Goal: Transaction & Acquisition: Purchase product/service

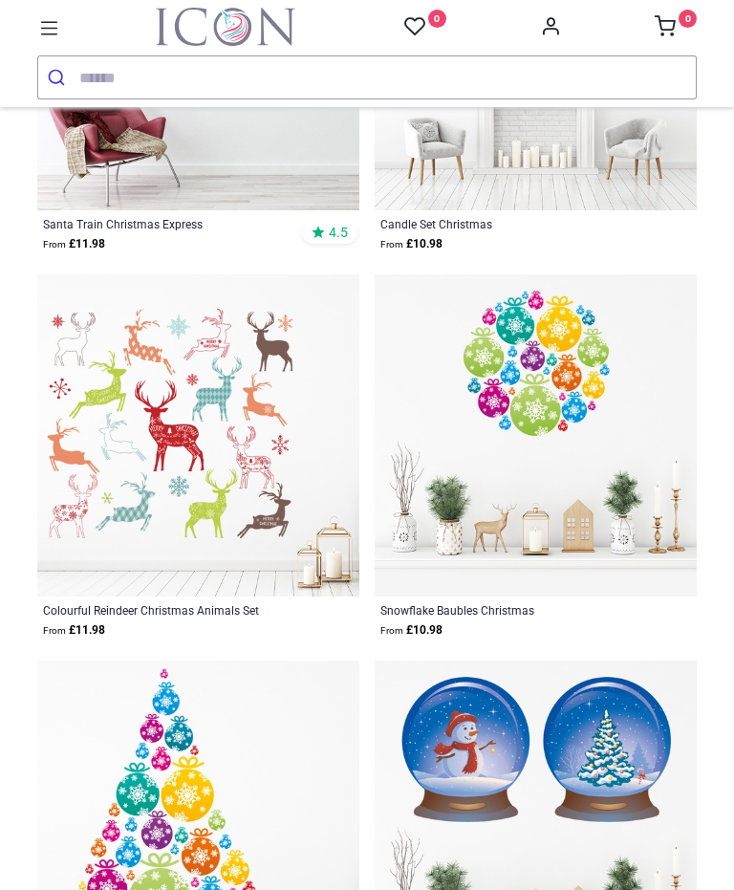
scroll to position [10231, 0]
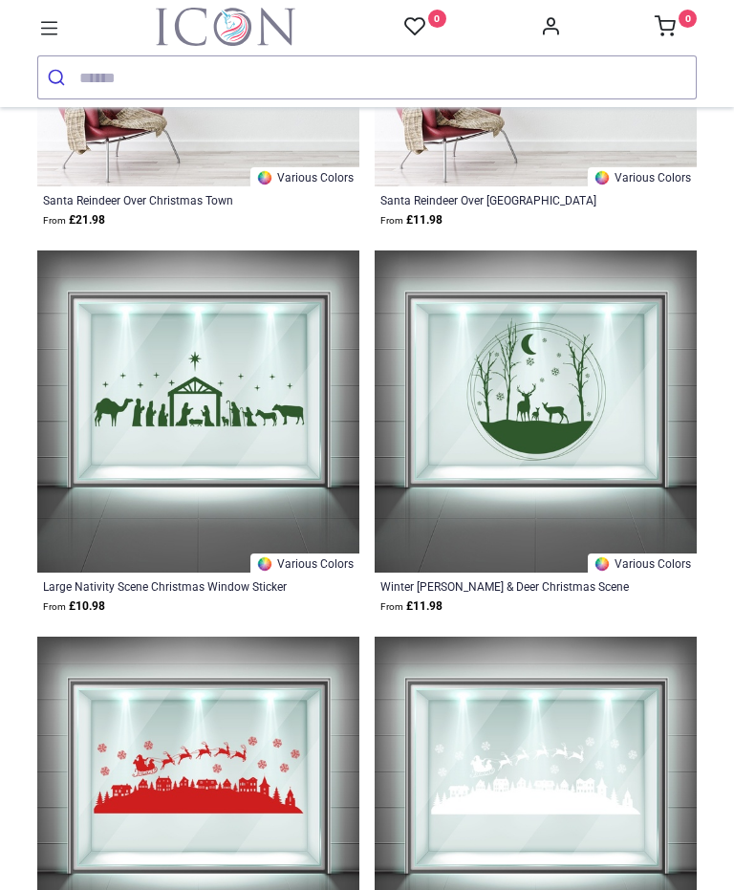
scroll to position [13871, 0]
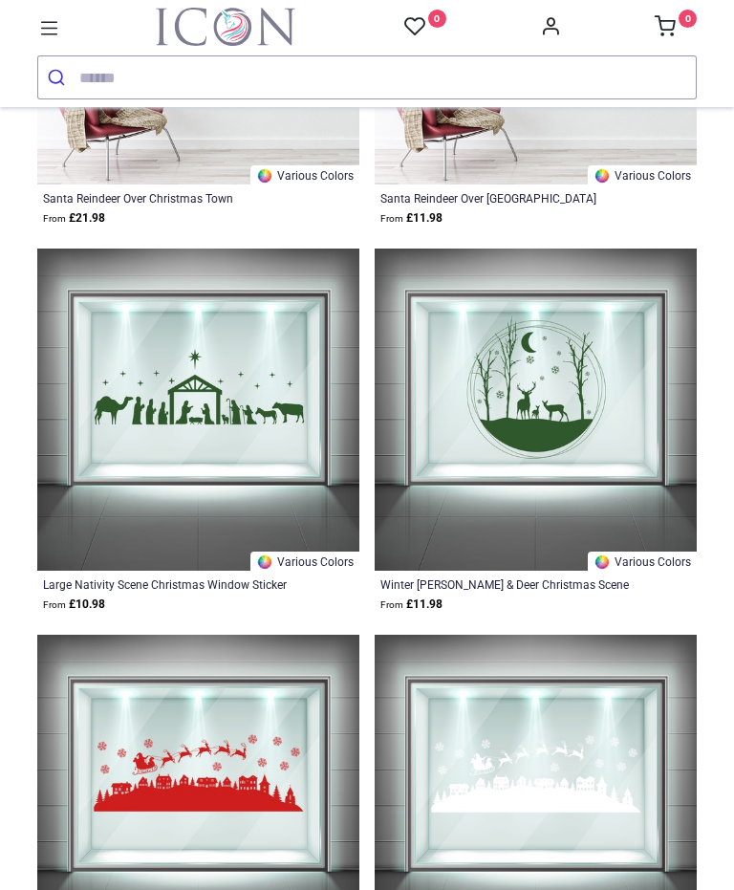
click at [543, 749] on img at bounding box center [536, 795] width 322 height 322
click at [544, 751] on img at bounding box center [536, 795] width 322 height 322
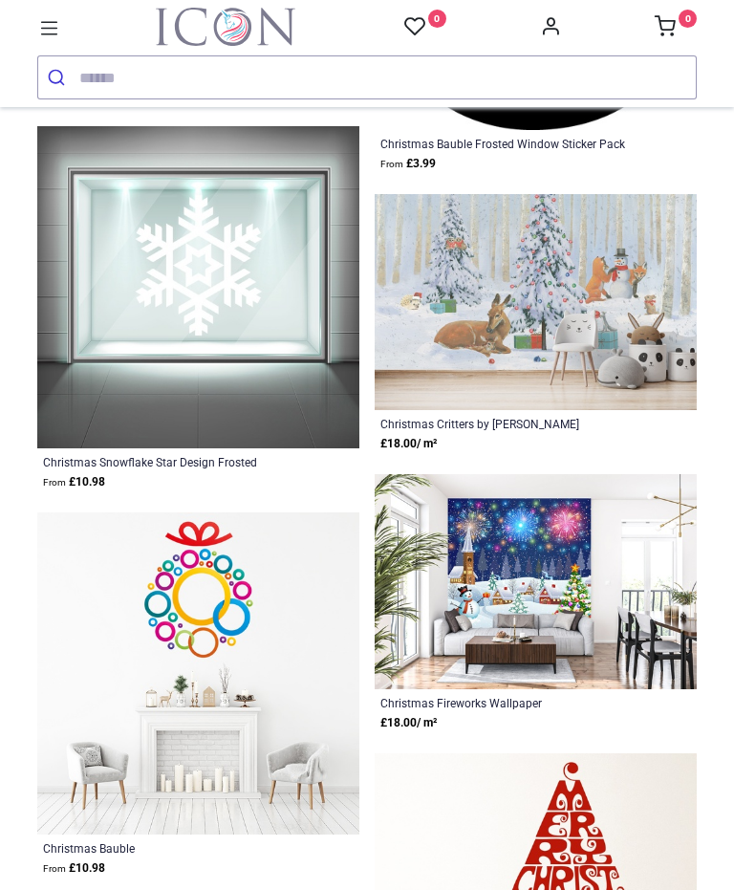
scroll to position [20556, 0]
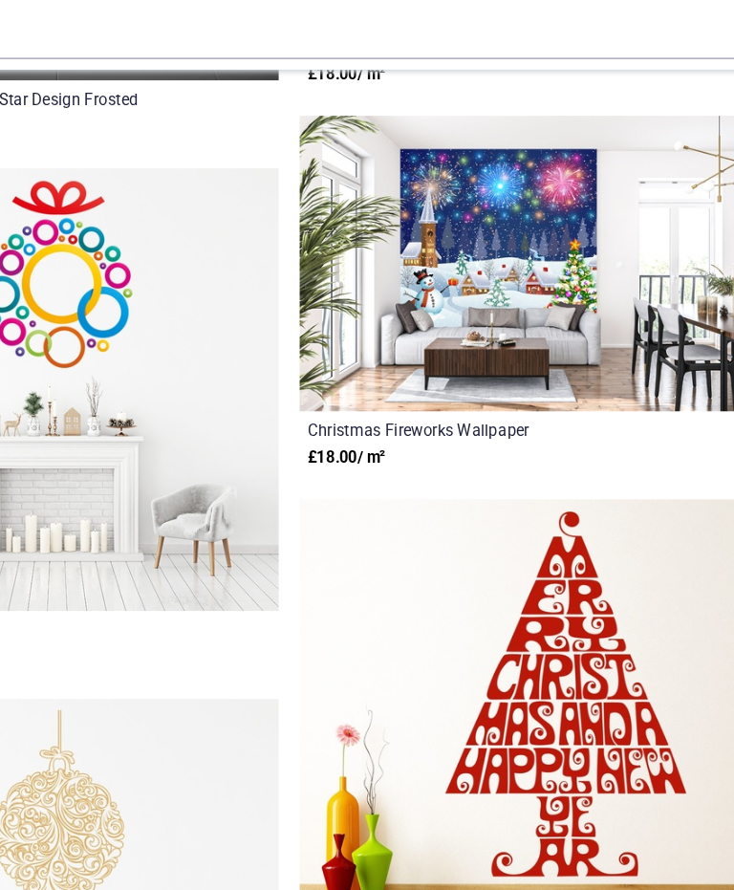
scroll to position [21181, 0]
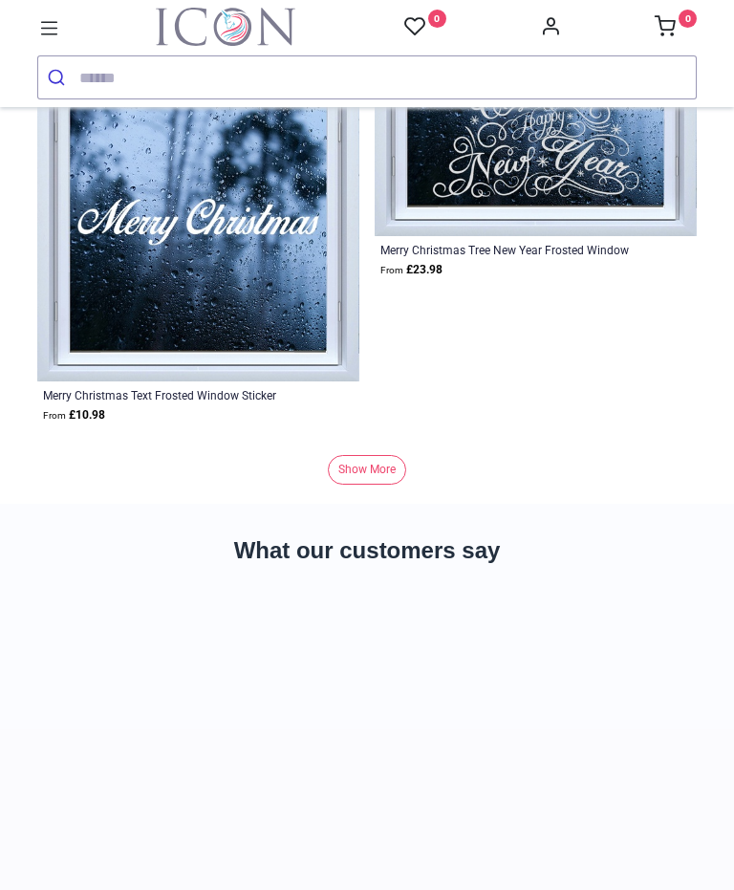
scroll to position [26802, 0]
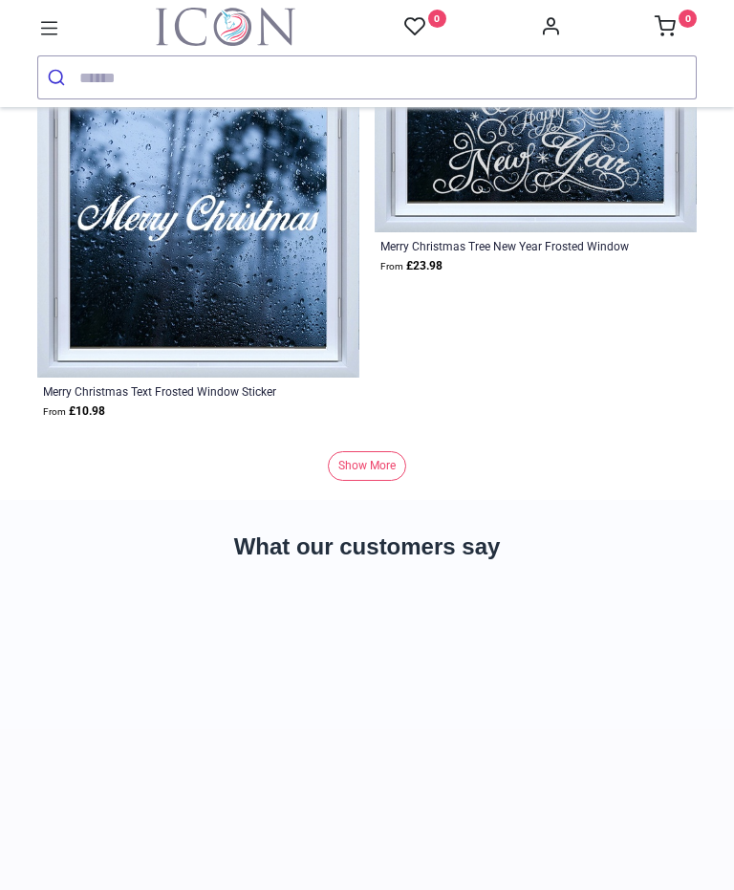
click at [394, 472] on link "Show More" at bounding box center [367, 466] width 78 height 30
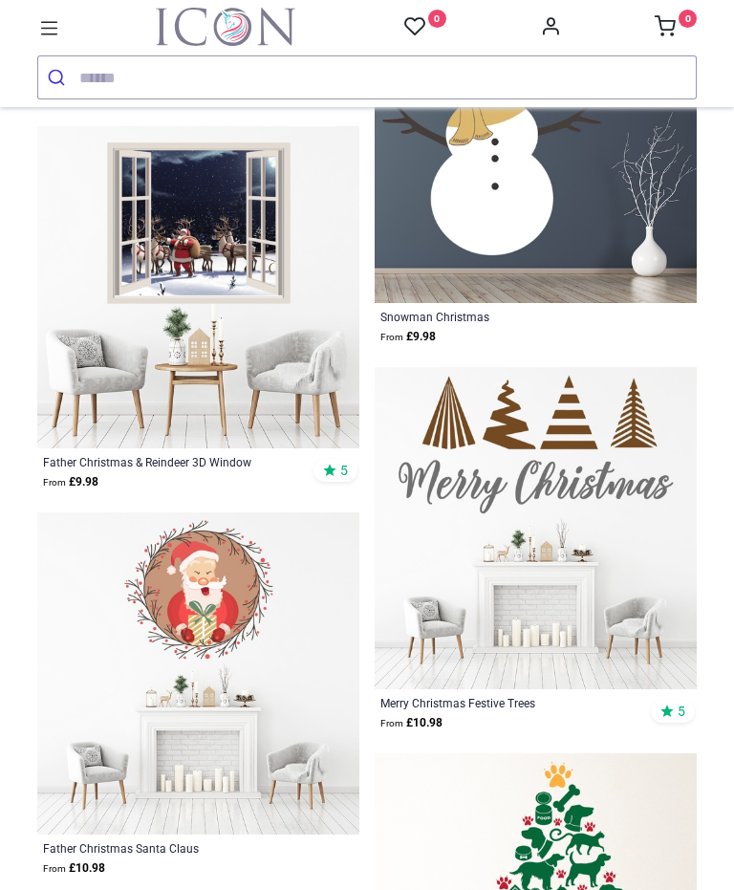
scroll to position [27498, 0]
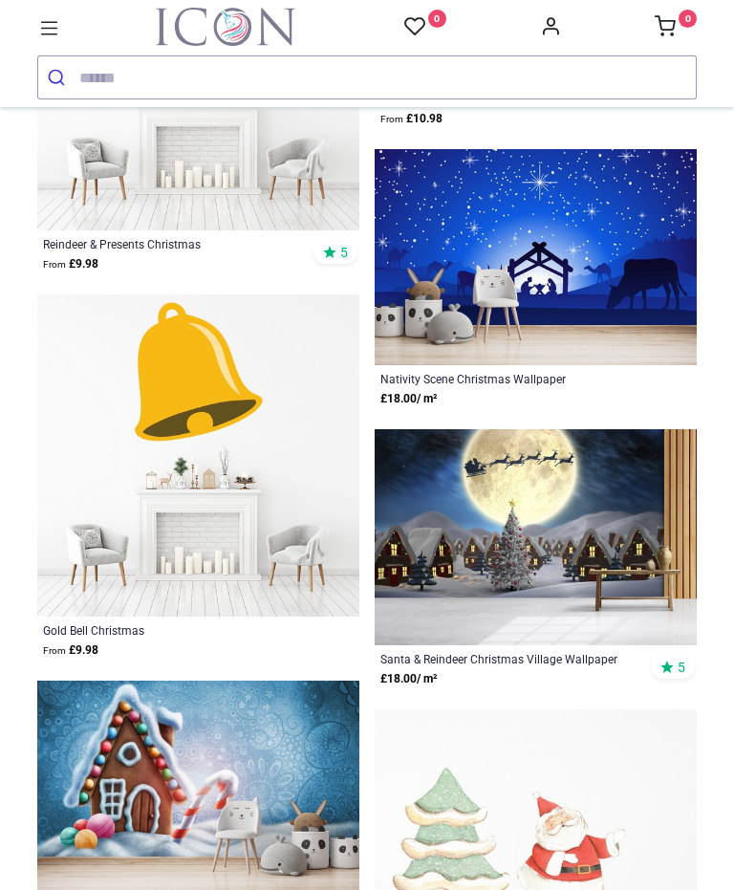
scroll to position [34282, 0]
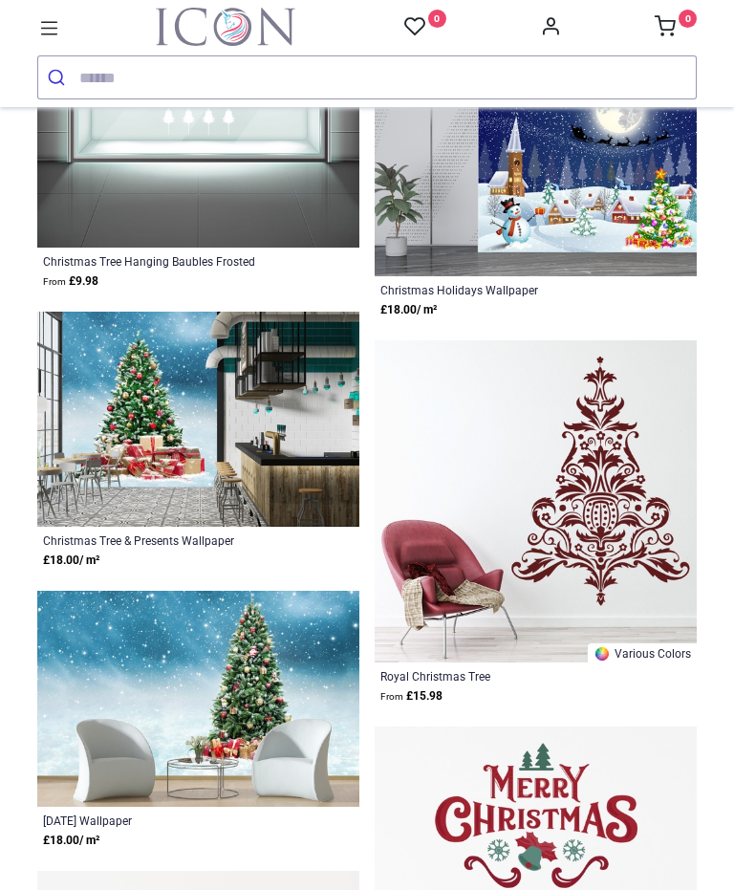
scroll to position [44966, 0]
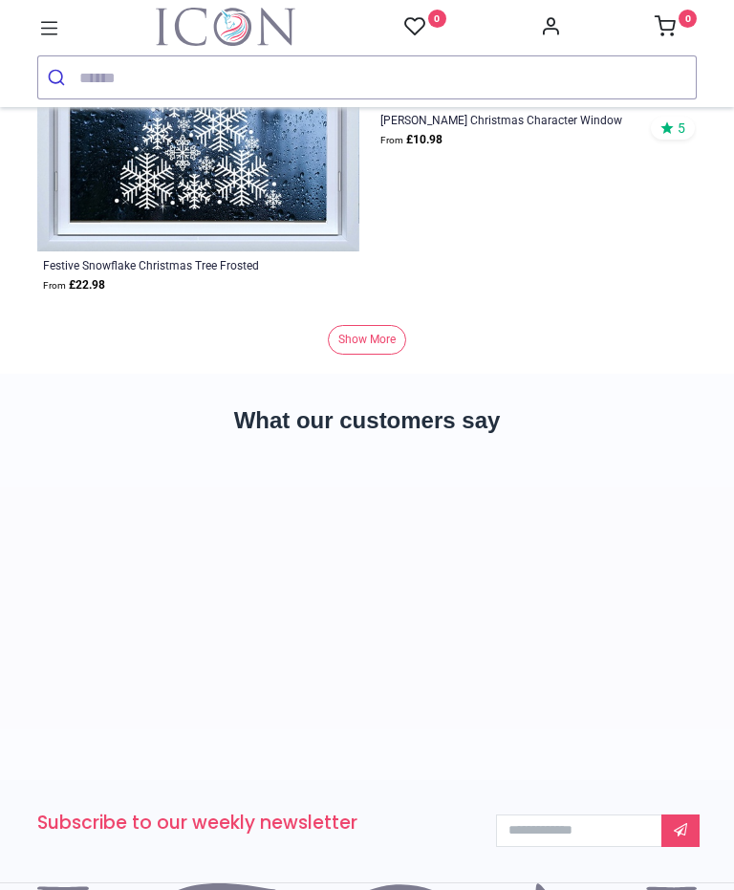
scroll to position [53527, 0]
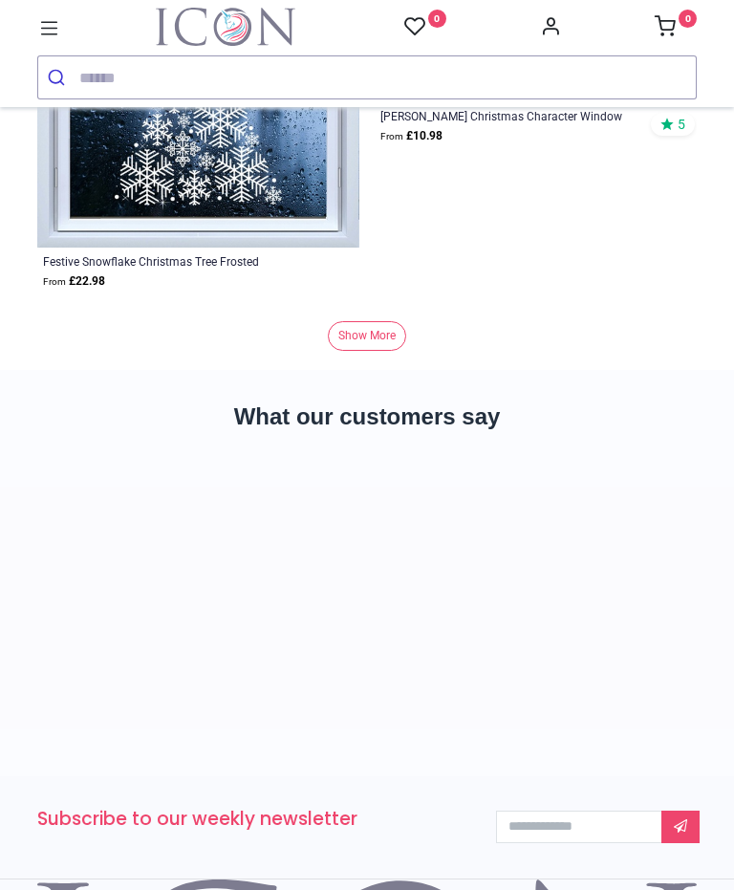
click at [369, 333] on link "Show More" at bounding box center [367, 336] width 78 height 30
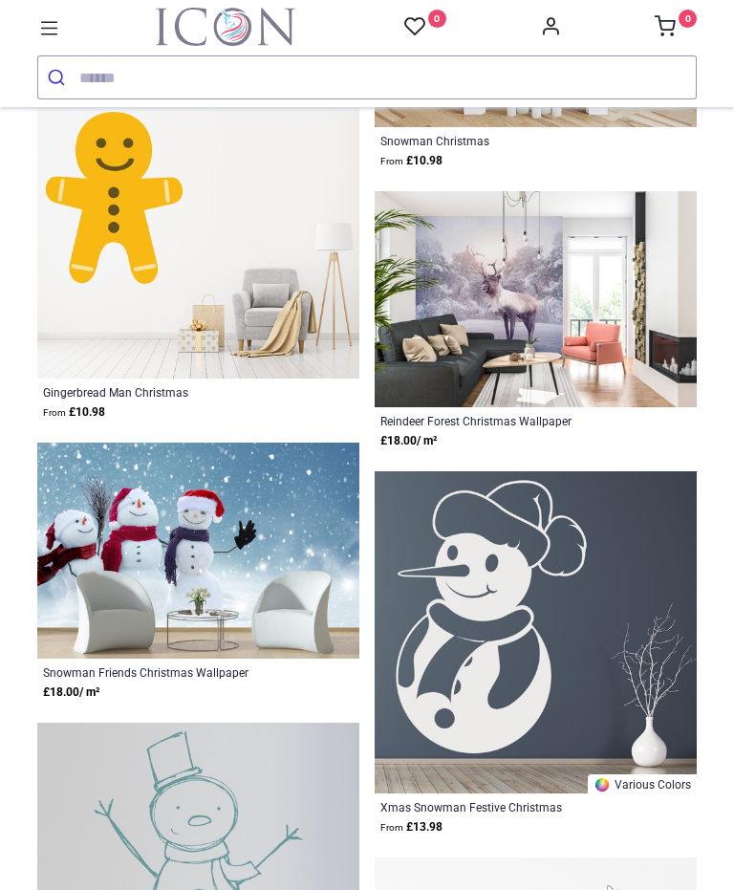
scroll to position [56097, 0]
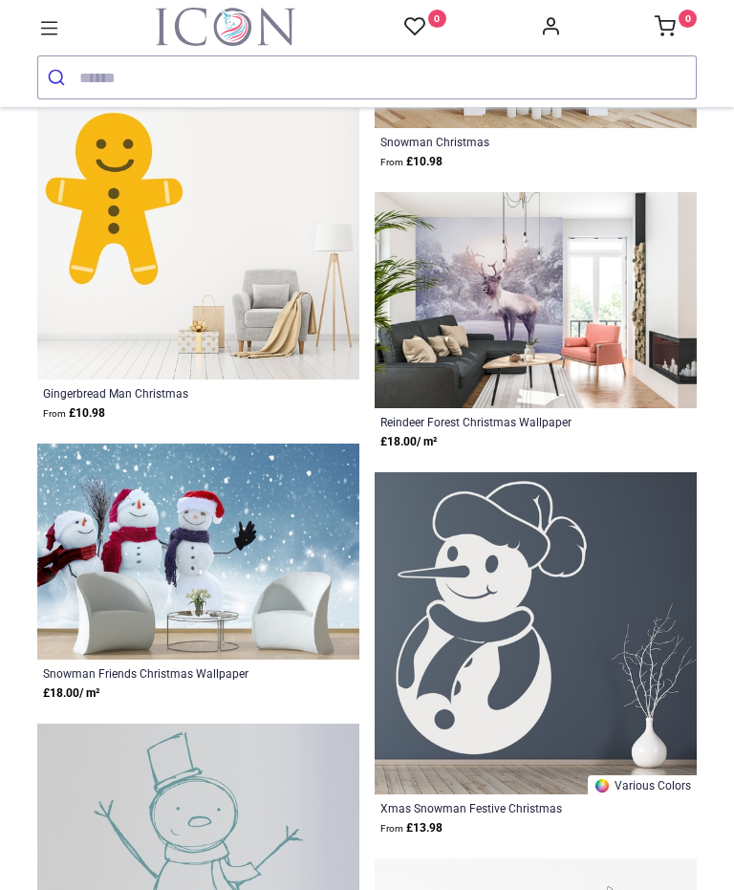
click at [512, 392] on img at bounding box center [536, 300] width 322 height 216
click at [533, 325] on img at bounding box center [536, 300] width 322 height 216
click at [491, 418] on div "Reindeer Forest Christmas Wallpaper" at bounding box center [504, 421] width 248 height 15
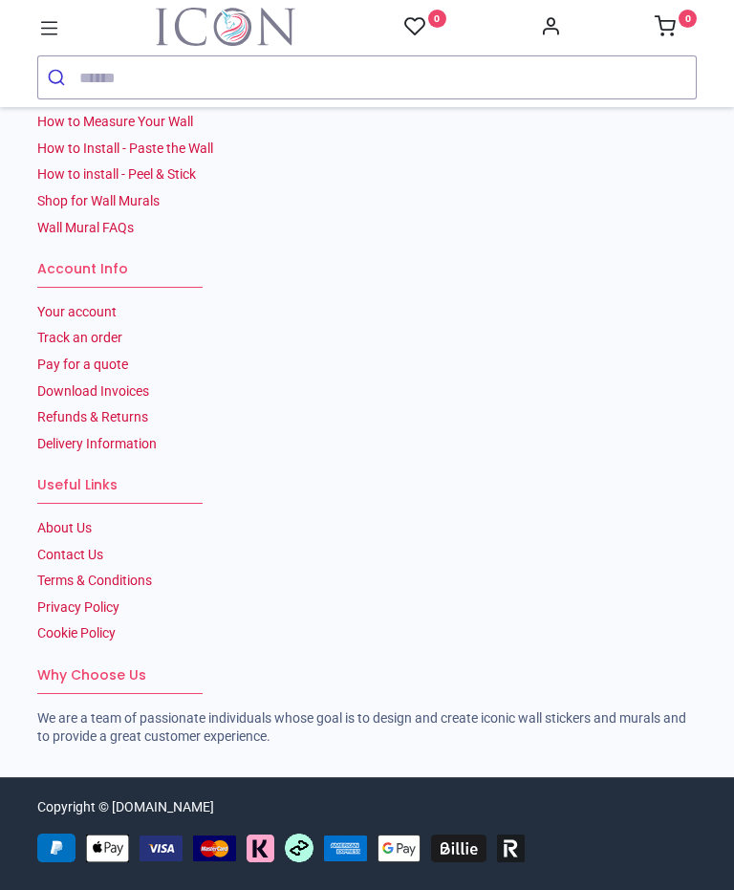
scroll to position [6608, 0]
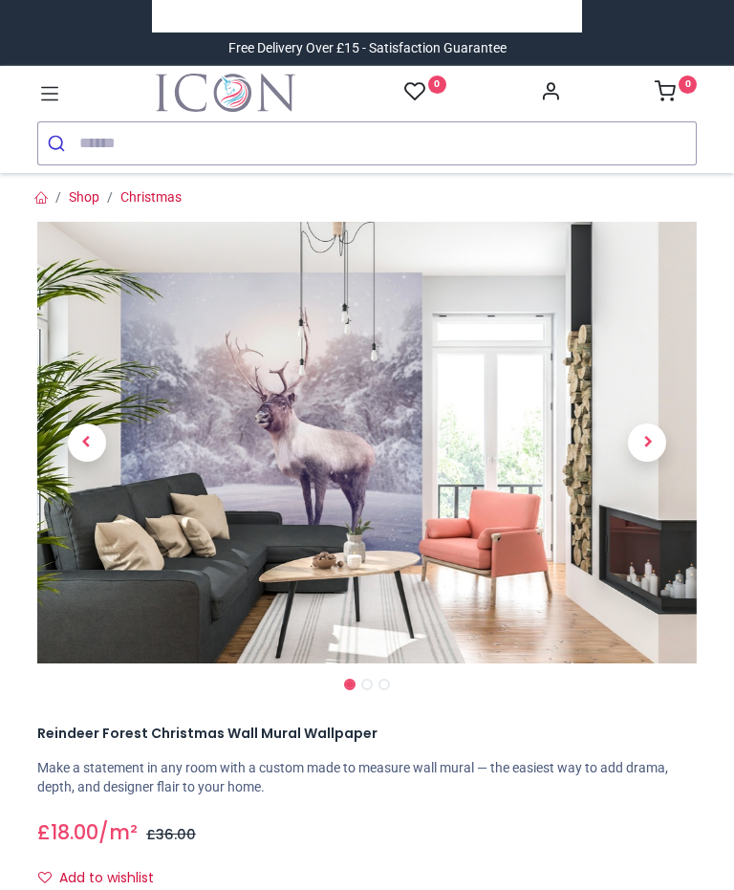
click at [643, 445] on span "Next" at bounding box center [647, 442] width 38 height 38
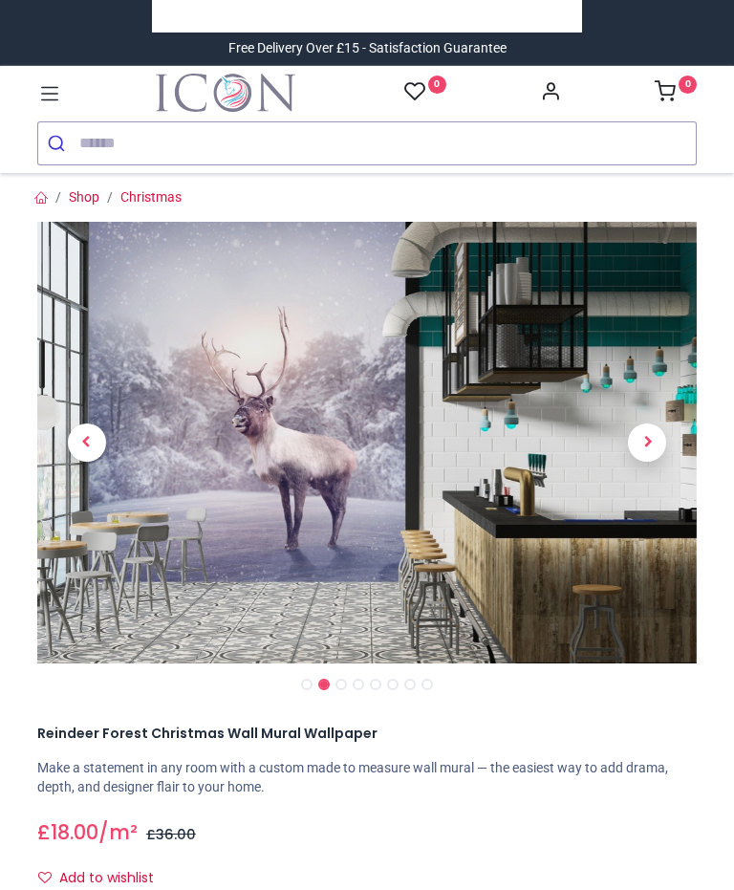
click at [652, 452] on span "Next" at bounding box center [647, 442] width 38 height 38
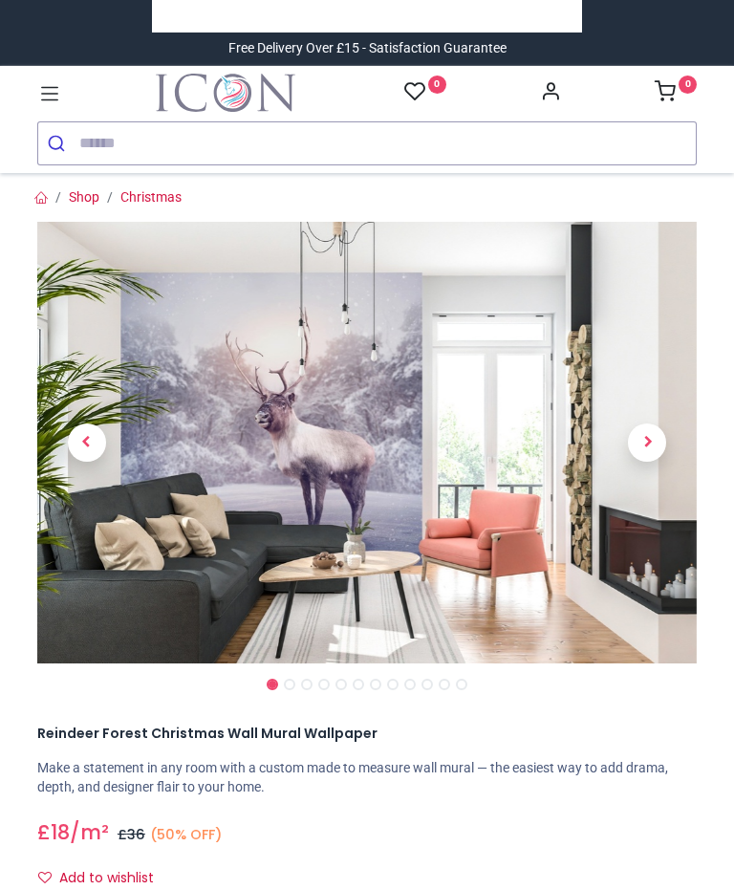
click at [655, 445] on span "Next" at bounding box center [647, 442] width 38 height 38
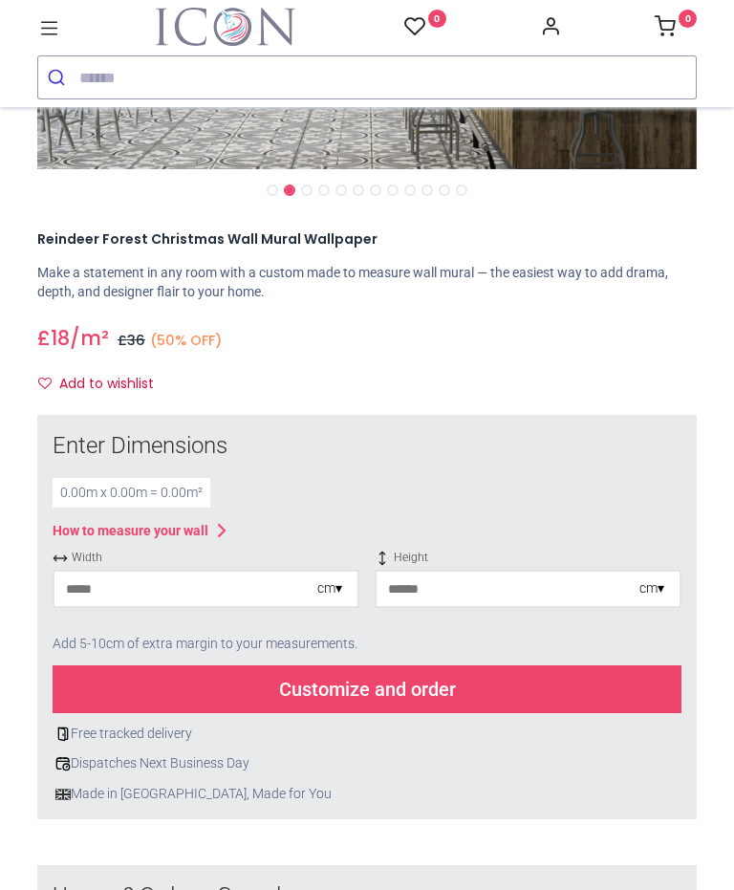
scroll to position [407, 0]
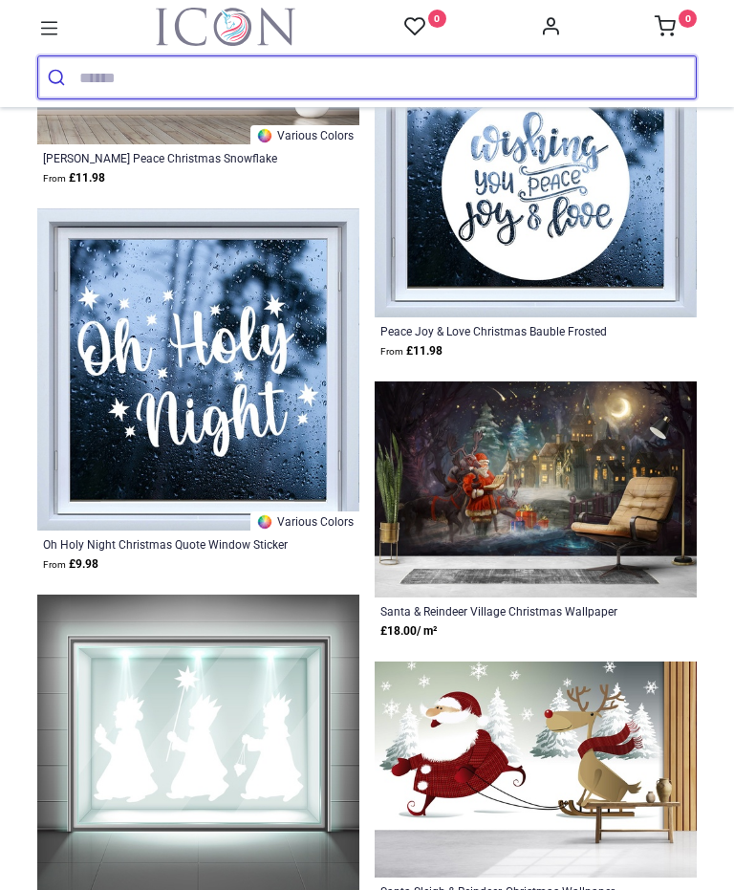
scroll to position [17388, 0]
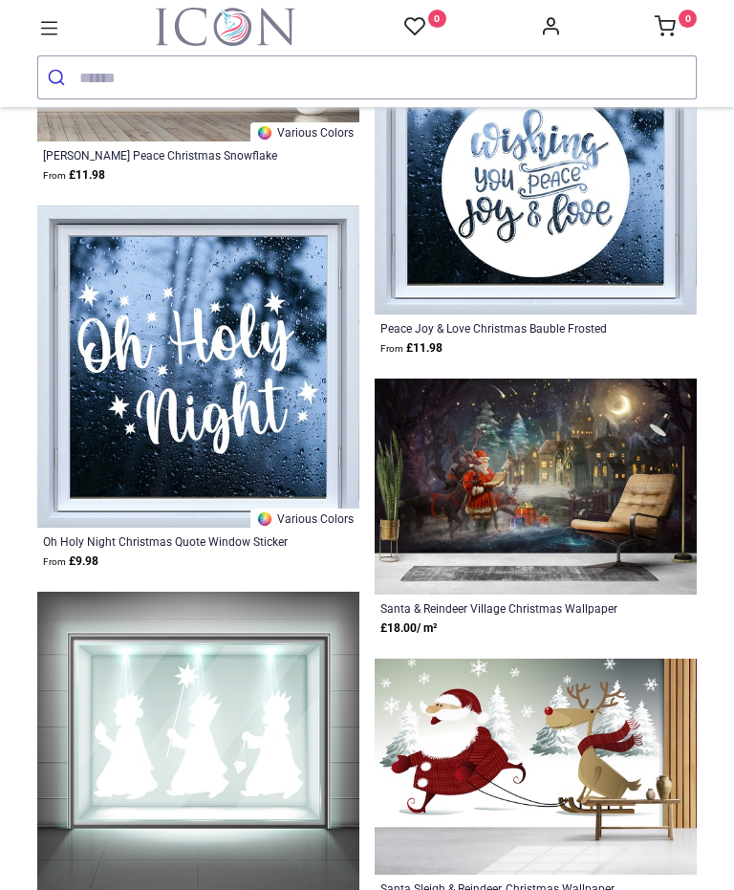
click at [563, 609] on div "Santa & Reindeer Village Christmas Wallpaper" at bounding box center [504, 607] width 248 height 15
click at [558, 545] on img at bounding box center [536, 486] width 322 height 216
click at [544, 529] on img at bounding box center [536, 486] width 322 height 216
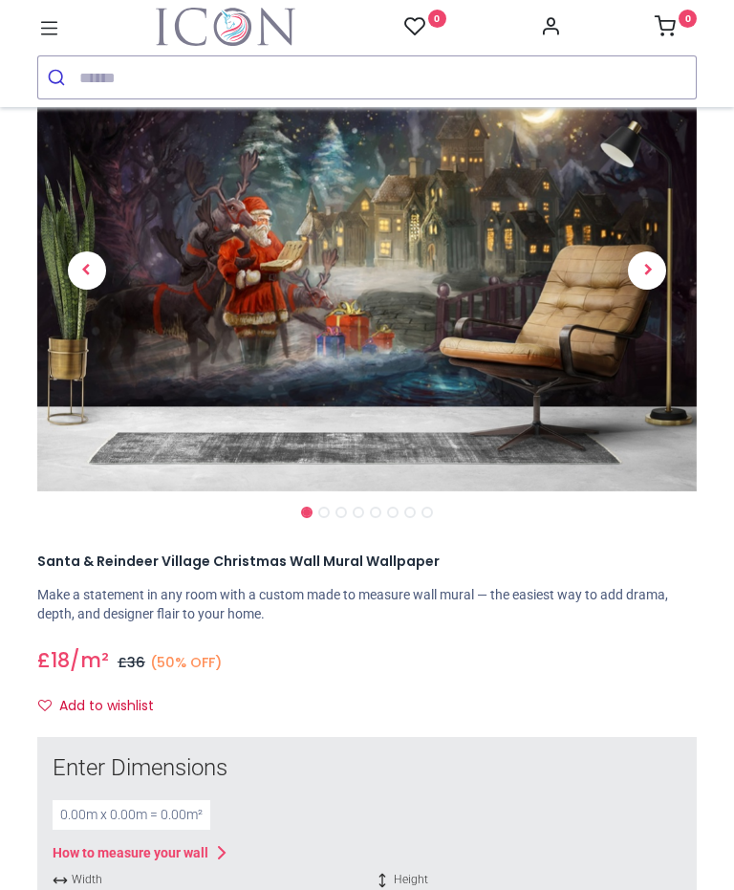
scroll to position [101, 0]
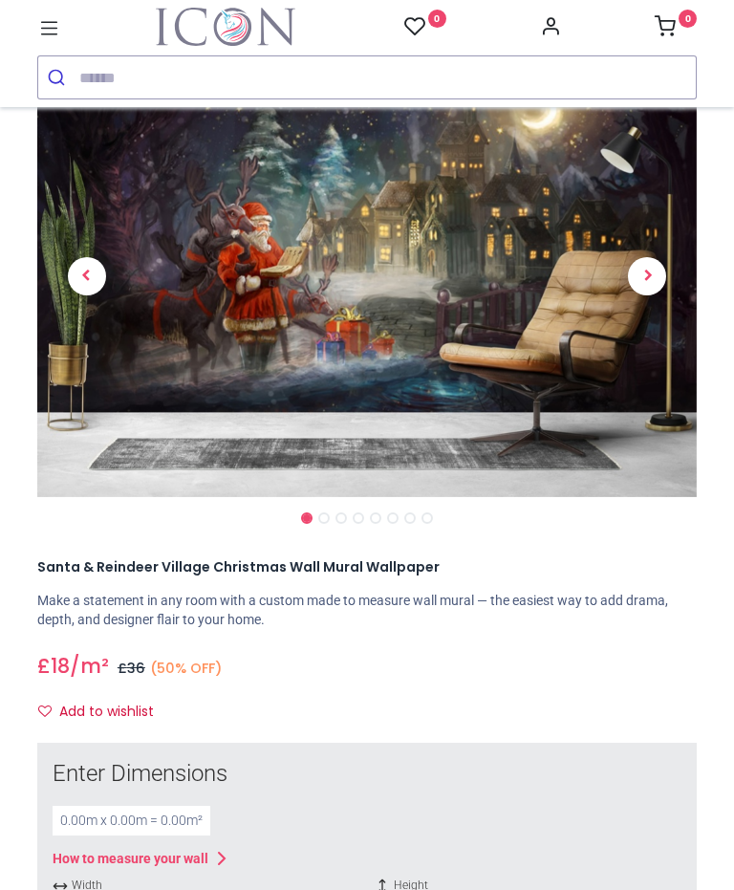
click at [648, 294] on link at bounding box center [647, 276] width 99 height 310
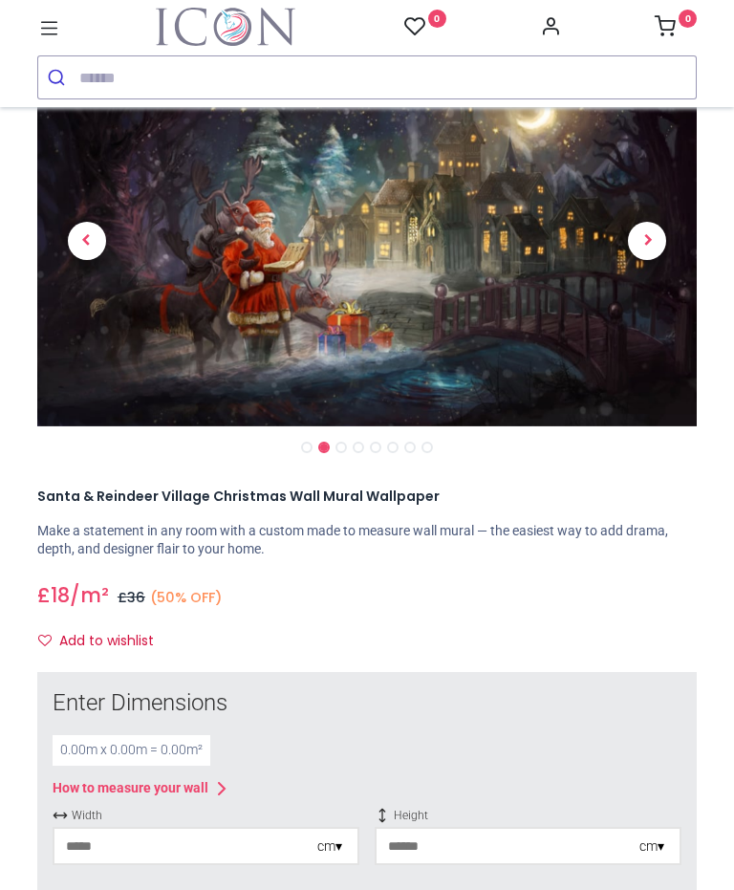
click at [646, 255] on span "Next" at bounding box center [647, 241] width 38 height 38
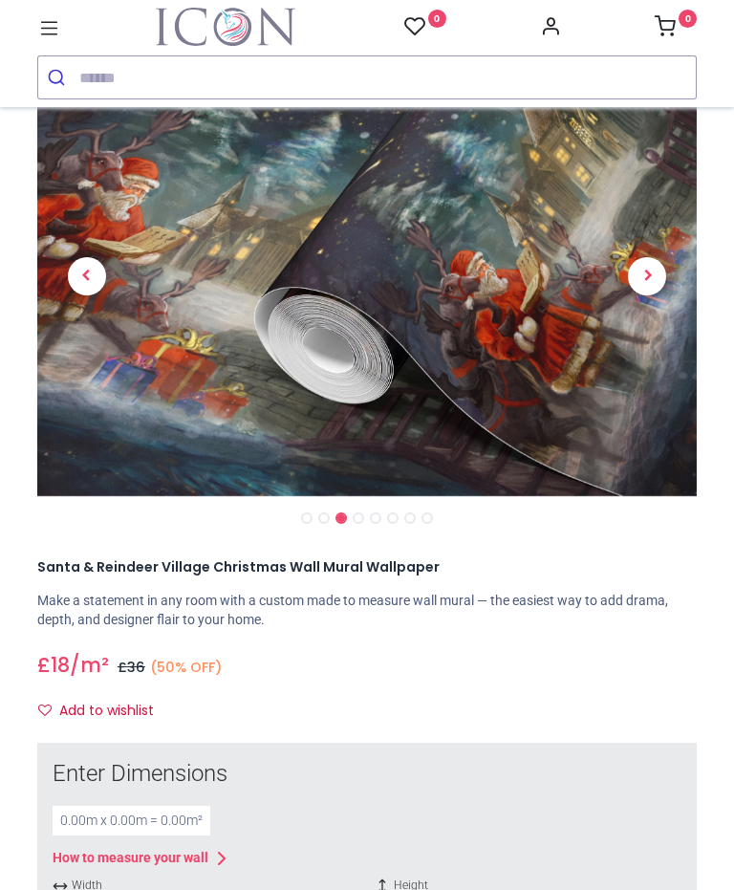
click at [654, 277] on span "Next" at bounding box center [647, 276] width 38 height 38
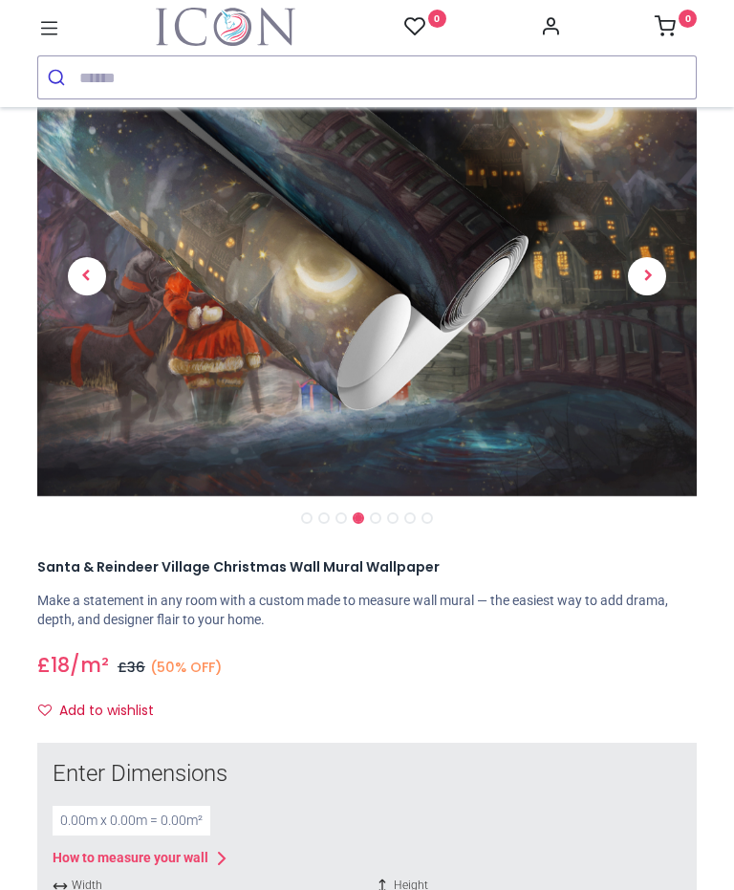
click at [645, 279] on span "Next" at bounding box center [647, 276] width 38 height 38
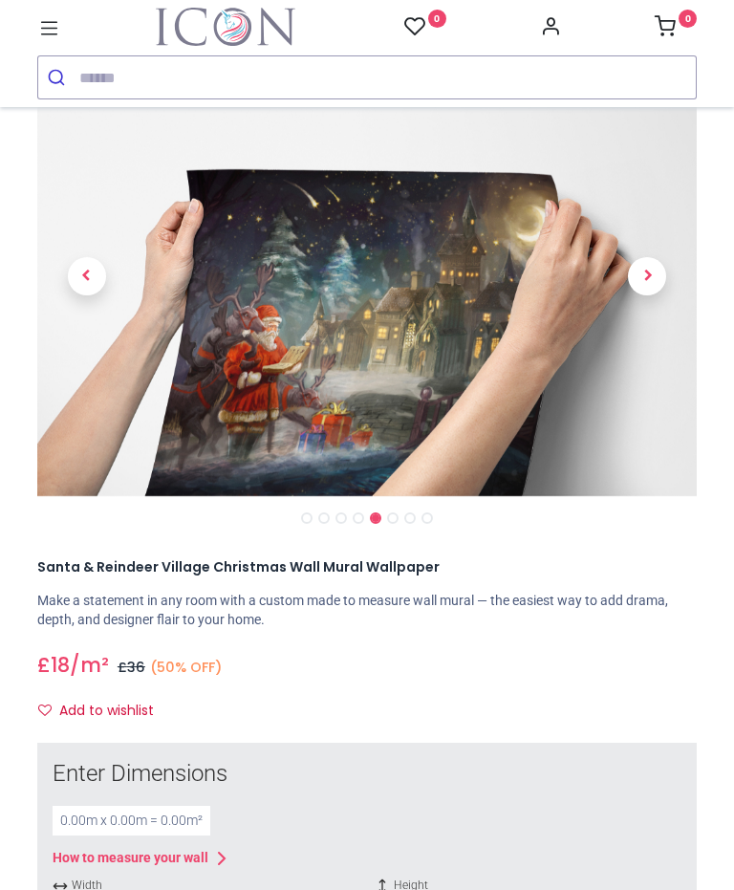
click at [641, 291] on span "Next" at bounding box center [647, 276] width 38 height 38
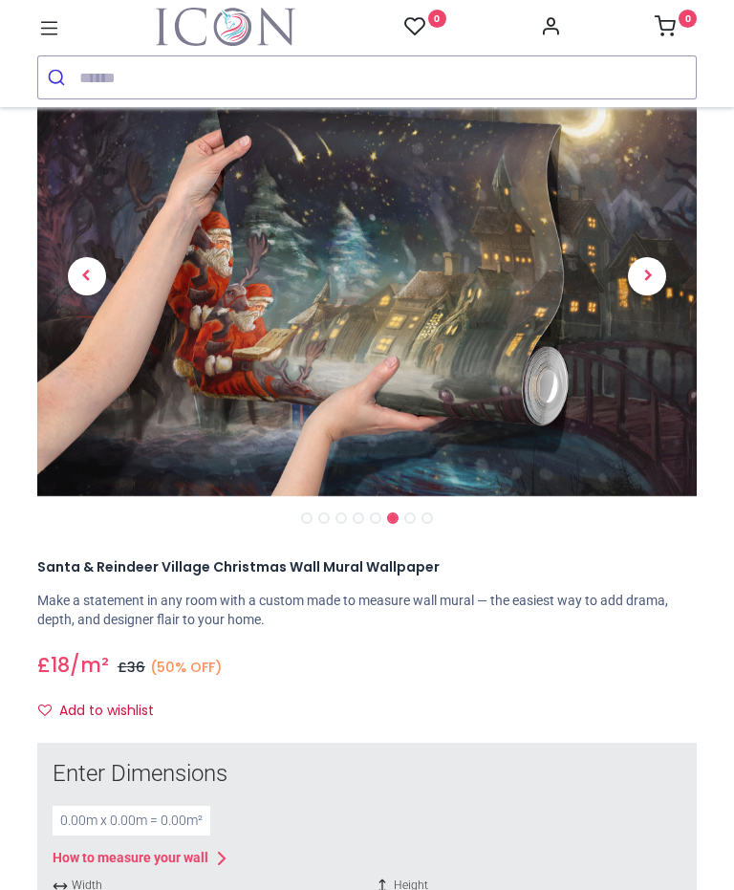
click at [646, 285] on span "Next" at bounding box center [647, 276] width 38 height 38
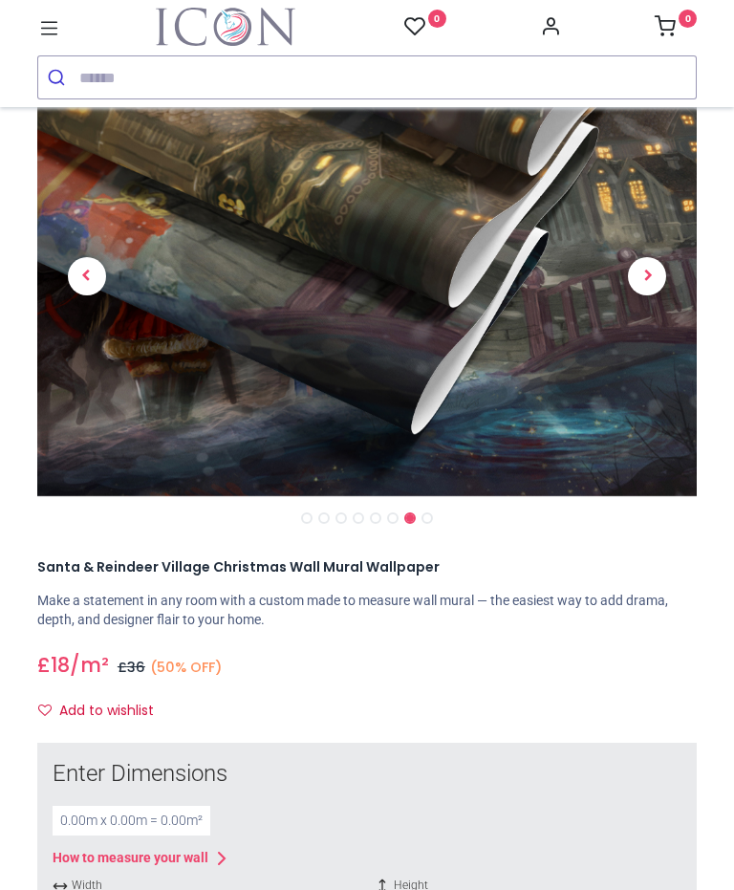
click at [640, 289] on span "Next" at bounding box center [647, 276] width 38 height 38
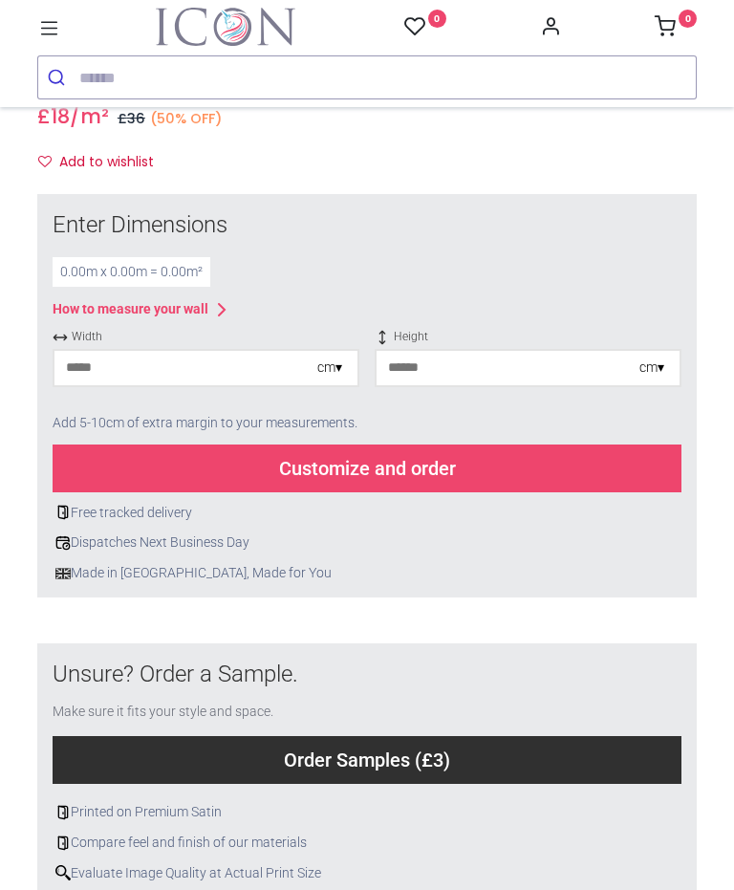
scroll to position [649, 0]
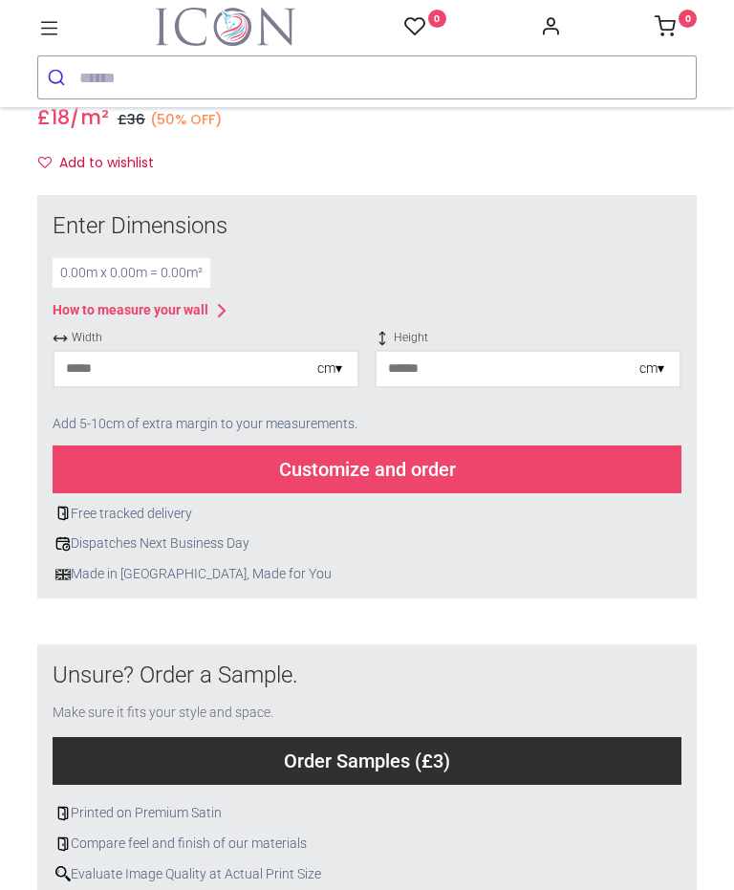
click at [334, 360] on div "cm ▾" at bounding box center [329, 368] width 25 height 19
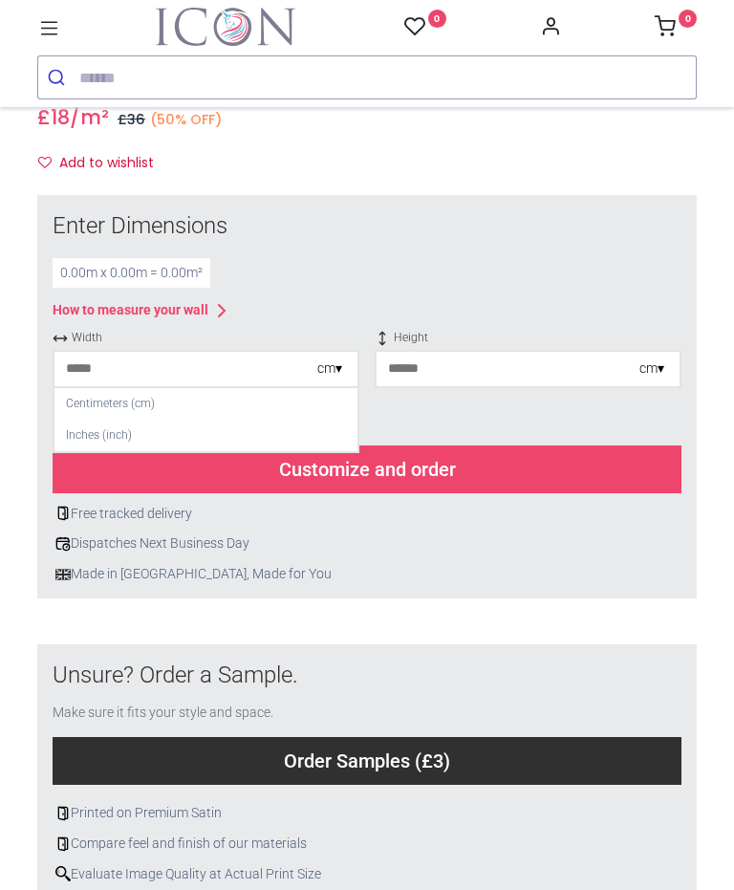
click at [138, 408] on div "Centimeters (cm)" at bounding box center [205, 404] width 303 height 32
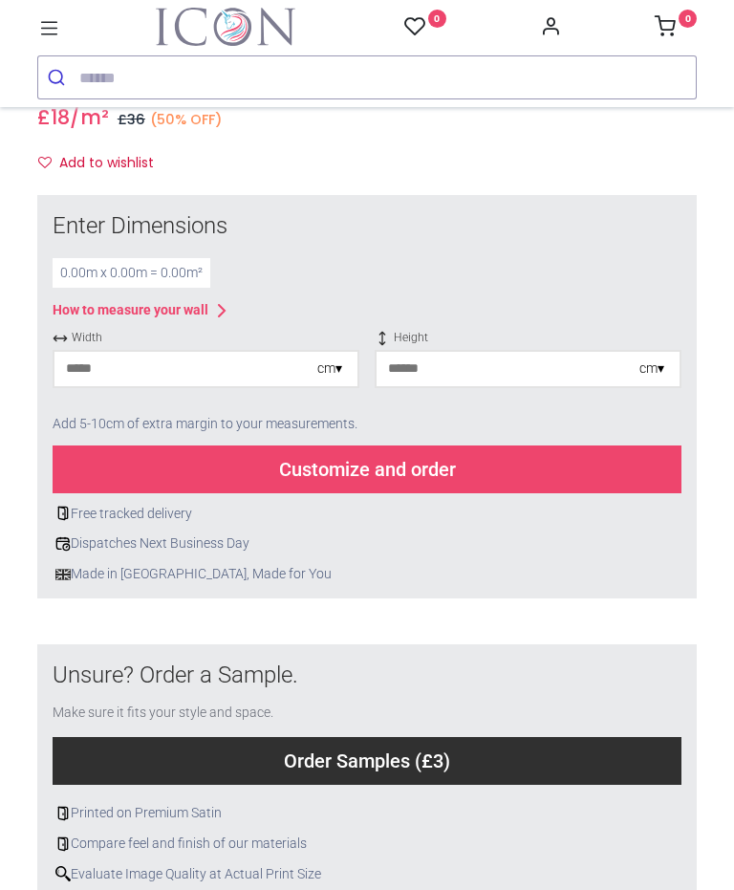
click at [215, 375] on input "number" at bounding box center [185, 369] width 263 height 34
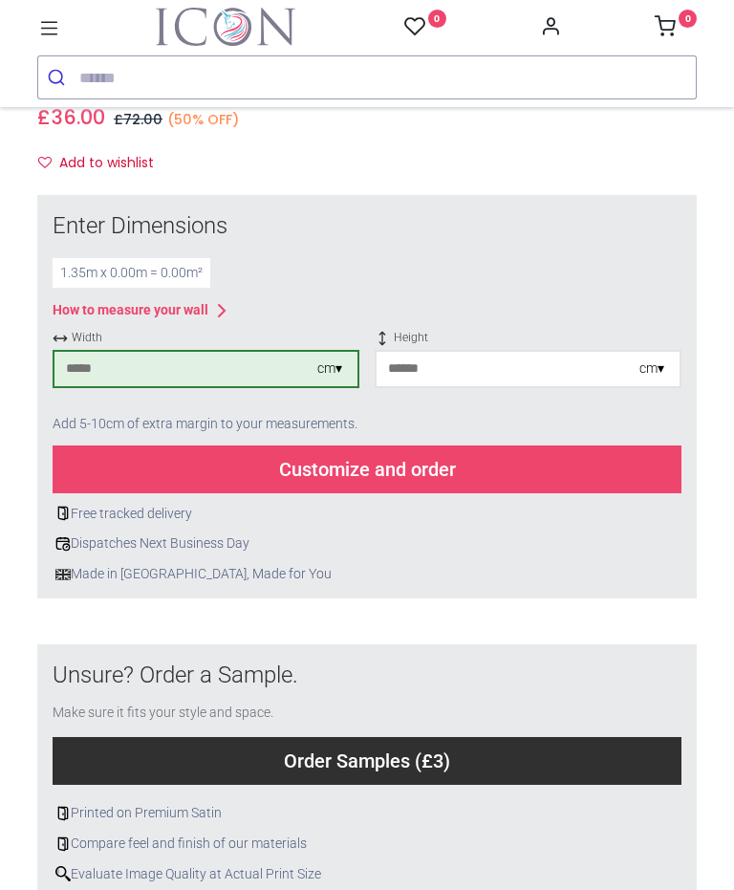
type input "***"
click at [608, 374] on input "number" at bounding box center [507, 369] width 263 height 34
type input "***"
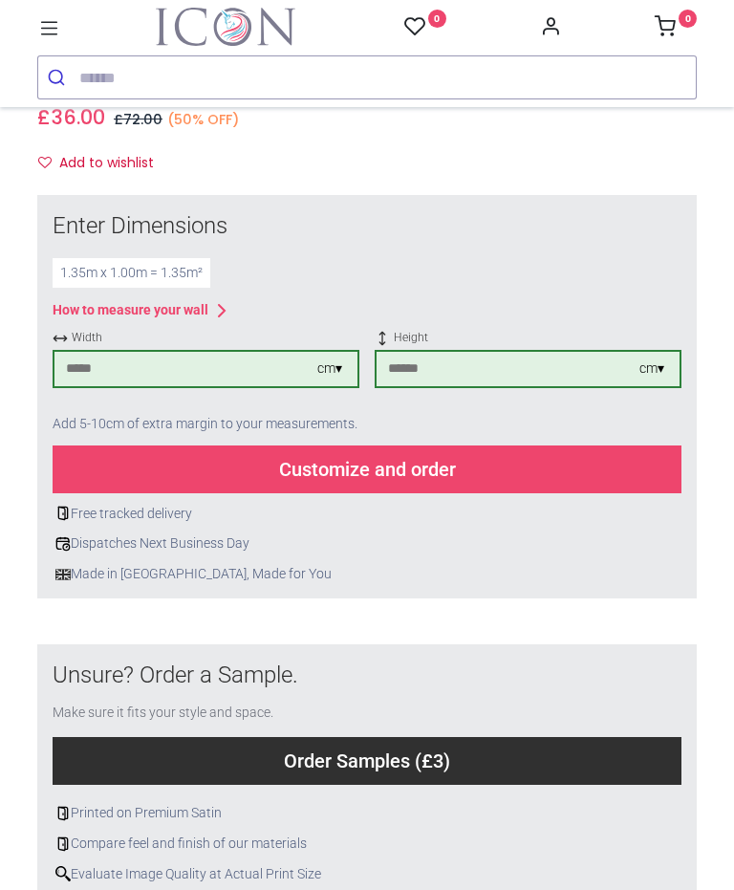
click at [457, 473] on div "Customize and order" at bounding box center [367, 469] width 629 height 48
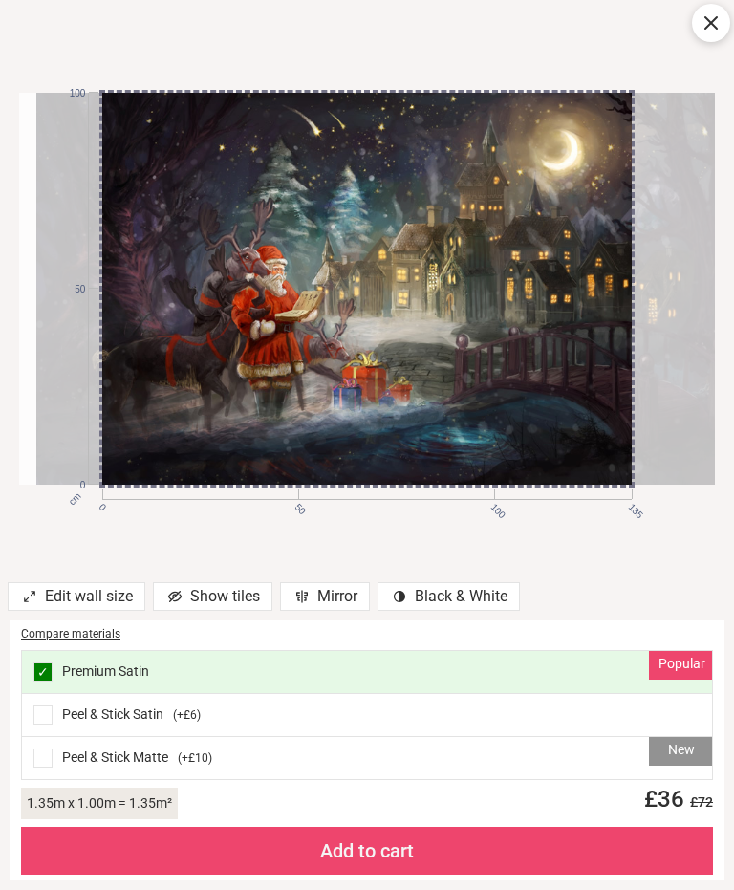
click at [258, 724] on div "Peel & Stick Satin ( +£6 )" at bounding box center [367, 715] width 690 height 43
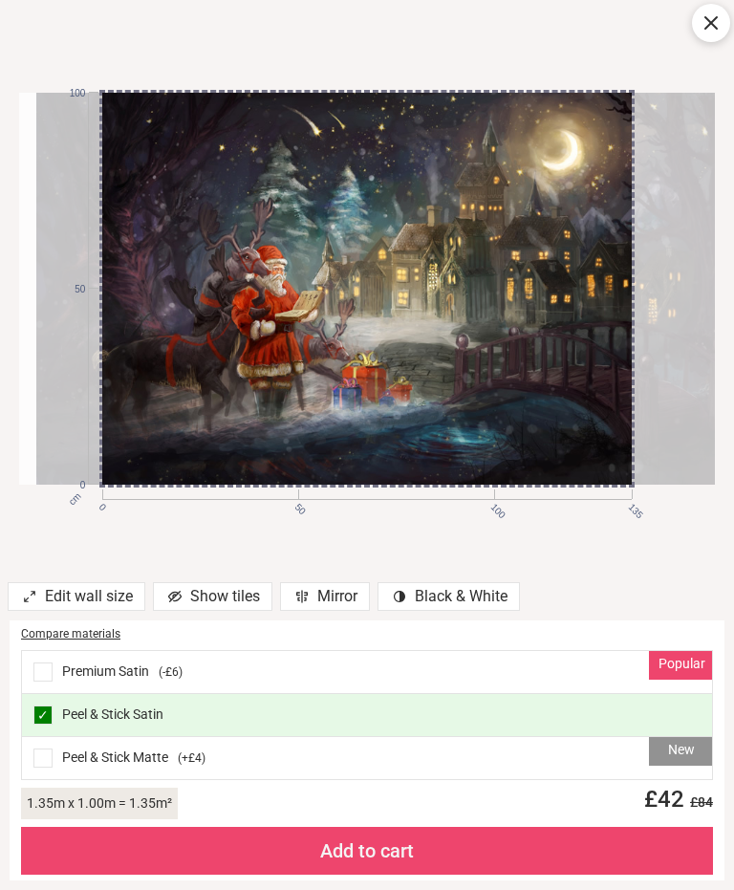
click at [420, 670] on div "Popular Premium Satin ( -£6 )" at bounding box center [367, 672] width 690 height 43
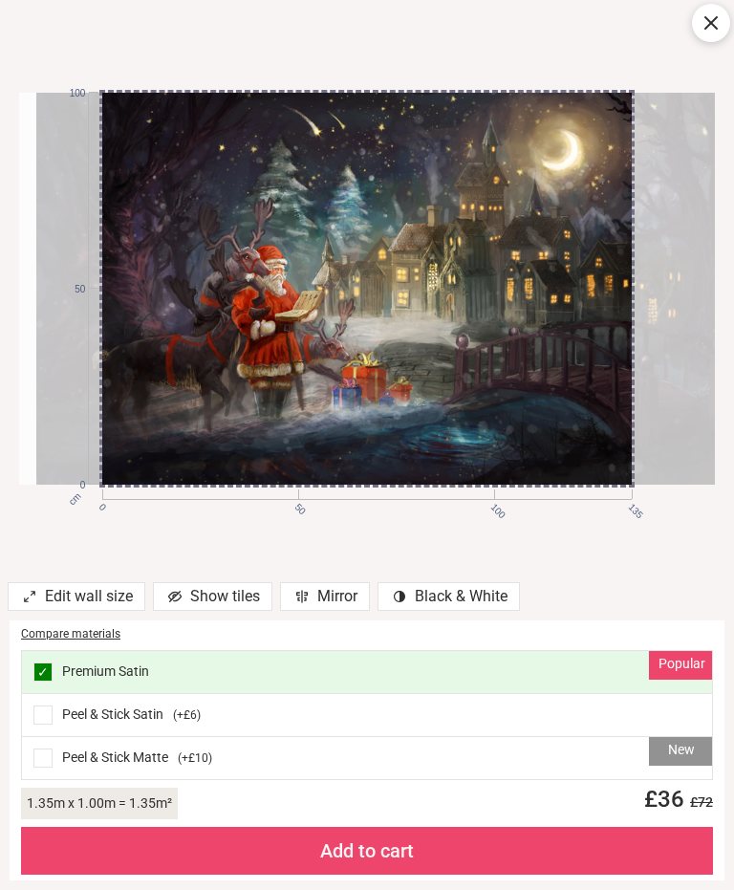
click at [408, 852] on div "Add to cart" at bounding box center [367, 850] width 692 height 48
click at [381, 852] on div "Add to cart" at bounding box center [367, 850] width 692 height 48
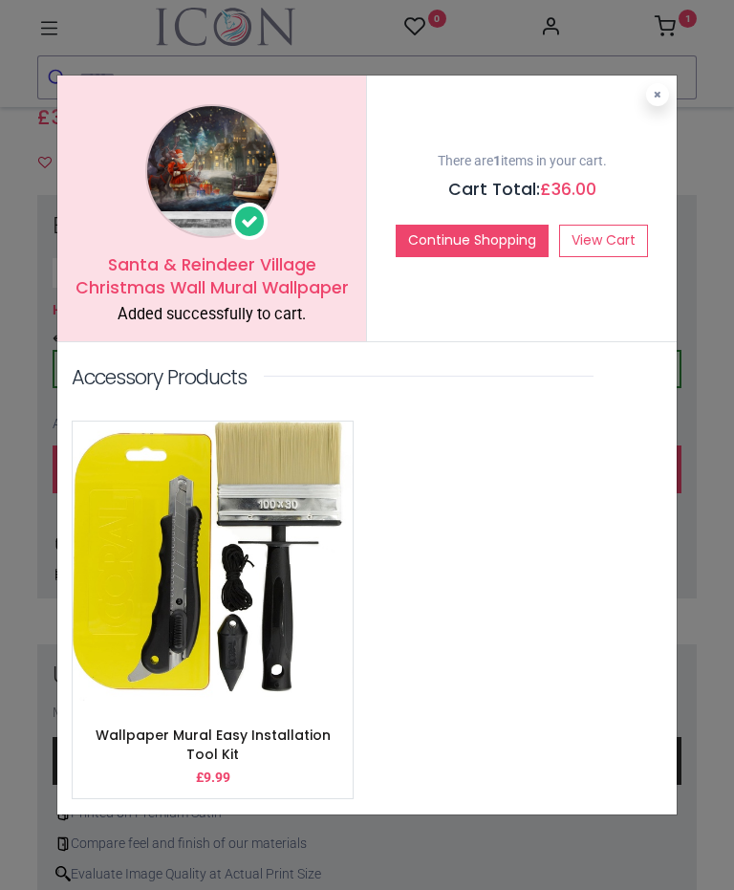
click at [605, 238] on link "View Cart" at bounding box center [603, 241] width 89 height 32
click at [660, 91] on button at bounding box center [657, 94] width 23 height 23
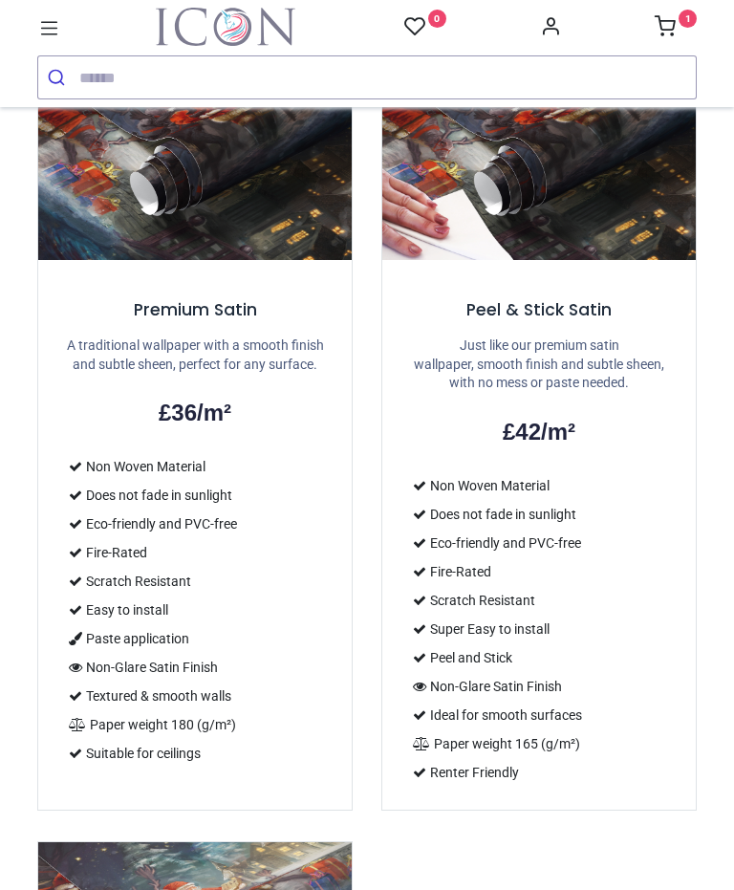
scroll to position [1851, 0]
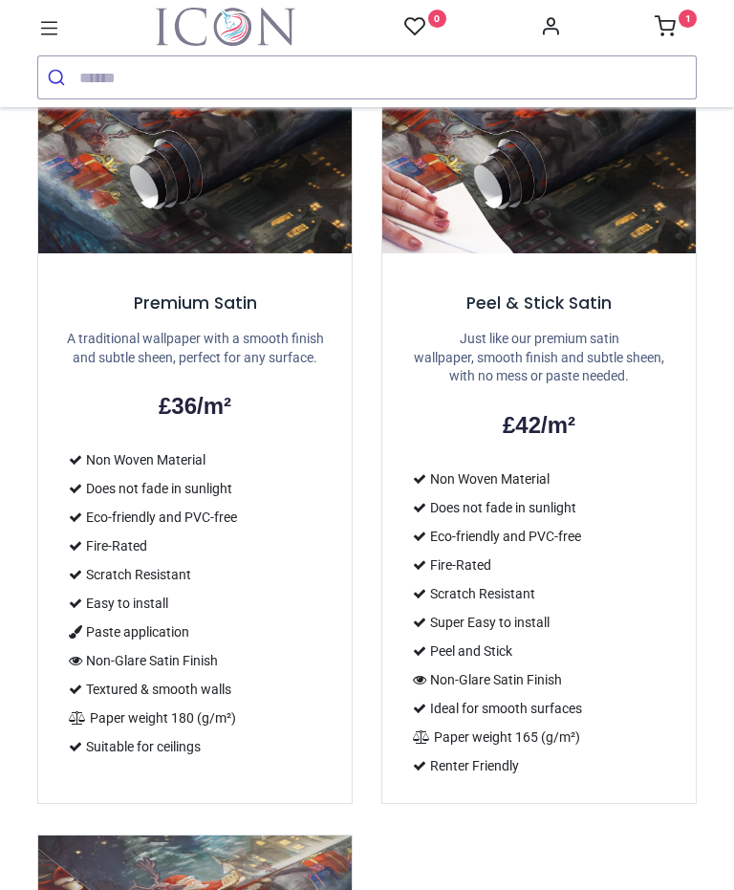
click at [567, 302] on div "Peel & Stick Satin Just like our premium satin wallpaper, smooth finish and sub…" at bounding box center [538, 527] width 313 height 549
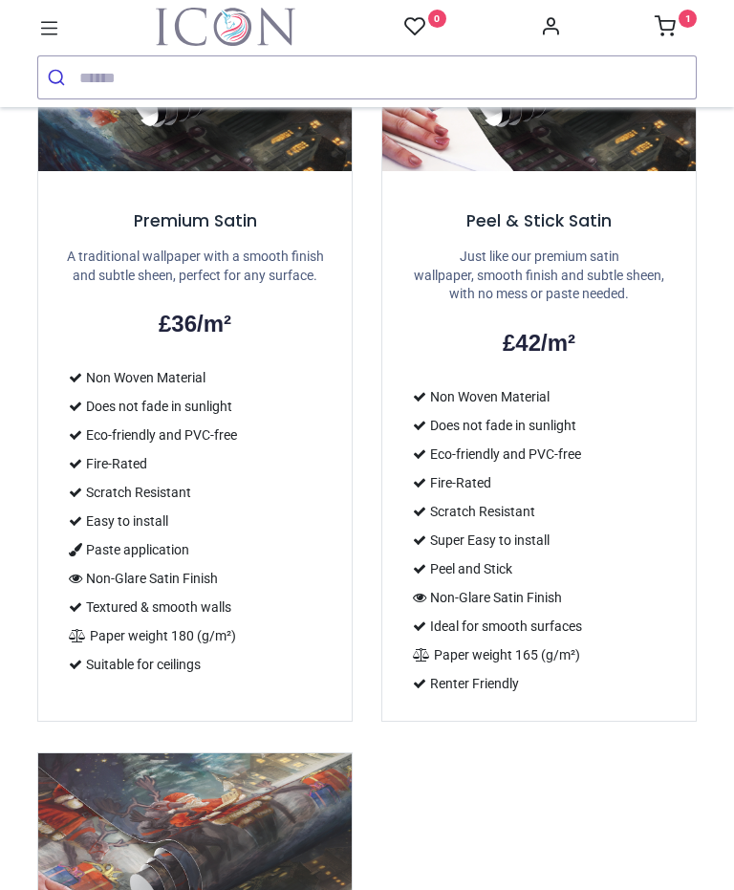
scroll to position [1921, 0]
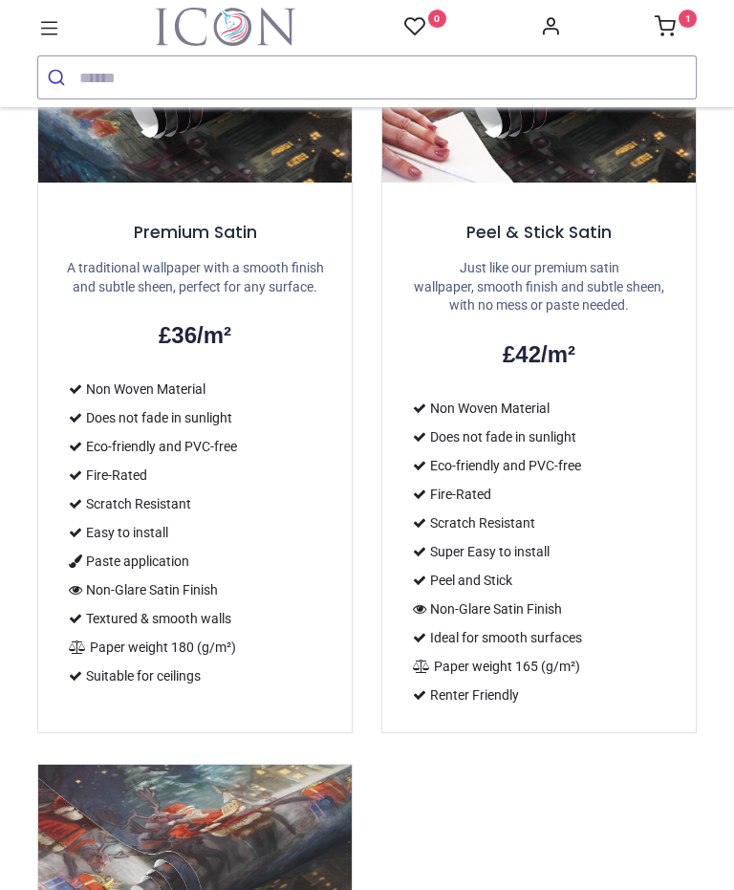
click at [582, 229] on h5 "Peel & Stick Satin" at bounding box center [539, 233] width 268 height 24
click at [570, 221] on h5 "Peel & Stick Satin" at bounding box center [539, 233] width 268 height 24
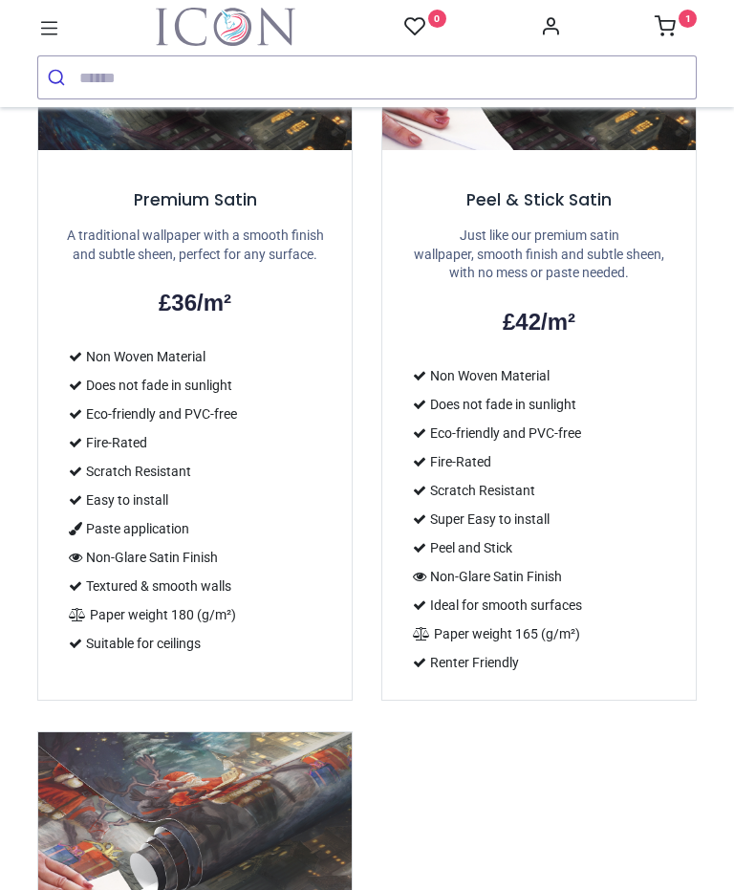
scroll to position [1957, 0]
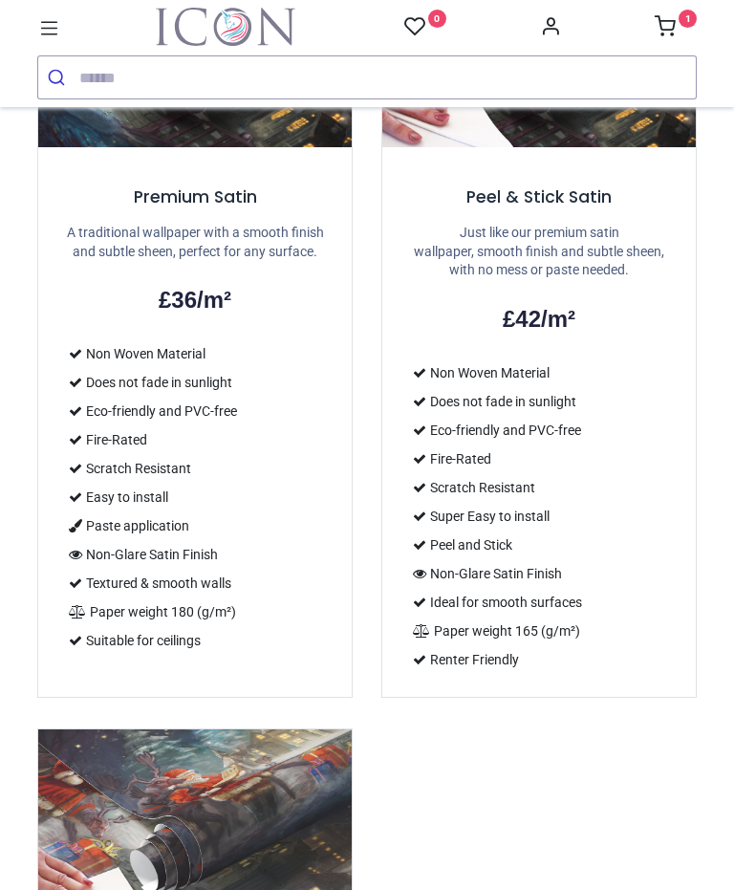
click at [558, 192] on h5 "Peel & Stick Satin" at bounding box center [539, 197] width 268 height 24
click at [559, 201] on div "Peel & Stick Satin Just like our premium satin wallpaper, smooth finish and sub…" at bounding box center [538, 421] width 313 height 549
click at [564, 186] on h5 "Peel & Stick Satin" at bounding box center [539, 197] width 268 height 24
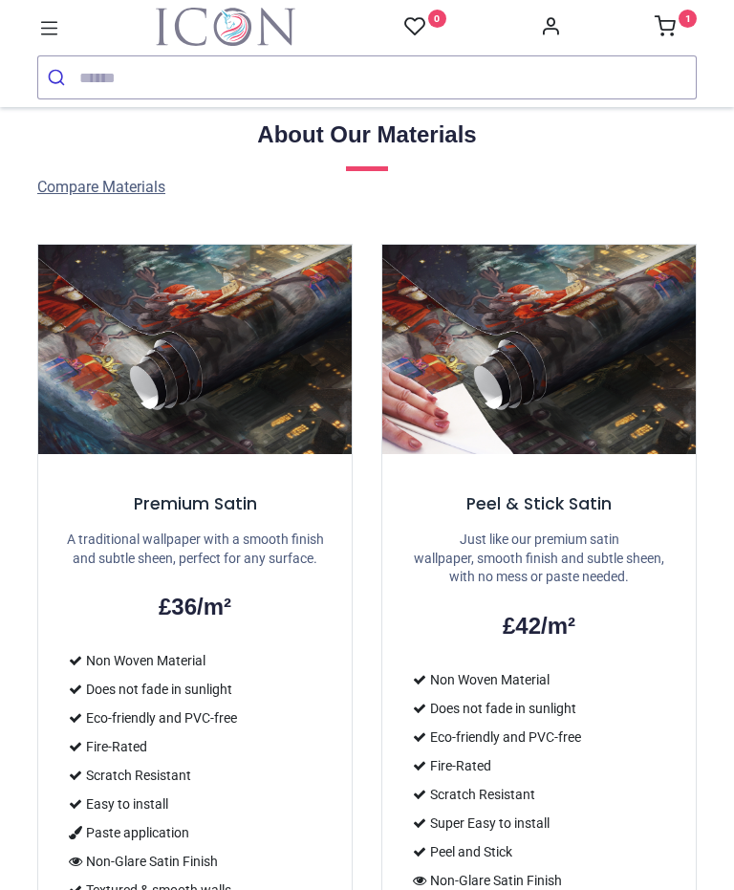
scroll to position [1642, 0]
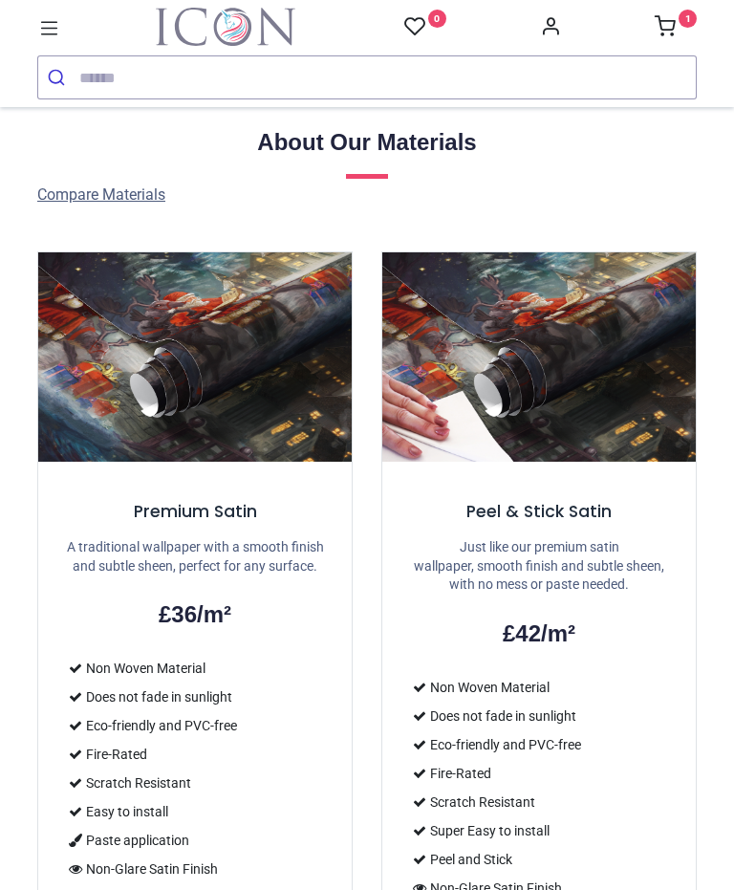
click at [552, 617] on h2 "£42/m²" at bounding box center [539, 633] width 268 height 32
click at [540, 620] on h2 "£42/m²" at bounding box center [539, 633] width 268 height 32
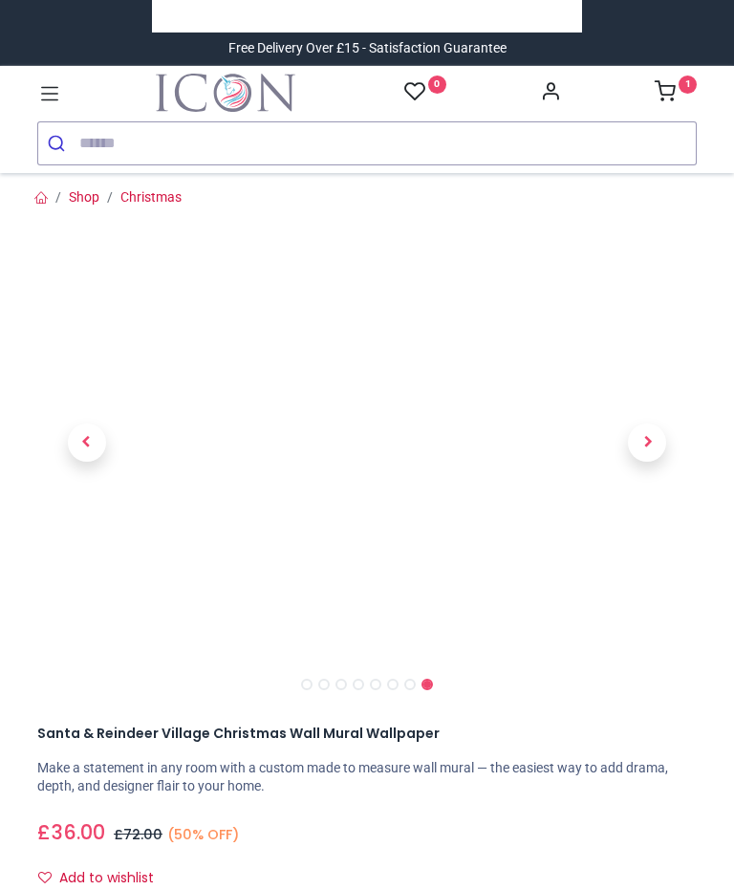
scroll to position [0, 0]
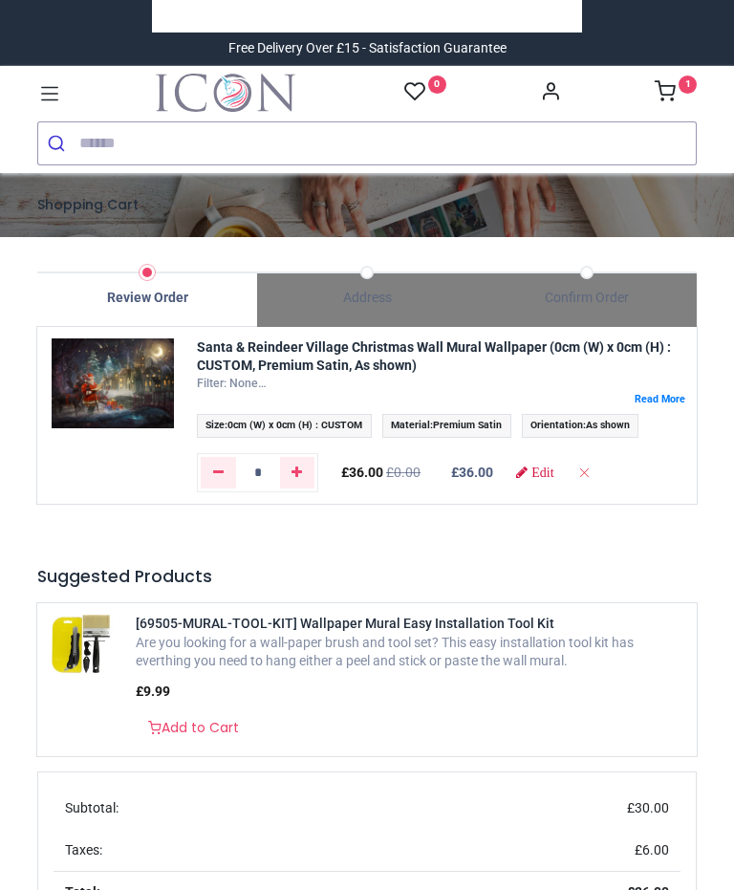
click at [489, 433] on span "Material : Premium Satin" at bounding box center [446, 426] width 129 height 24
click at [661, 392] on label at bounding box center [441, 399] width 488 height 14
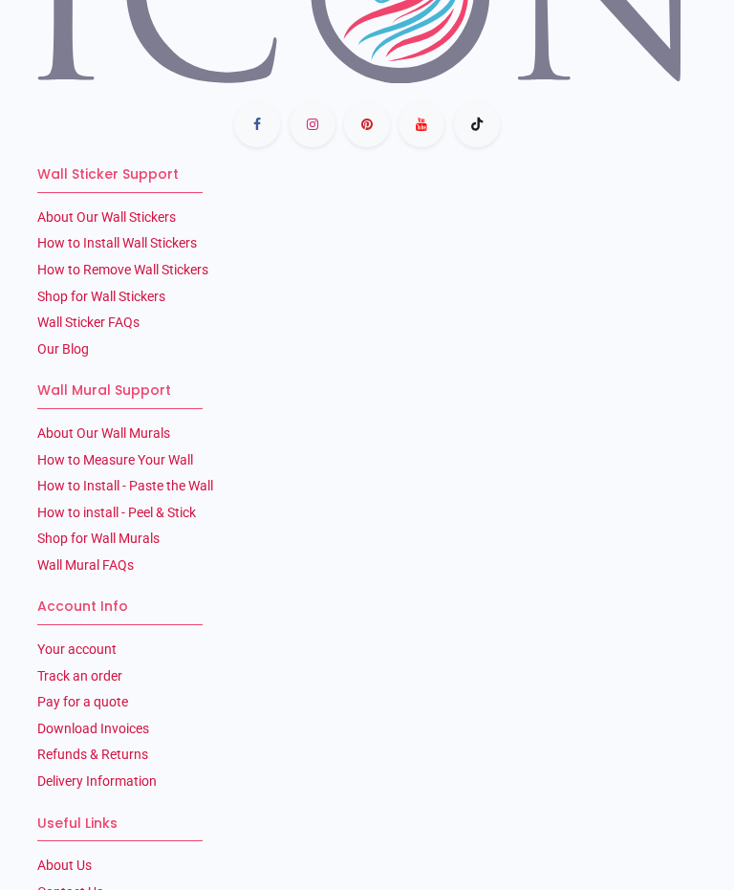
scroll to position [937, 0]
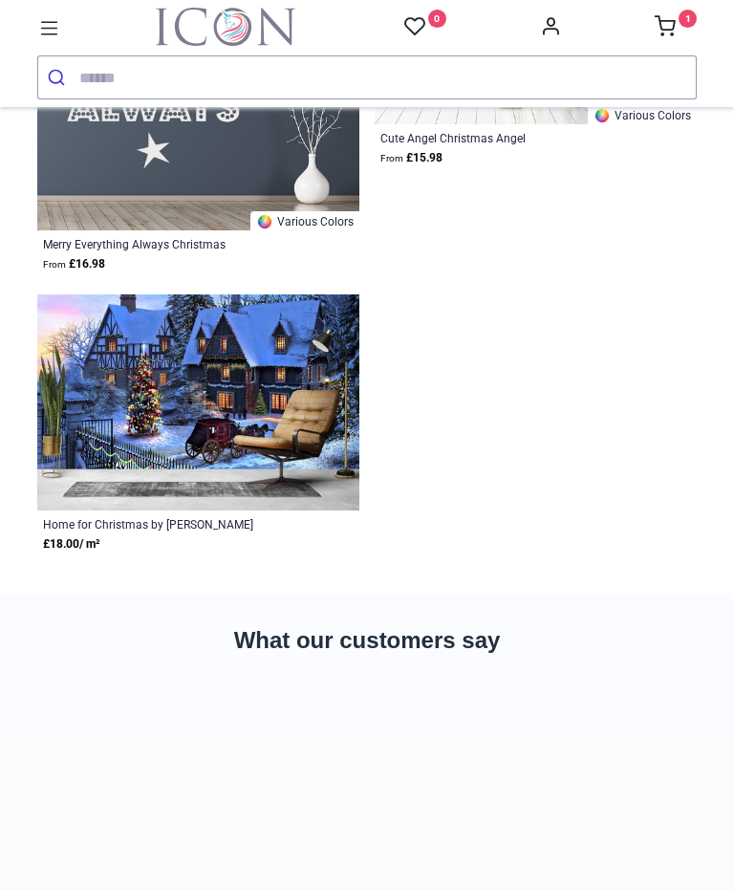
scroll to position [8809, 0]
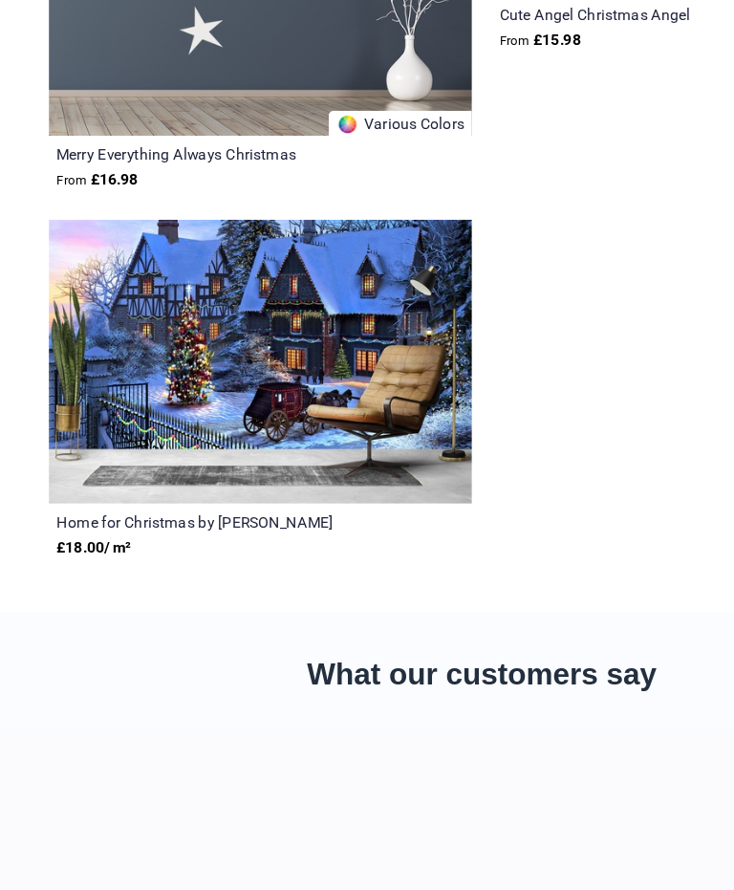
click at [234, 292] on img at bounding box center [198, 400] width 322 height 216
click at [229, 514] on div "Home for Christmas by Dominic Davison" at bounding box center [167, 521] width 248 height 15
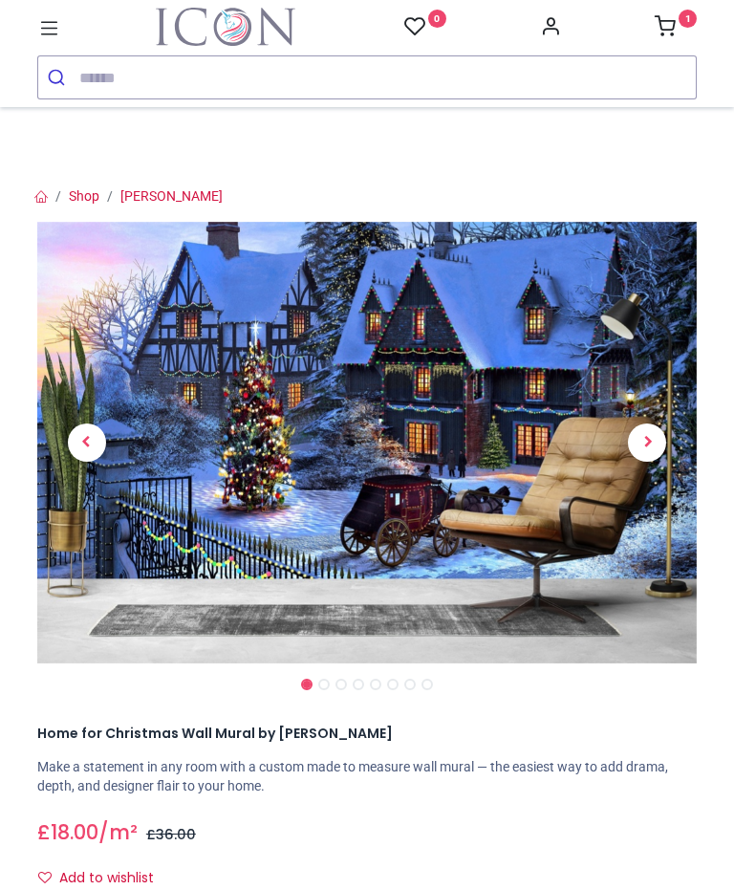
click at [646, 429] on span "Next" at bounding box center [647, 442] width 38 height 38
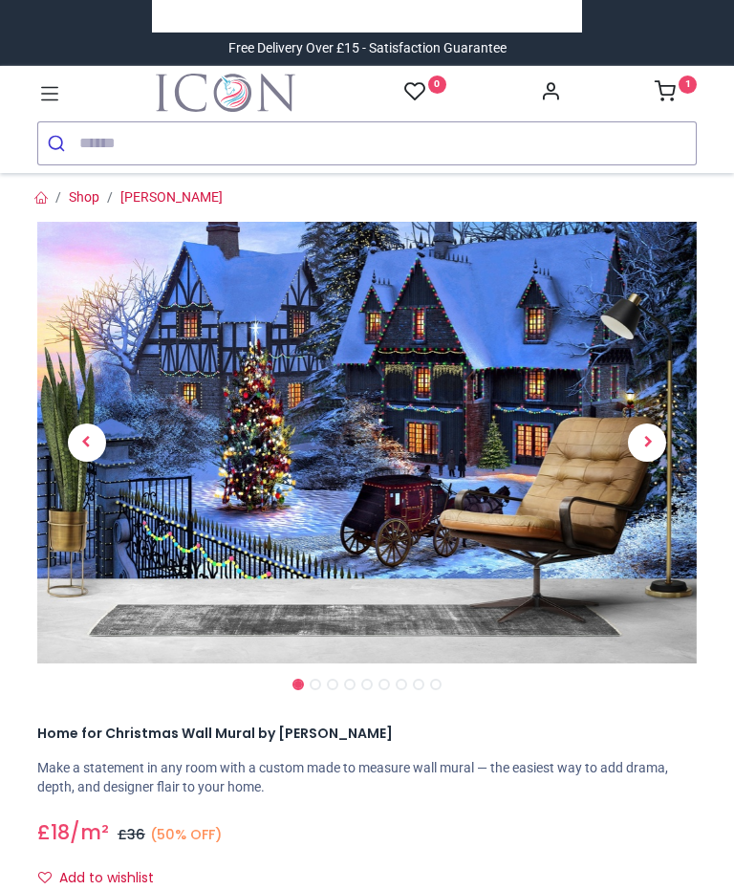
click at [648, 451] on span "Next" at bounding box center [647, 442] width 38 height 38
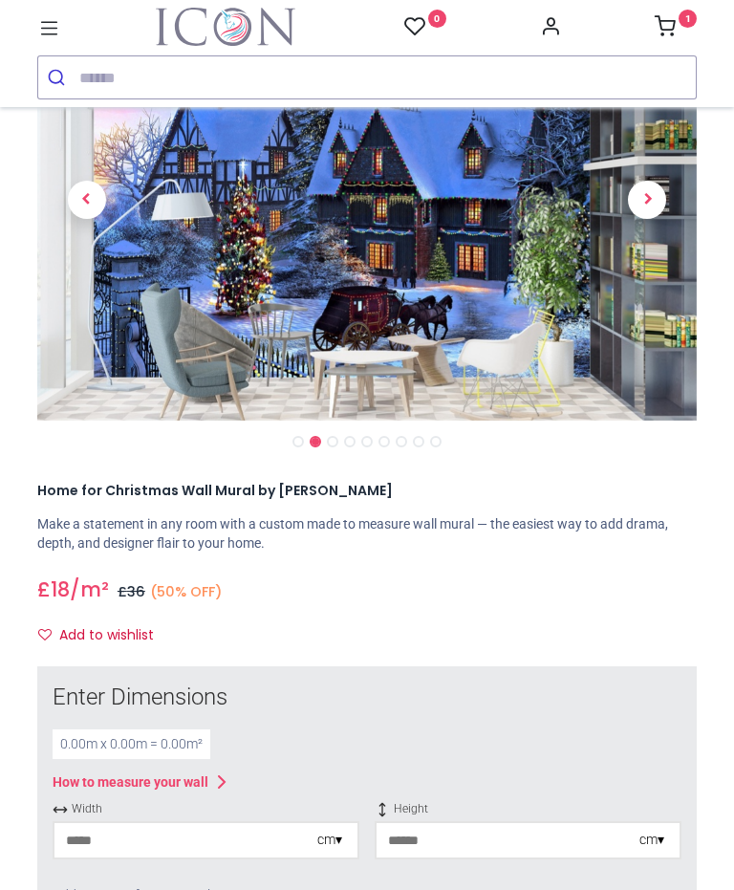
scroll to position [168, 0]
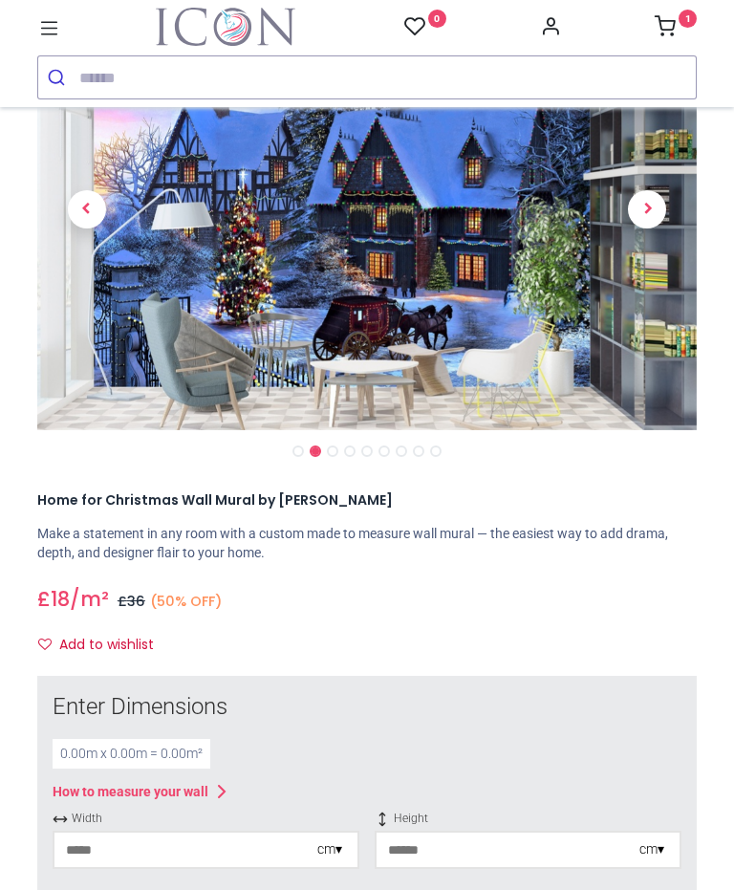
click at [647, 213] on span "Next" at bounding box center [647, 209] width 38 height 38
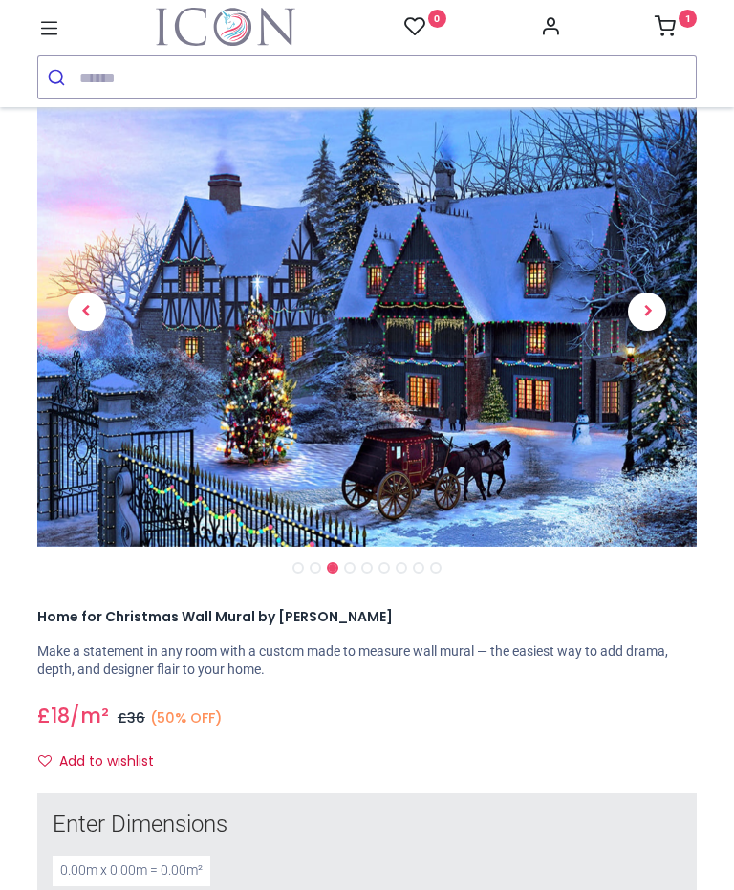
scroll to position [83, 0]
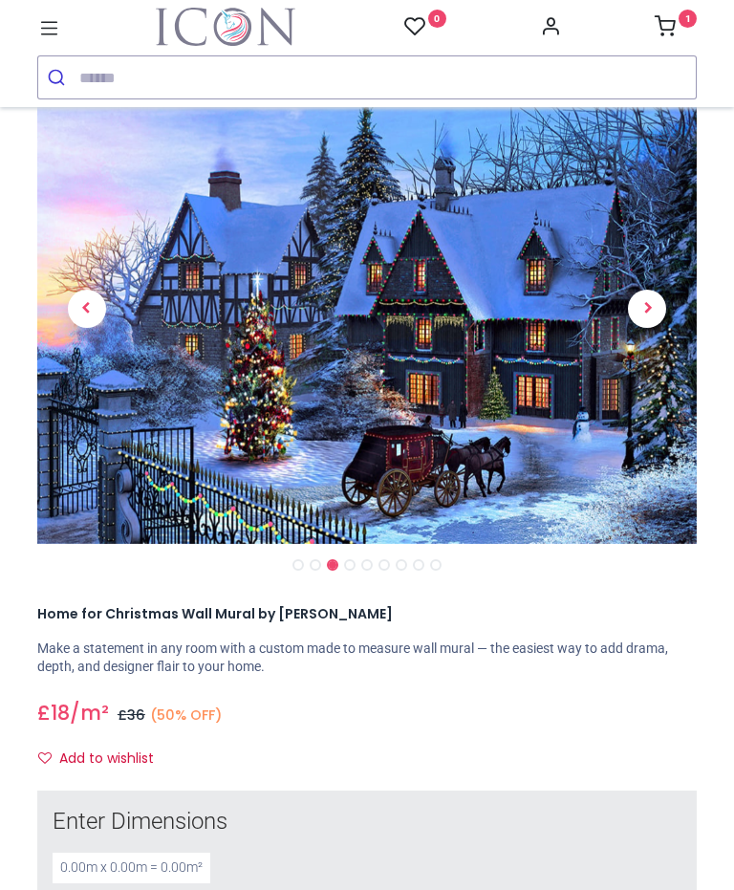
click at [658, 325] on link at bounding box center [647, 308] width 99 height 330
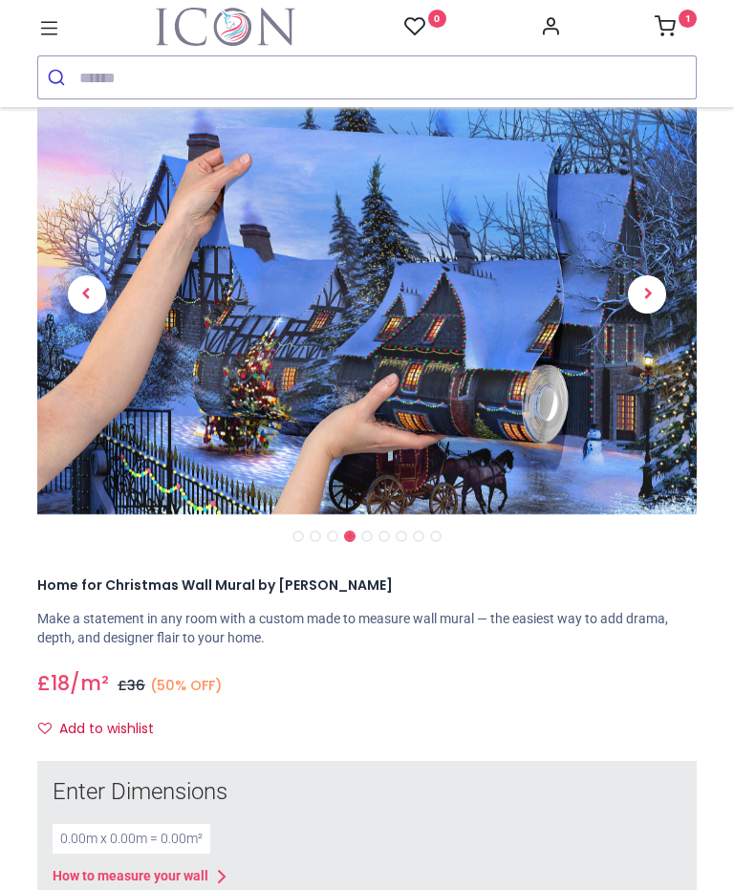
click at [651, 303] on span "Next" at bounding box center [647, 294] width 38 height 38
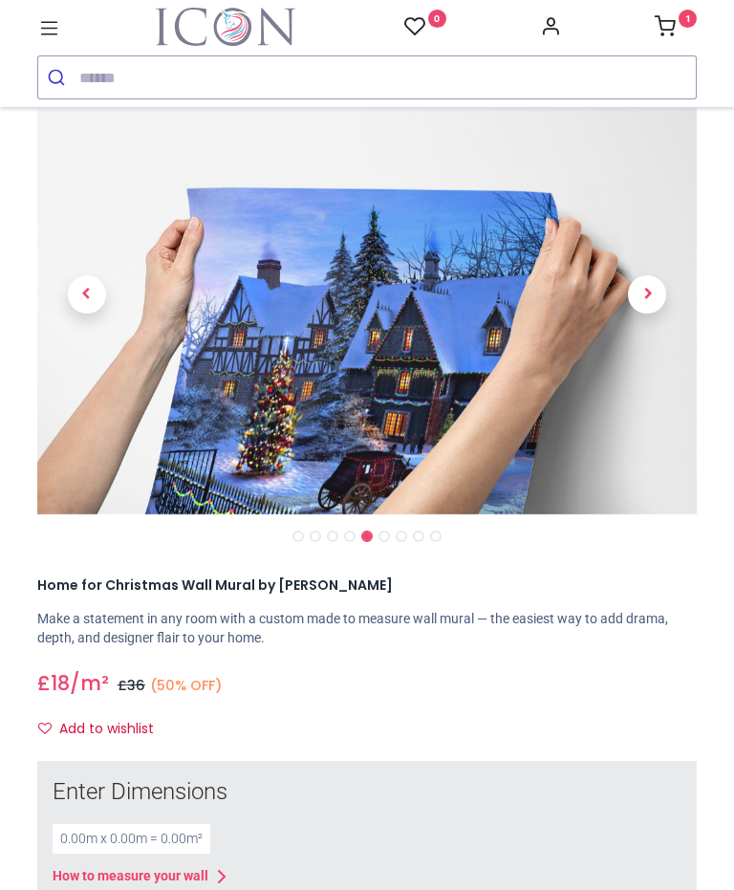
click at [635, 303] on span "Next" at bounding box center [647, 294] width 38 height 38
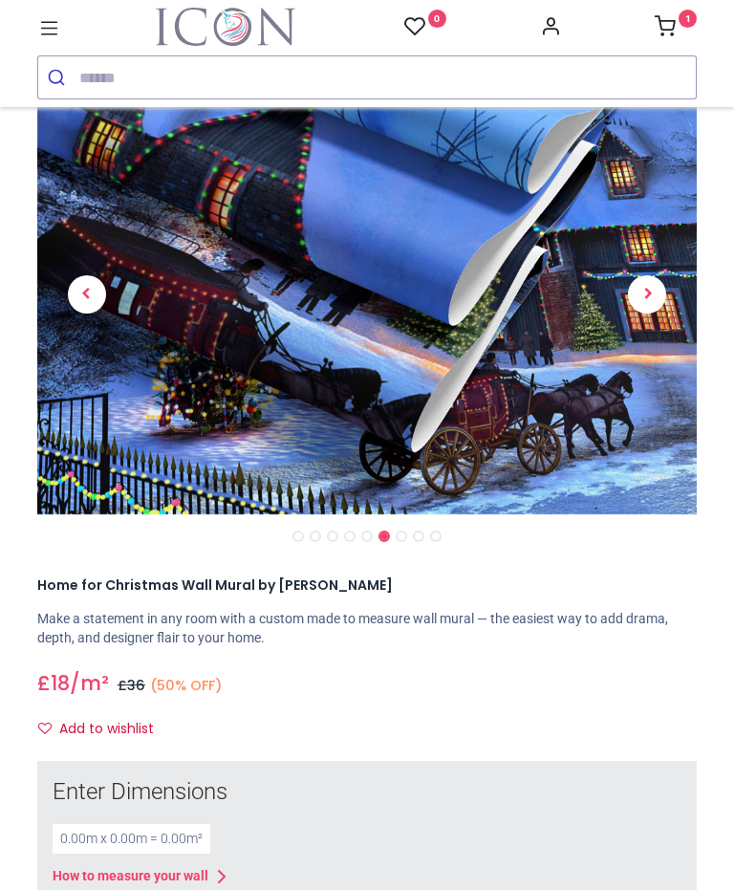
click at [646, 305] on span "Next" at bounding box center [647, 294] width 38 height 38
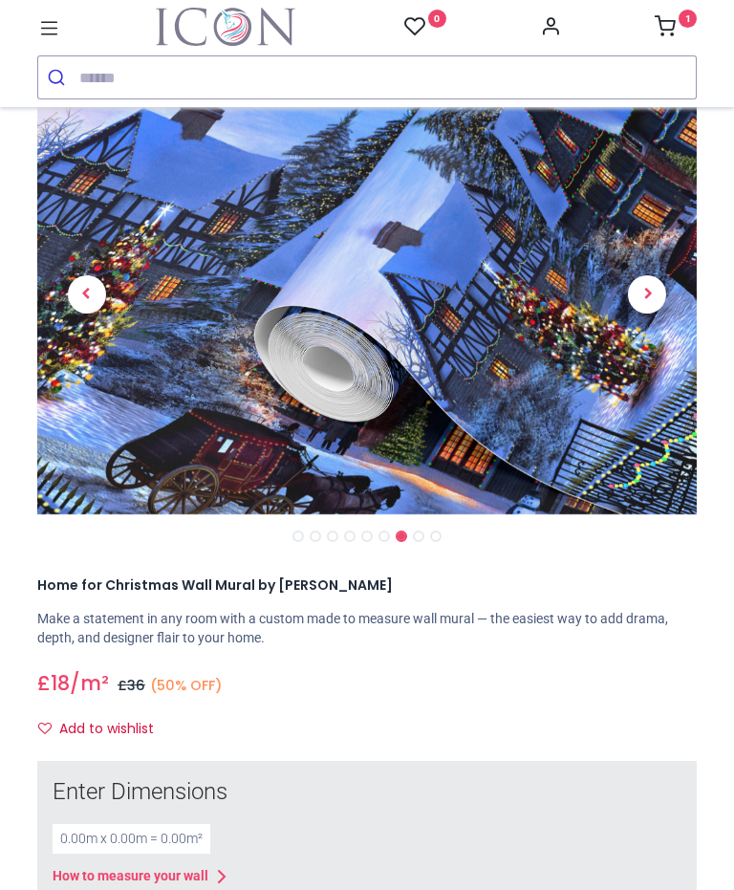
click at [656, 294] on span "Next" at bounding box center [647, 294] width 38 height 38
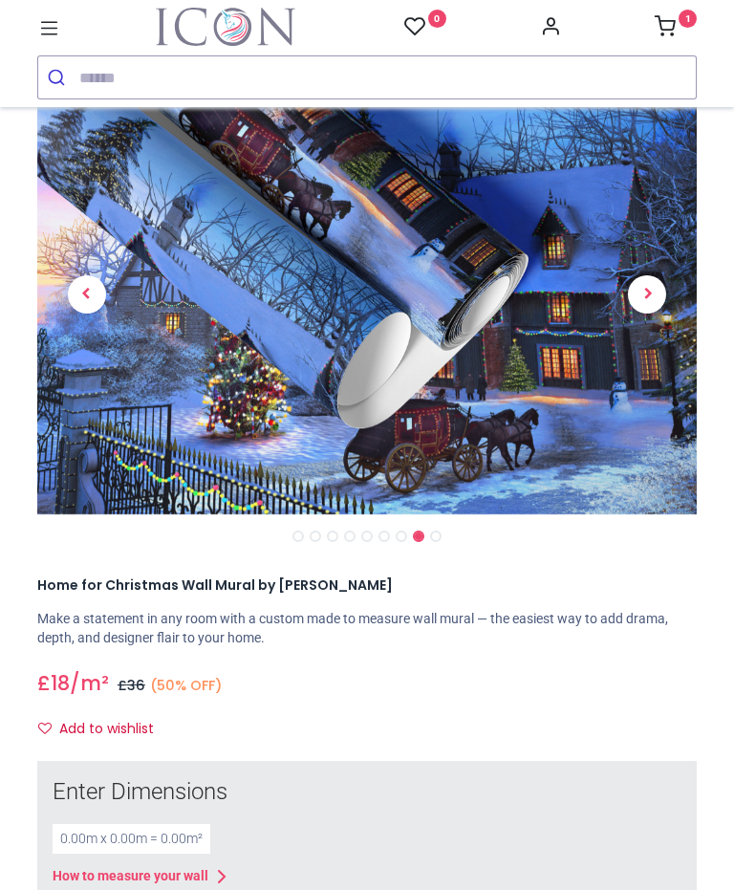
click at [648, 309] on span "Next" at bounding box center [647, 294] width 38 height 38
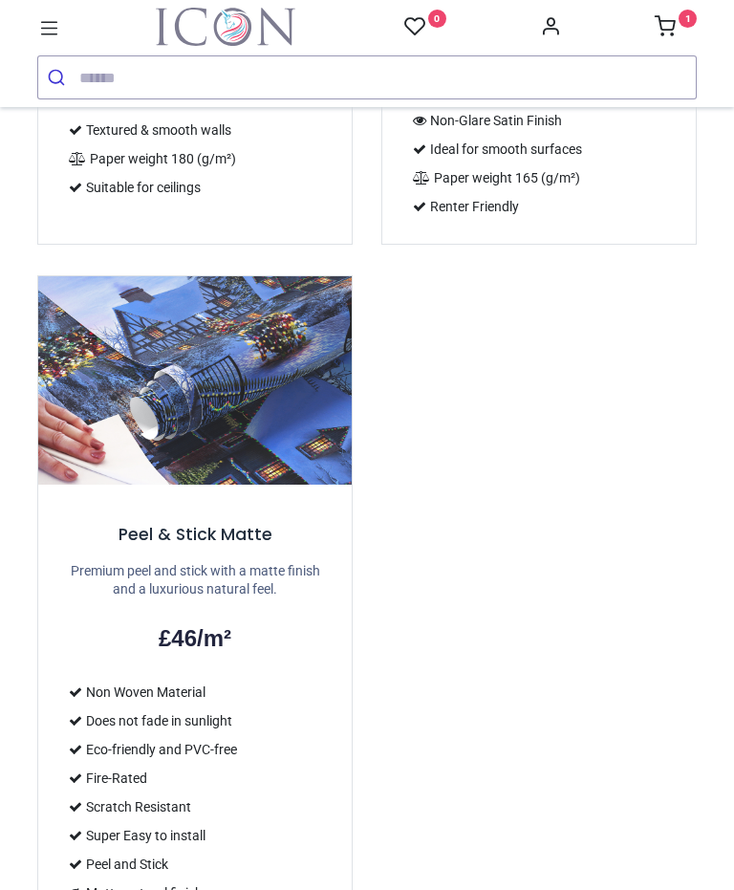
scroll to position [2411, 0]
click at [254, 561] on p "Premium peel and stick with a matte finish and a luxurious natural feel." at bounding box center [195, 579] width 268 height 37
click at [248, 536] on div "Peel & Stick Matte Premium peel and stick with a matte finish and a luxurious n…" at bounding box center [194, 748] width 313 height 530
click at [258, 567] on p "Premium peel and stick with a matte finish and a luxurious natural feel." at bounding box center [195, 579] width 268 height 37
click at [218, 629] on h2 "£46/m²" at bounding box center [195, 637] width 268 height 32
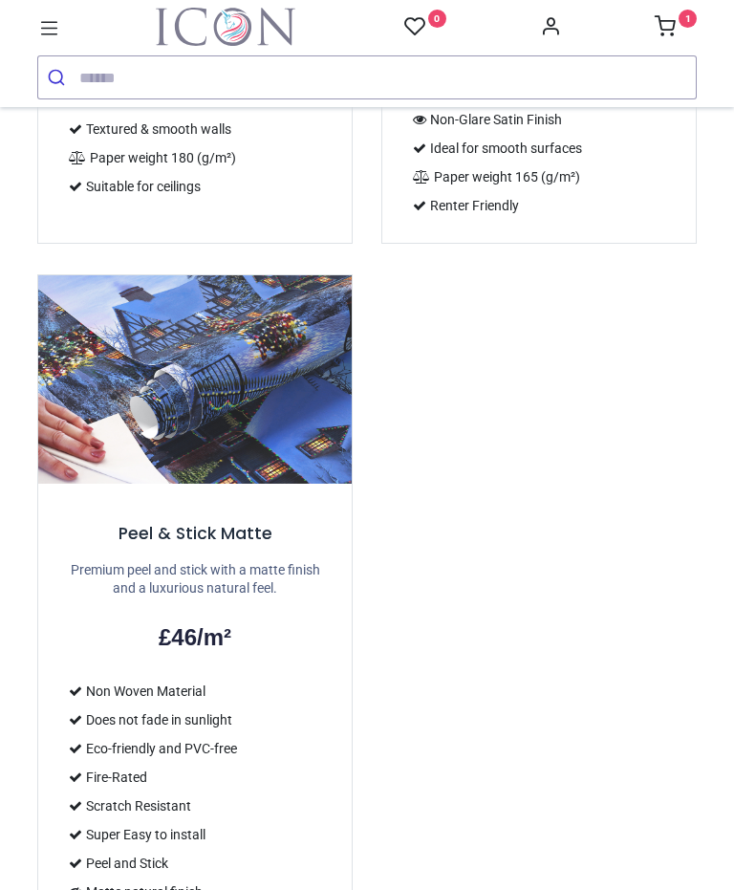
click at [242, 522] on h5 "Peel & Stick Matte" at bounding box center [195, 534] width 268 height 24
click at [246, 525] on h5 "Peel & Stick Matte" at bounding box center [195, 534] width 268 height 24
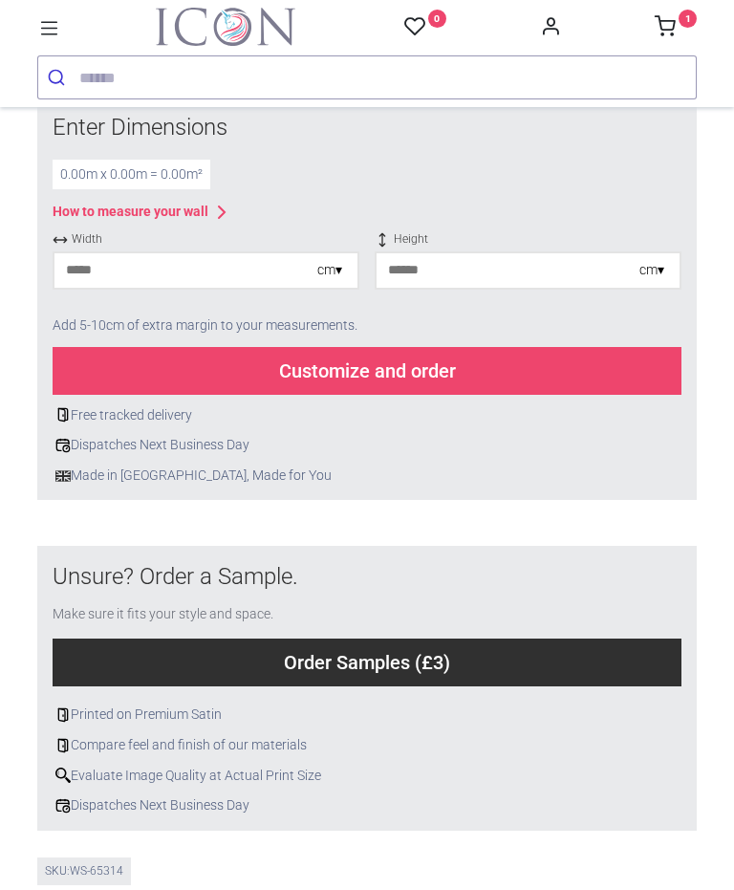
scroll to position [748, 0]
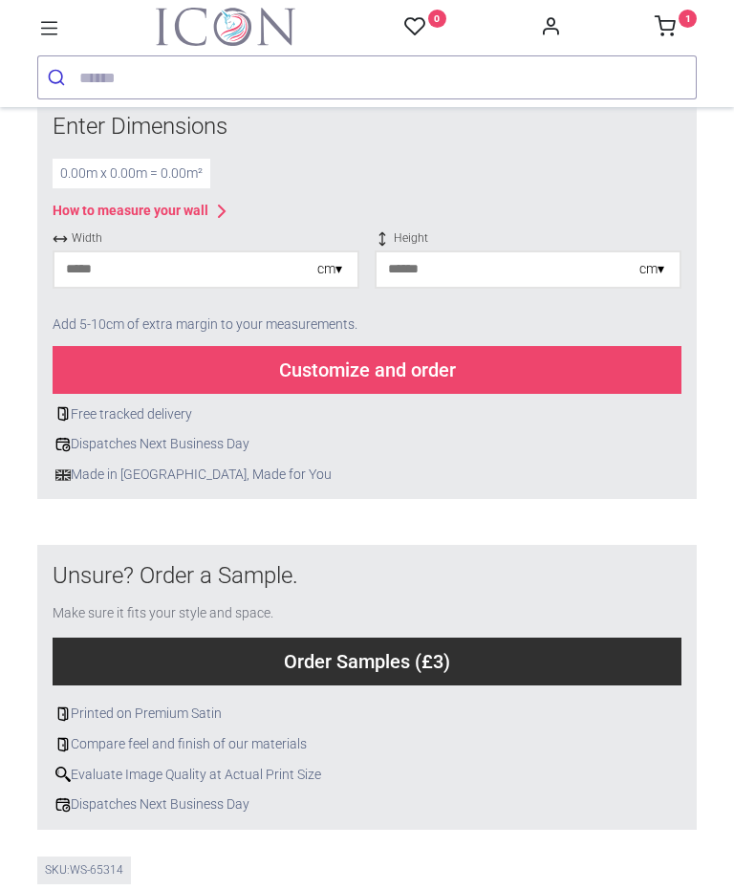
click at [308, 271] on input "number" at bounding box center [185, 269] width 263 height 34
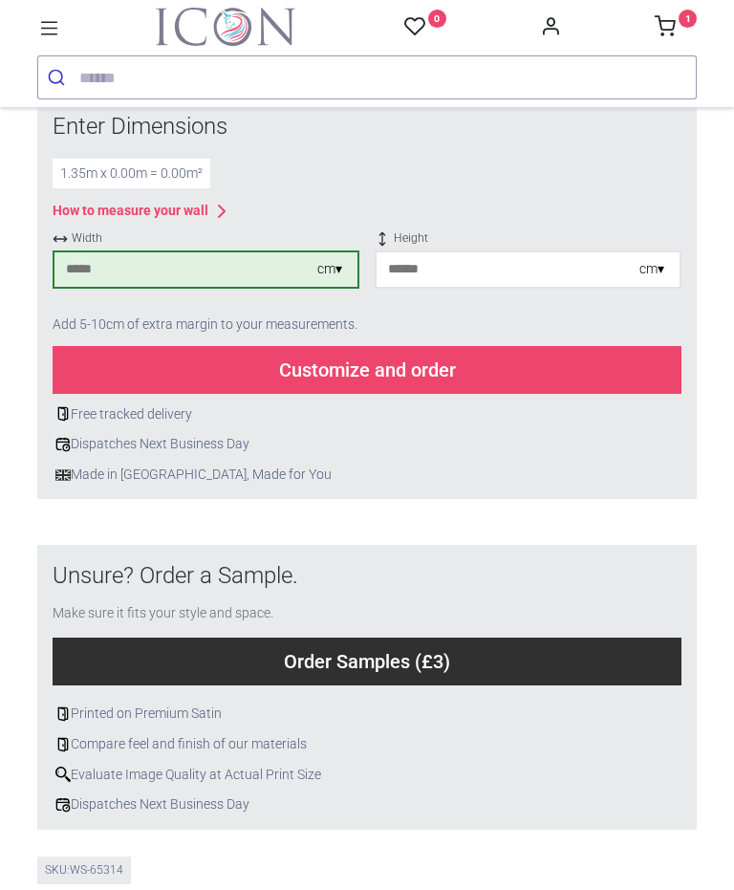
type input "***"
click at [568, 260] on input "number" at bounding box center [507, 269] width 263 height 34
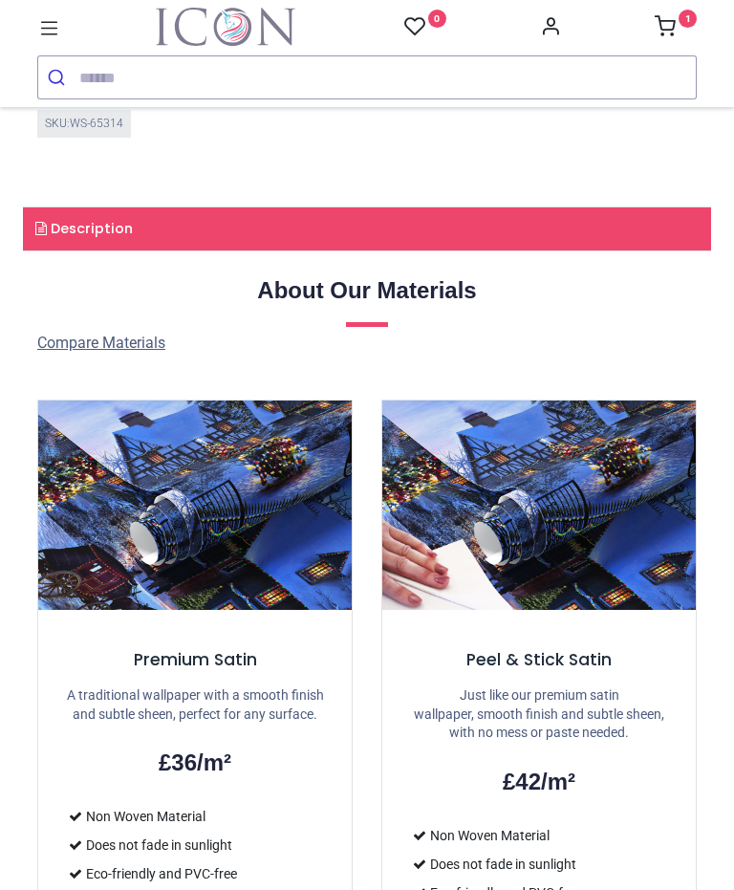
scroll to position [1499, 0]
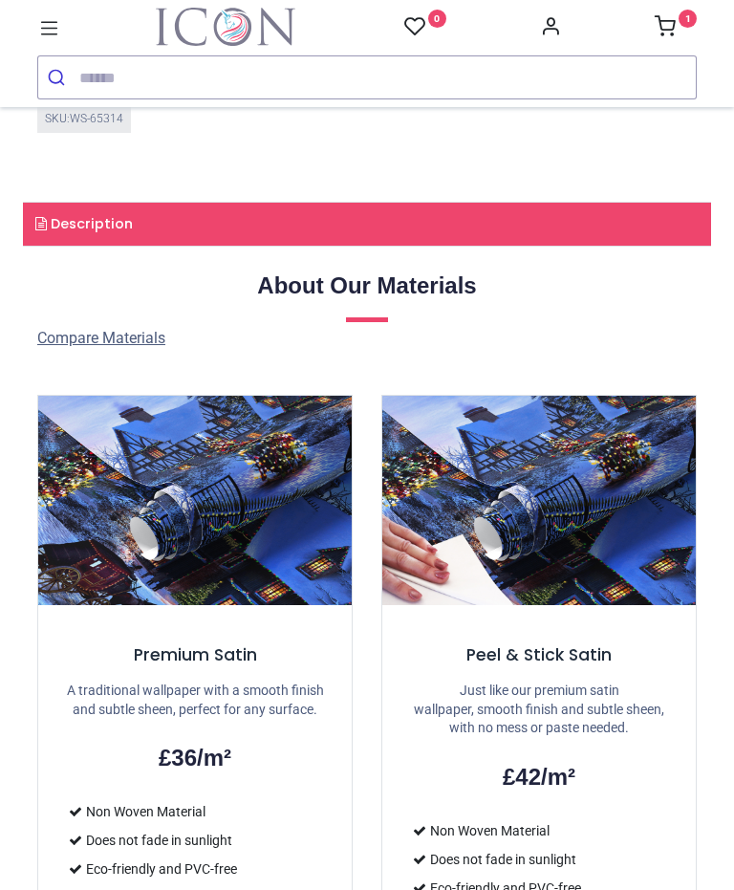
type input "***"
click at [554, 215] on link "Description" at bounding box center [367, 225] width 688 height 44
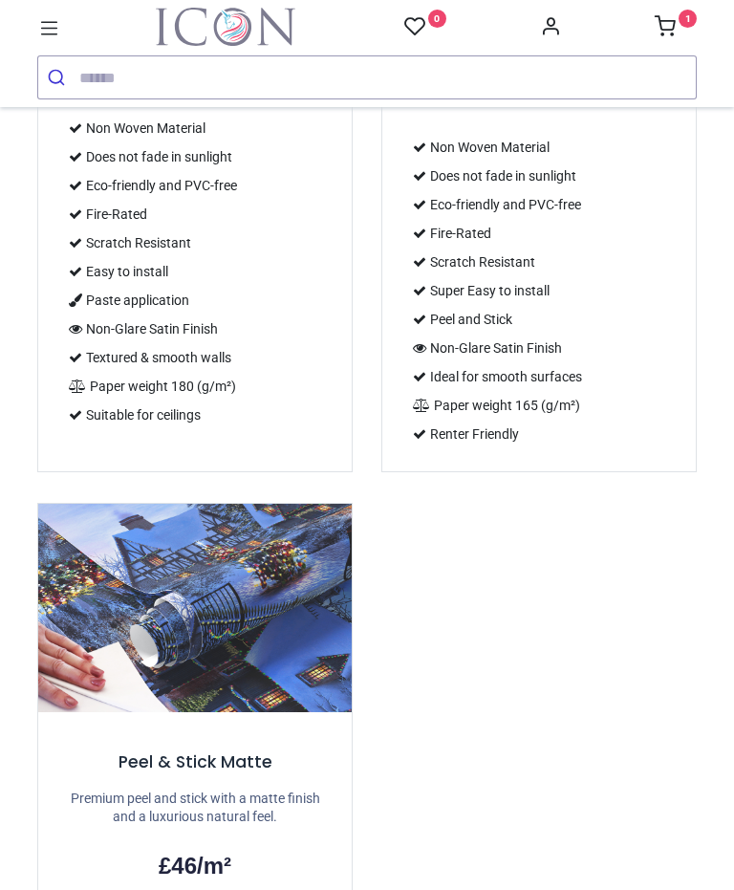
scroll to position [2349, 0]
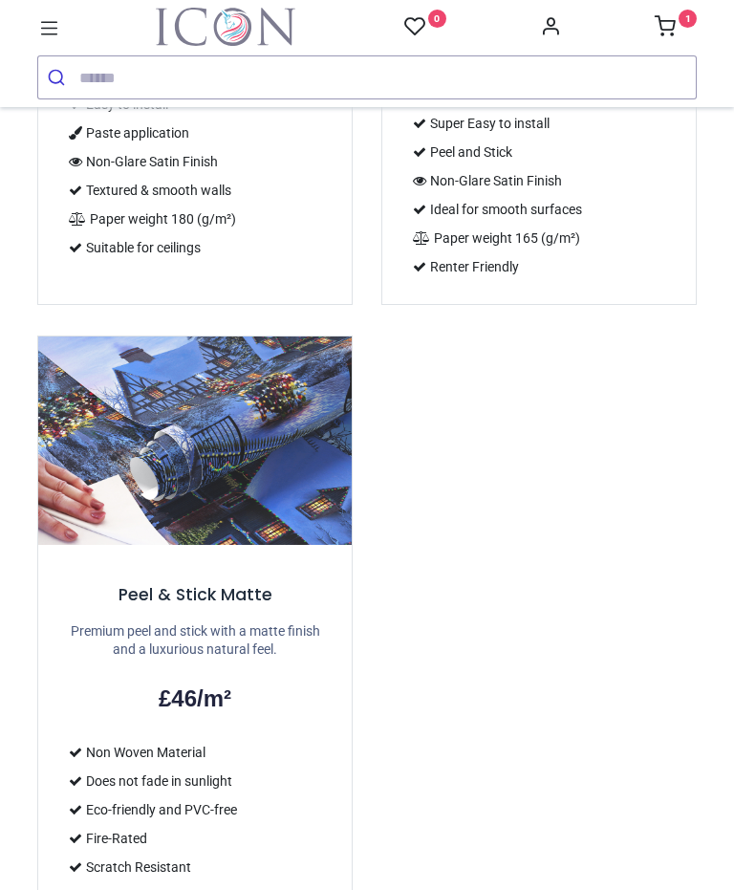
click at [219, 583] on h5 "Peel & Stick Matte" at bounding box center [195, 595] width 268 height 24
click at [216, 596] on div "Peel & Stick Matte Premium peel and stick with a matte finish and a luxurious n…" at bounding box center [194, 810] width 313 height 530
click at [228, 583] on h5 "Peel & Stick Matte" at bounding box center [195, 595] width 268 height 24
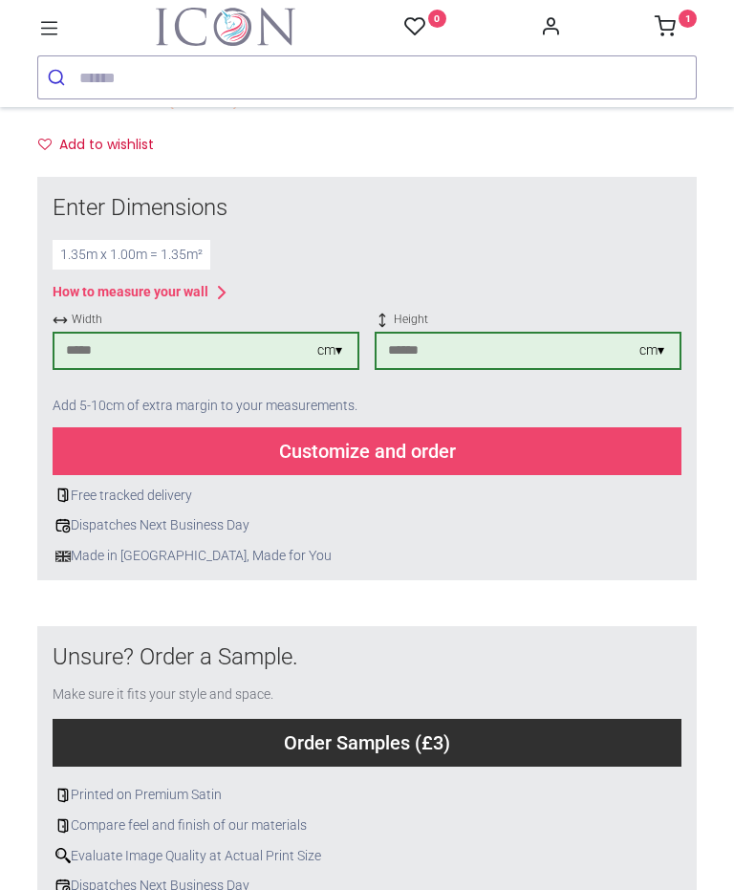
scroll to position [669, 0]
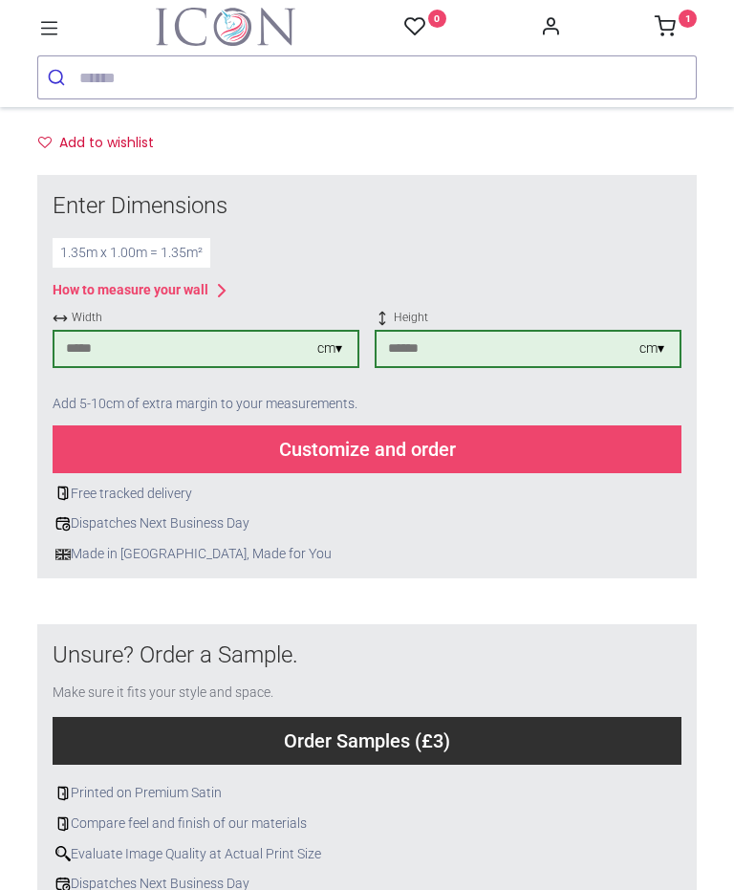
click at [436, 441] on div "Customize and order" at bounding box center [367, 449] width 629 height 48
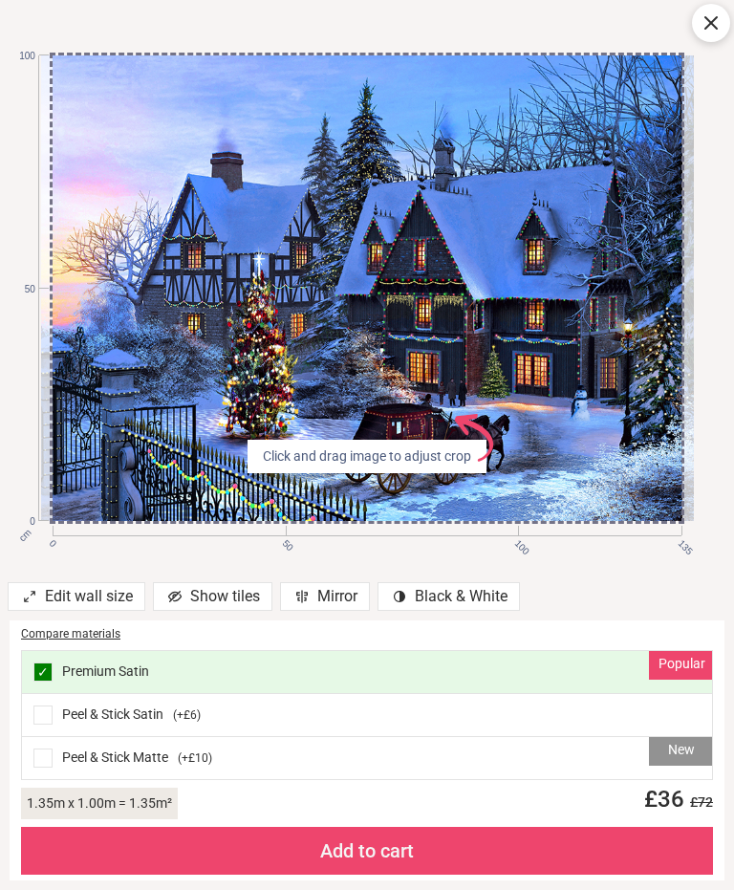
click at [427, 451] on span "Click and drag image to adjust crop AdobeStock_640592395 .s0 { fill: #ee456c }" at bounding box center [367, 456] width 224 height 19
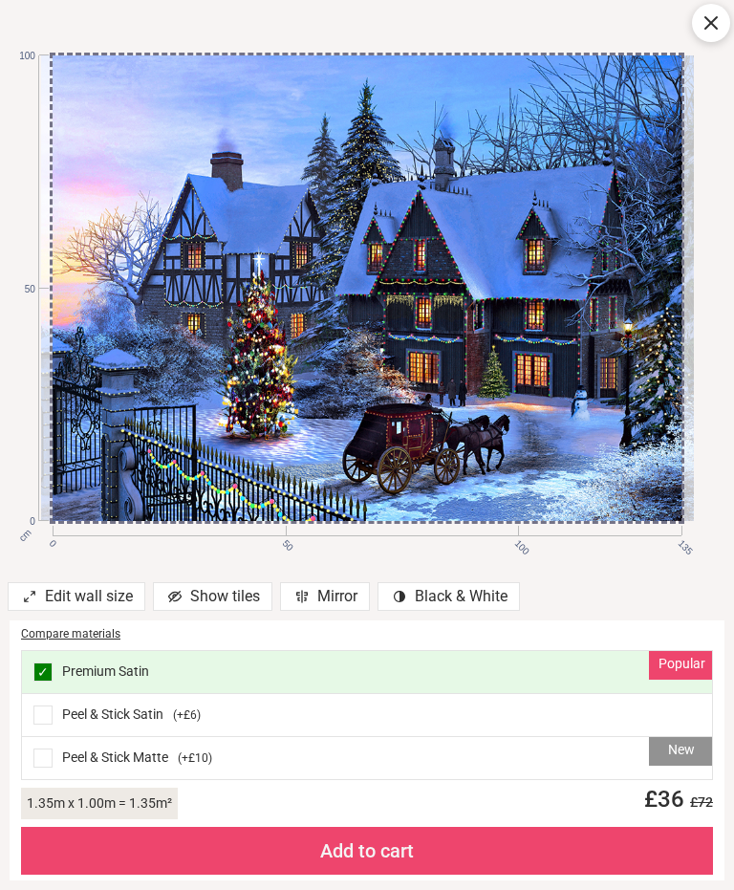
click at [489, 764] on div "New Peel & Stick Matte ( +£10 )" at bounding box center [367, 758] width 690 height 42
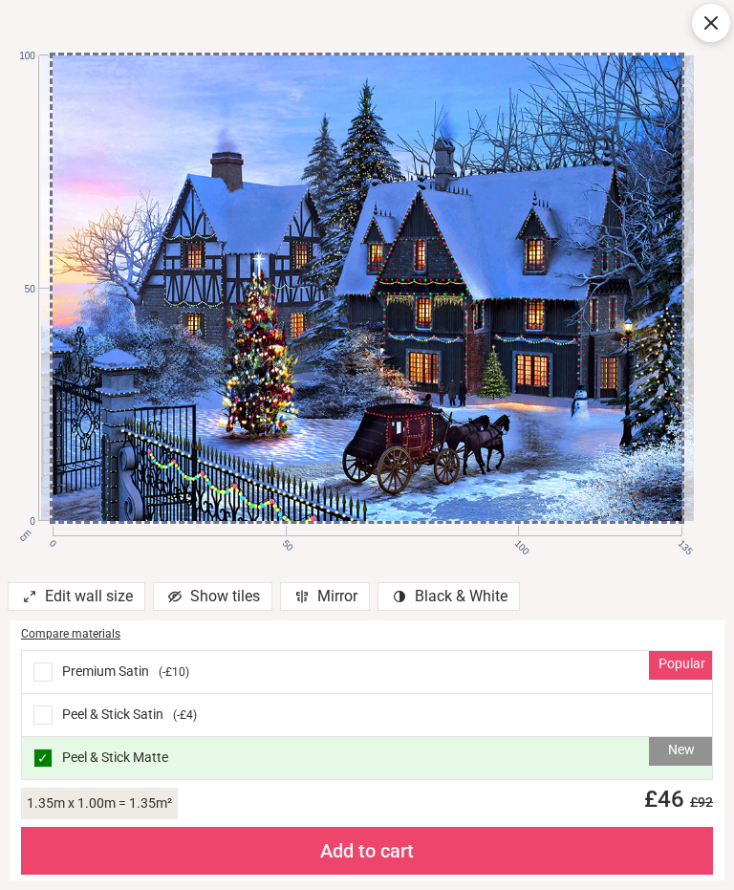
click at [387, 852] on div "Add to cart" at bounding box center [367, 850] width 692 height 48
click at [371, 840] on div "Add to cart" at bounding box center [367, 850] width 692 height 48
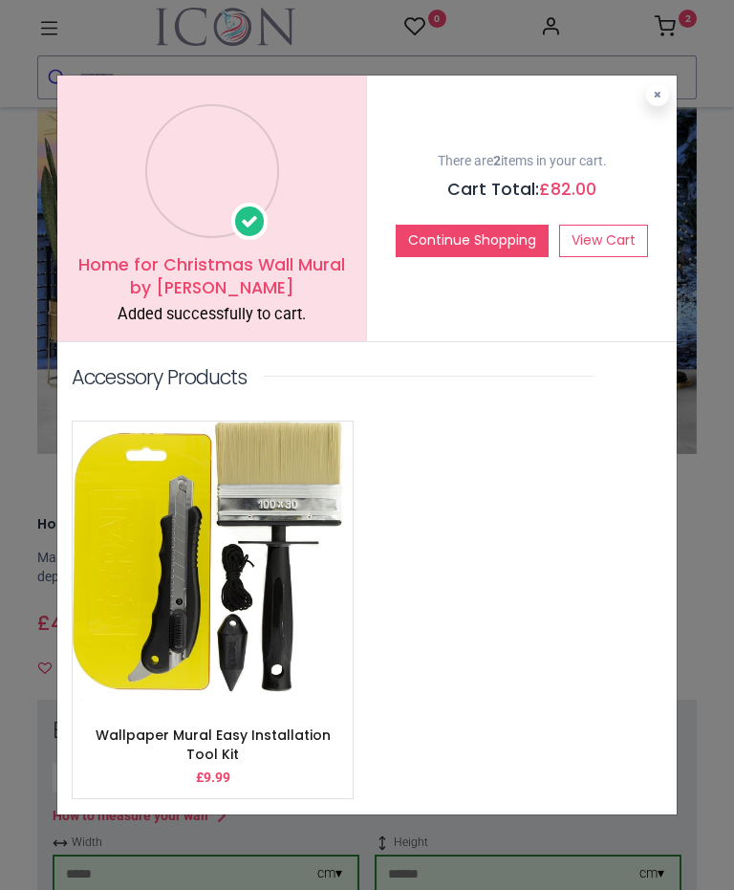
scroll to position [143, 0]
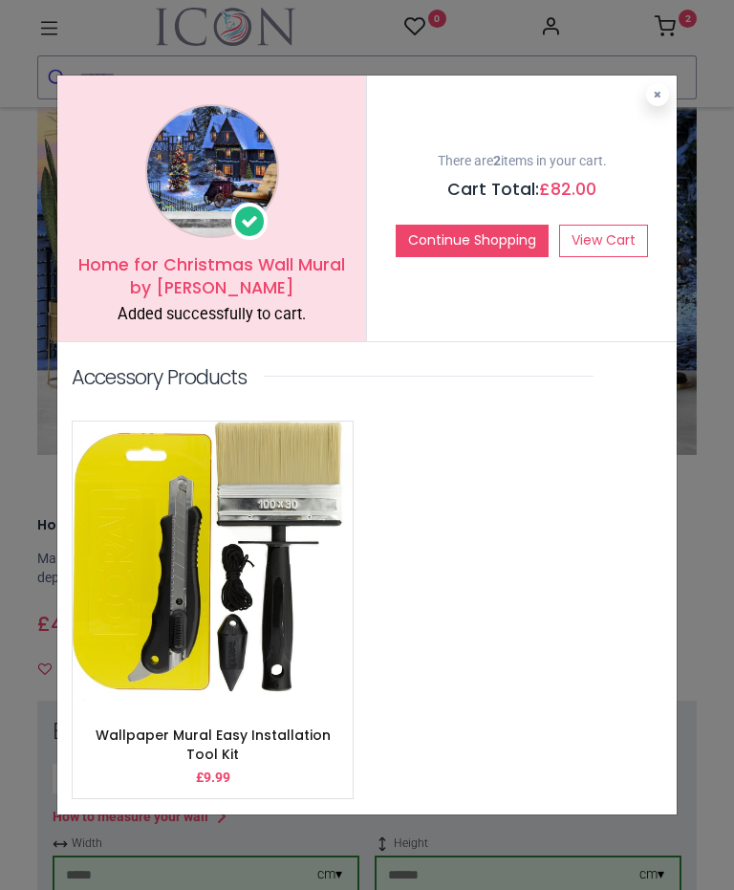
click at [612, 240] on link "View Cart" at bounding box center [603, 241] width 89 height 32
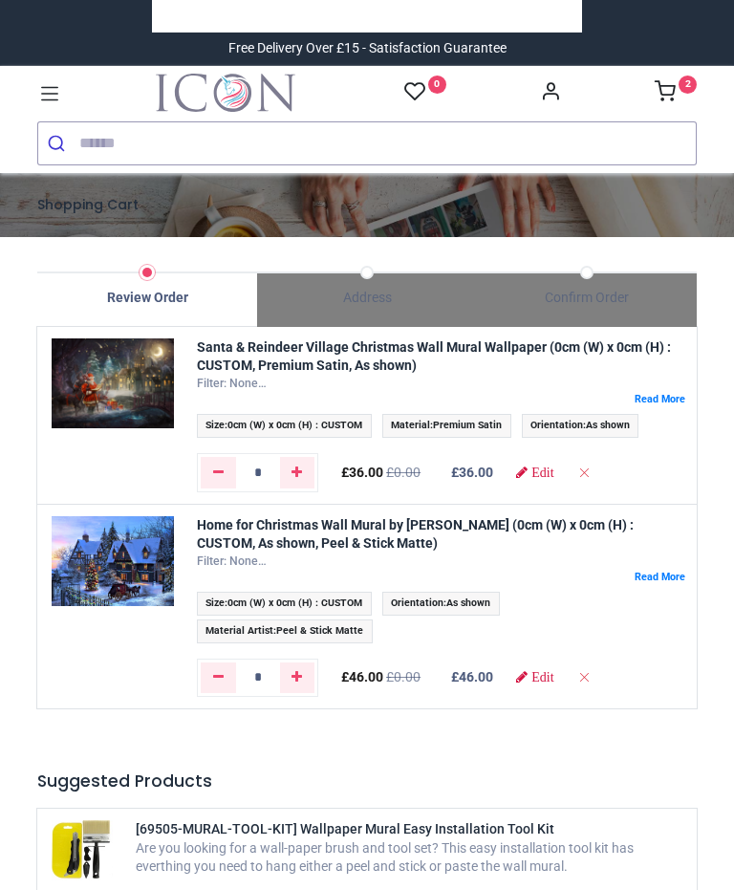
click at [612, 223] on section "Shopping Cart" at bounding box center [367, 205] width 734 height 65
click at [590, 465] on icon "Remove from cart" at bounding box center [583, 471] width 13 height 13
type input "*"
click at [590, 472] on icon "Remove from cart" at bounding box center [583, 471] width 13 height 13
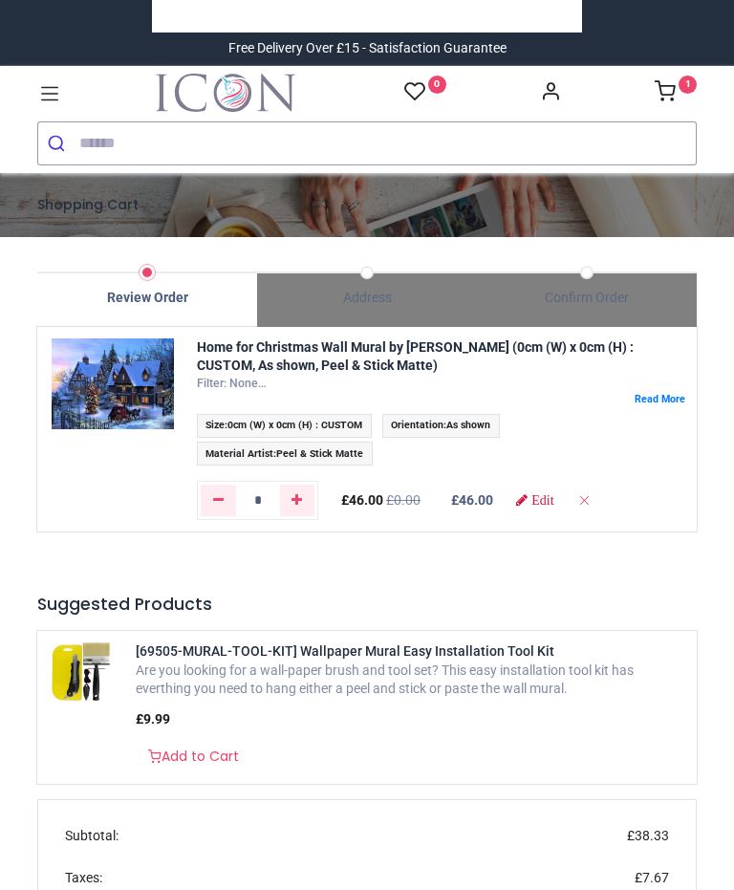
click at [590, 500] on icon "Remove from cart" at bounding box center [583, 499] width 13 height 13
type input "*"
click at [553, 495] on span "Edit" at bounding box center [542, 499] width 22 height 13
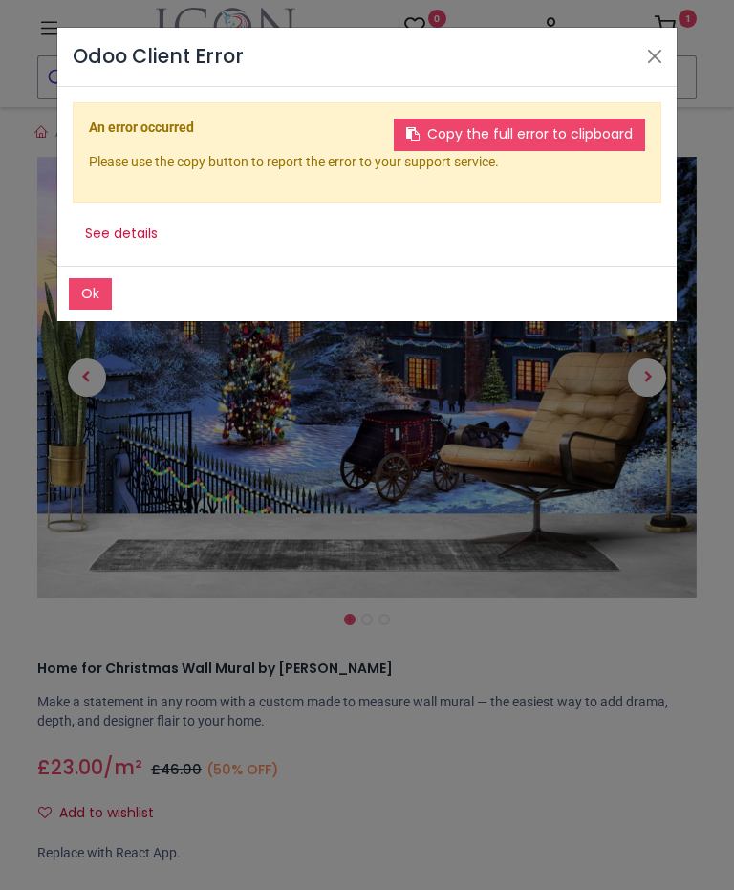
click at [661, 53] on button "Close" at bounding box center [654, 56] width 29 height 29
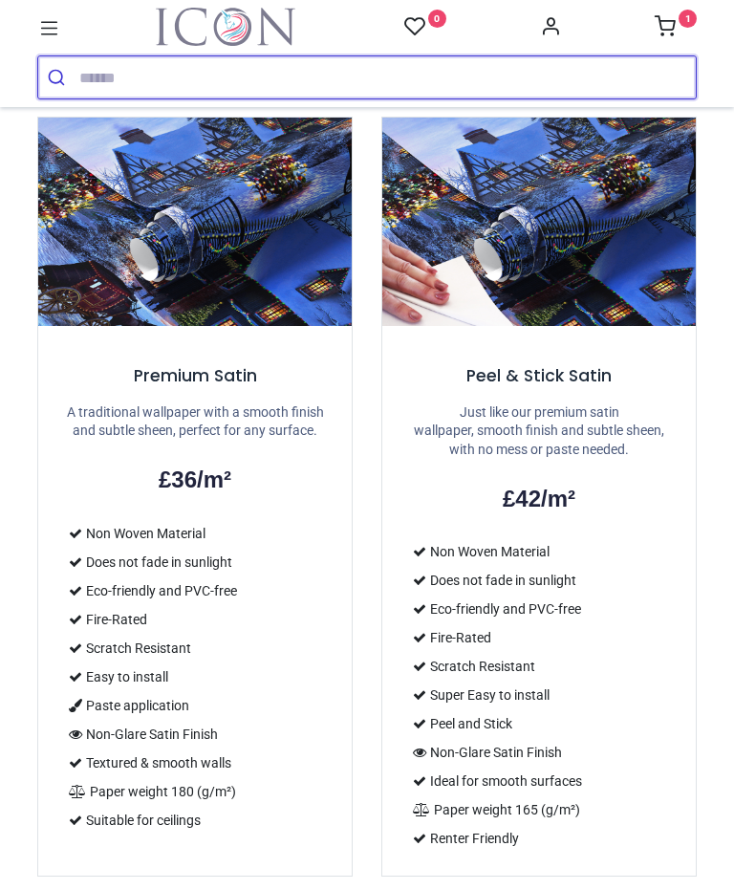
scroll to position [983, 0]
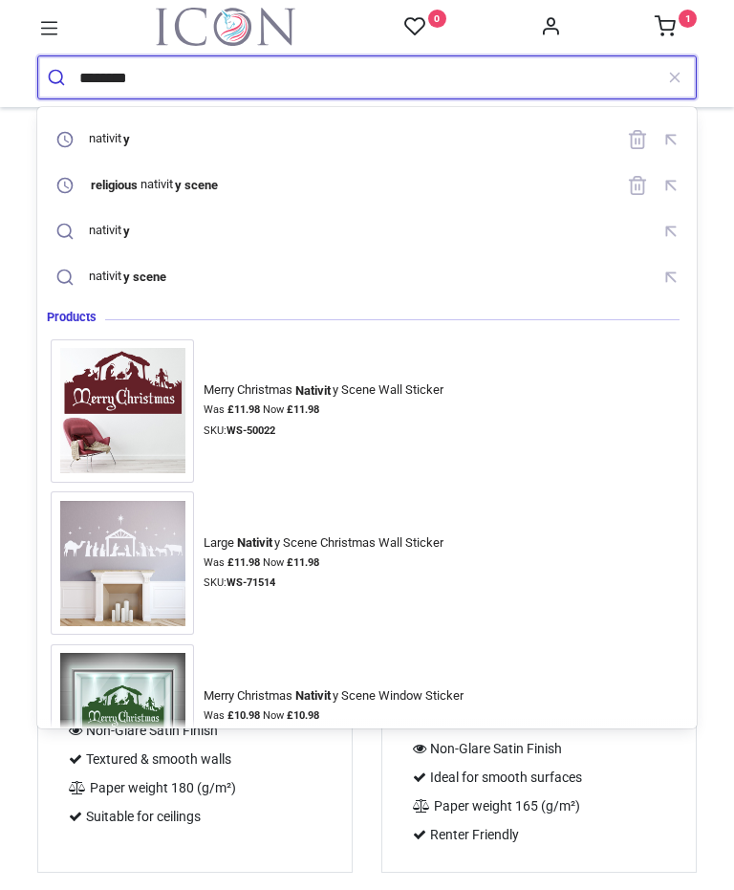
type input "********"
click at [58, 77] on button "submit" at bounding box center [58, 77] width 41 height 42
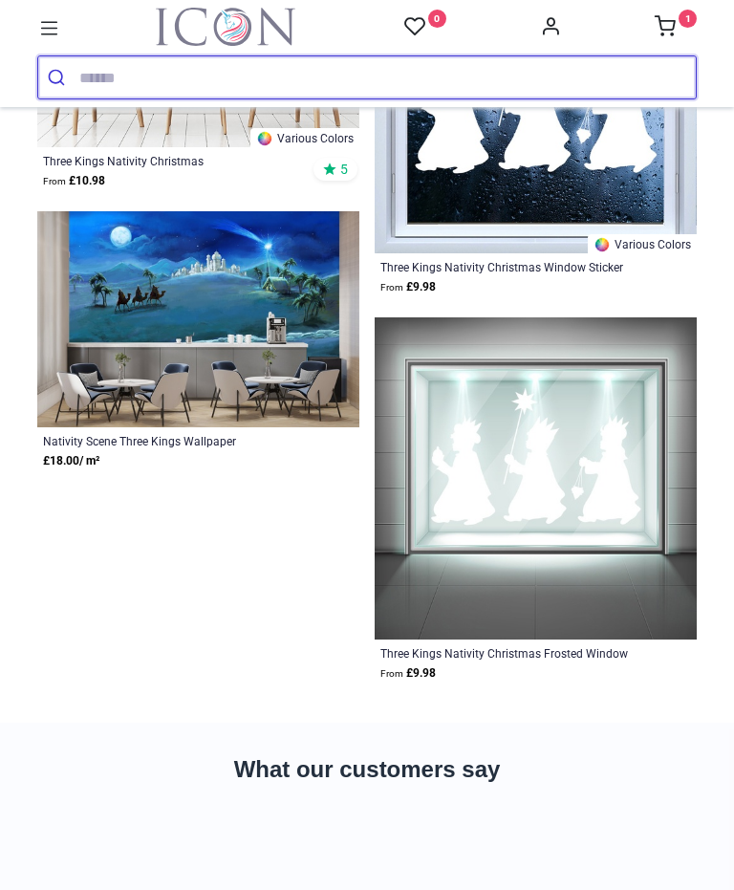
scroll to position [2288, 0]
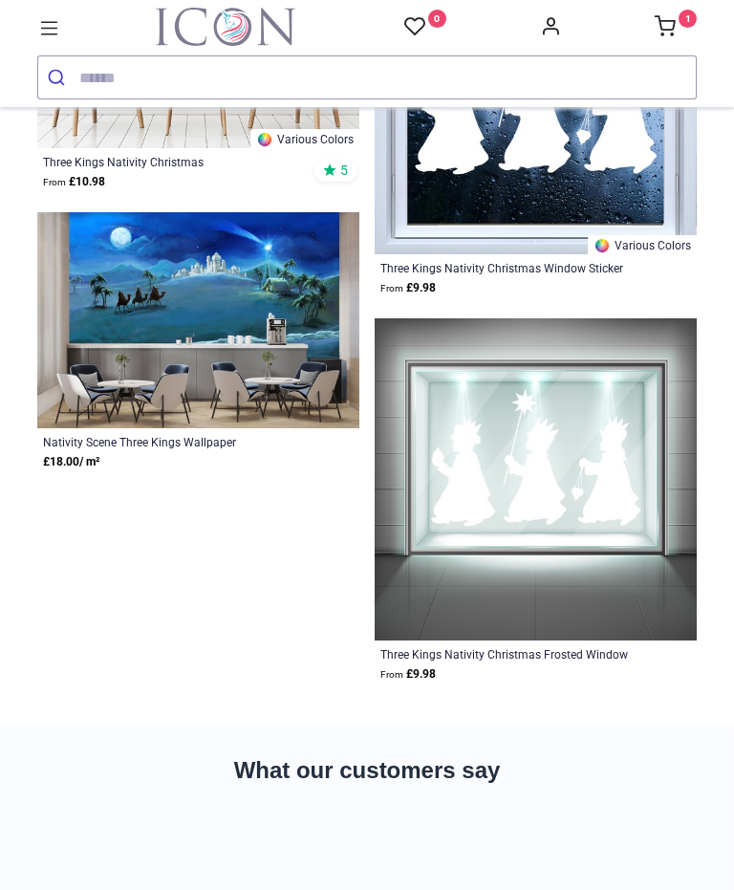
click at [280, 336] on img at bounding box center [198, 320] width 322 height 216
click at [293, 358] on img at bounding box center [198, 320] width 322 height 216
click at [262, 309] on img at bounding box center [198, 320] width 322 height 216
click at [223, 441] on div "Nativity Scene Three Kings Wallpaper" at bounding box center [167, 441] width 248 height 15
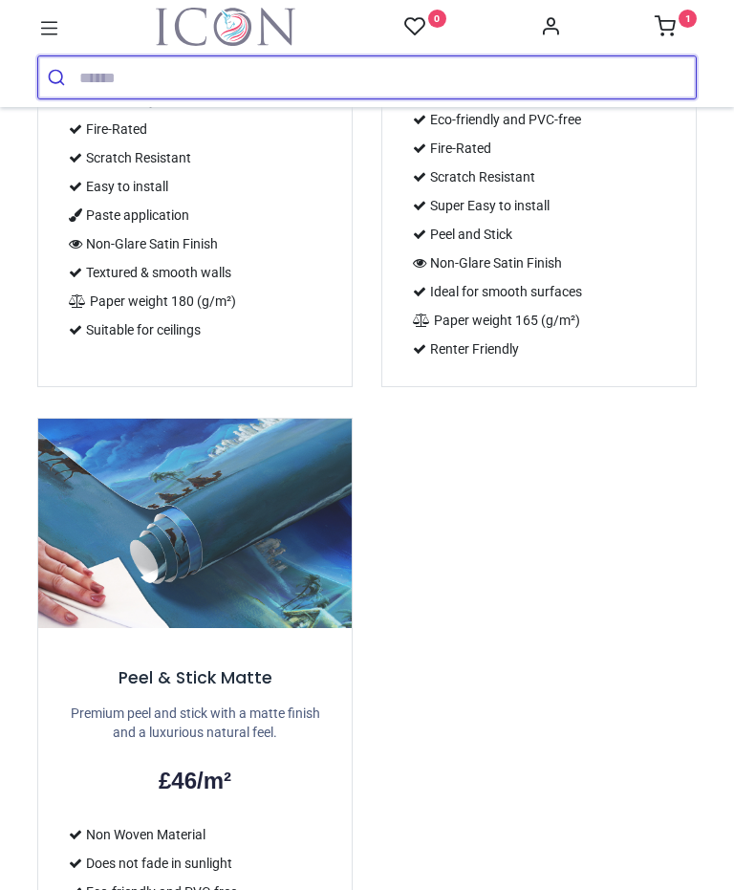
scroll to position [2332, 0]
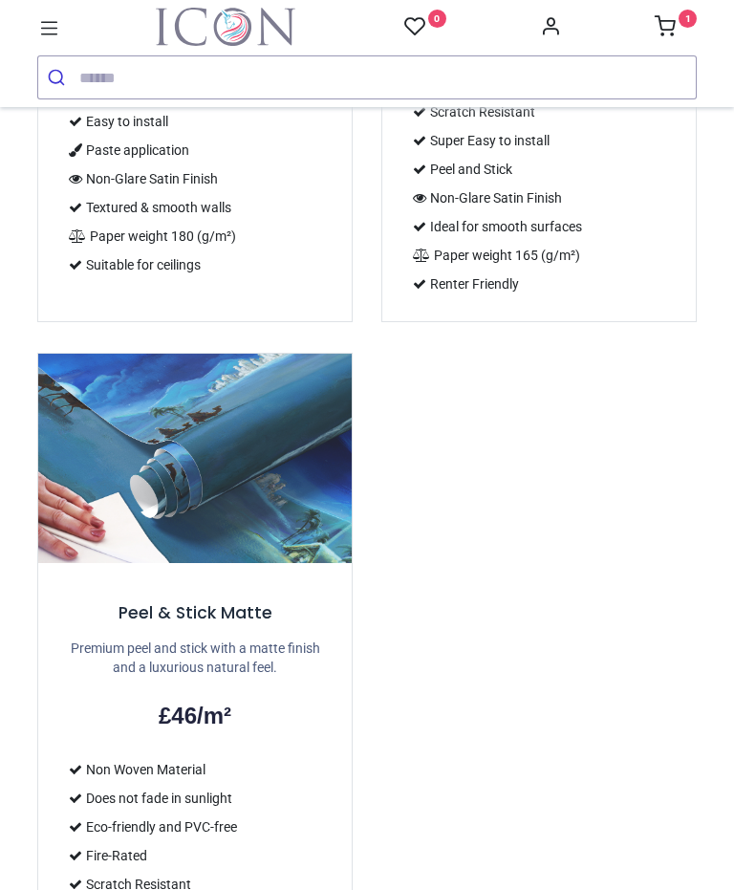
click at [212, 678] on div "Peel & Stick Matte Premium peel and stick with a matte finish and a luxurious n…" at bounding box center [194, 828] width 313 height 530
click at [200, 701] on h2 "£46/m²" at bounding box center [195, 715] width 268 height 32
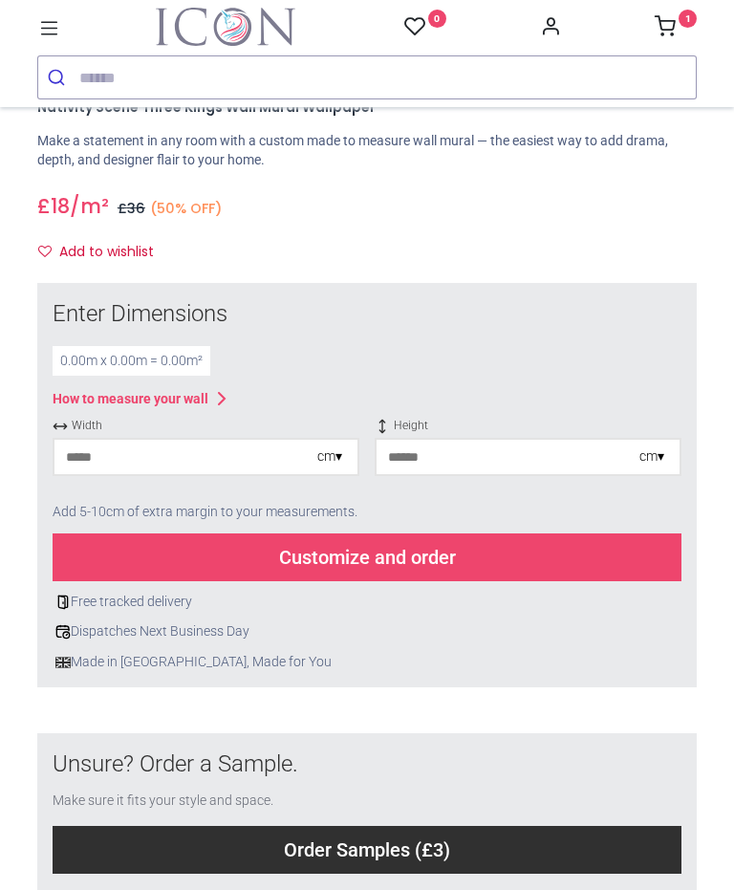
scroll to position [551, 0]
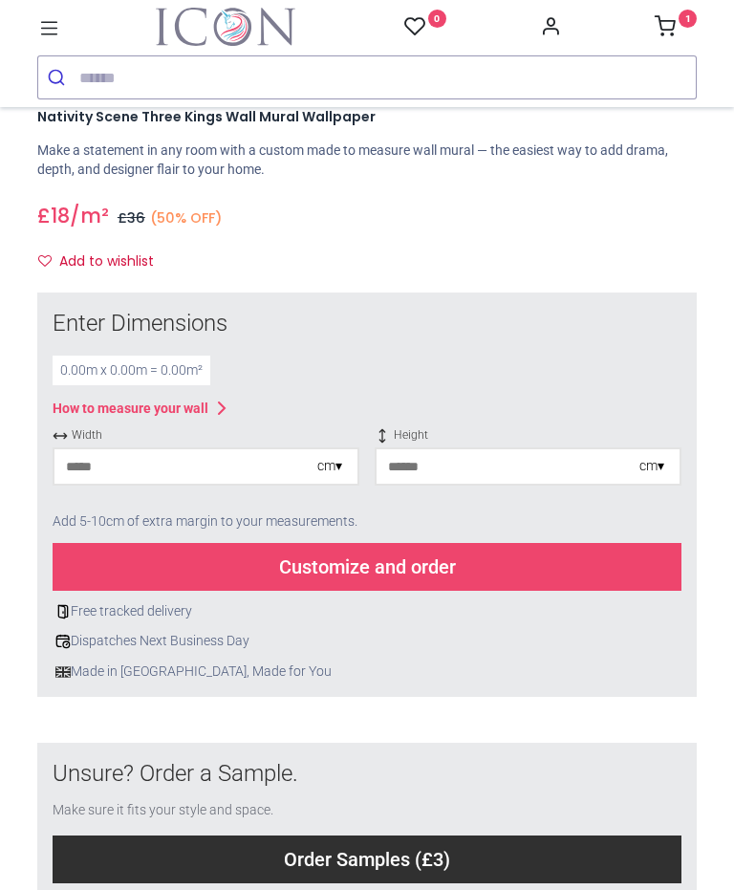
click at [317, 468] on div "cm ▾" at bounding box center [329, 466] width 25 height 19
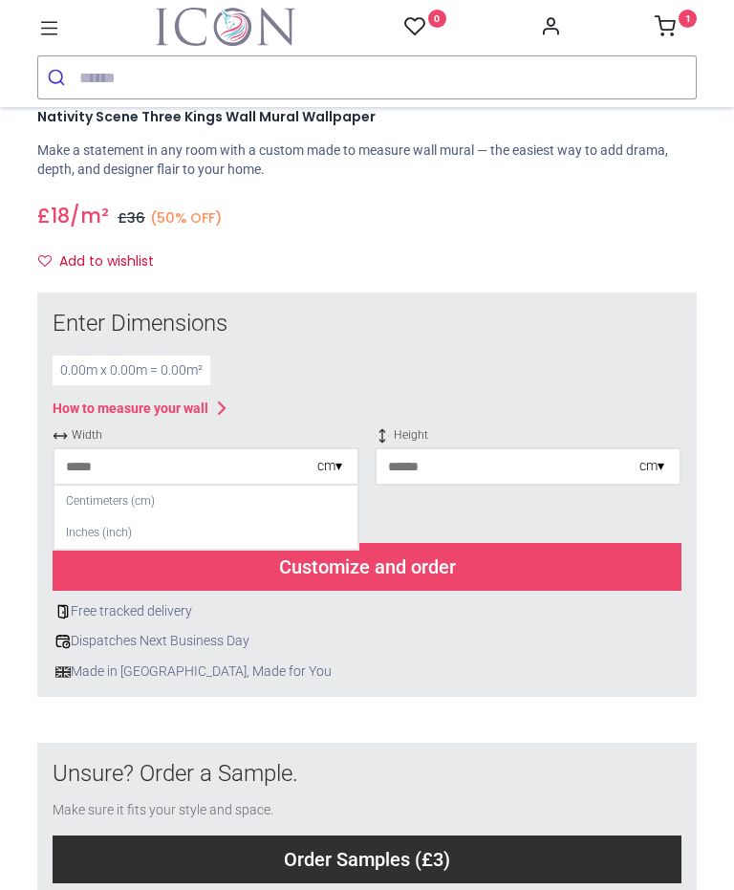
click at [379, 570] on div "Customize and order" at bounding box center [367, 567] width 629 height 48
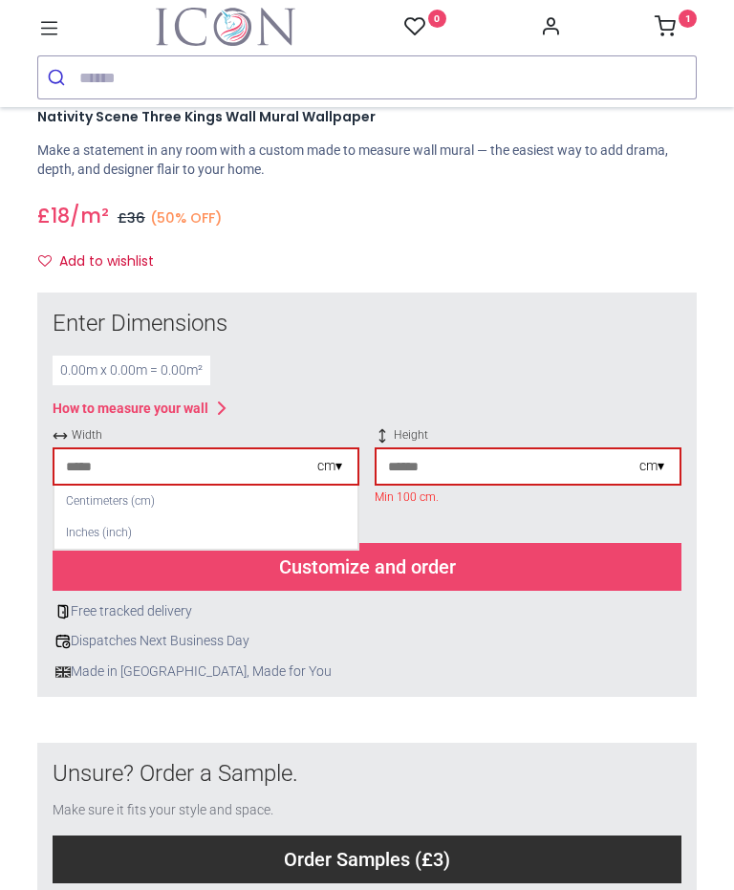
click at [288, 461] on input "number" at bounding box center [185, 466] width 263 height 34
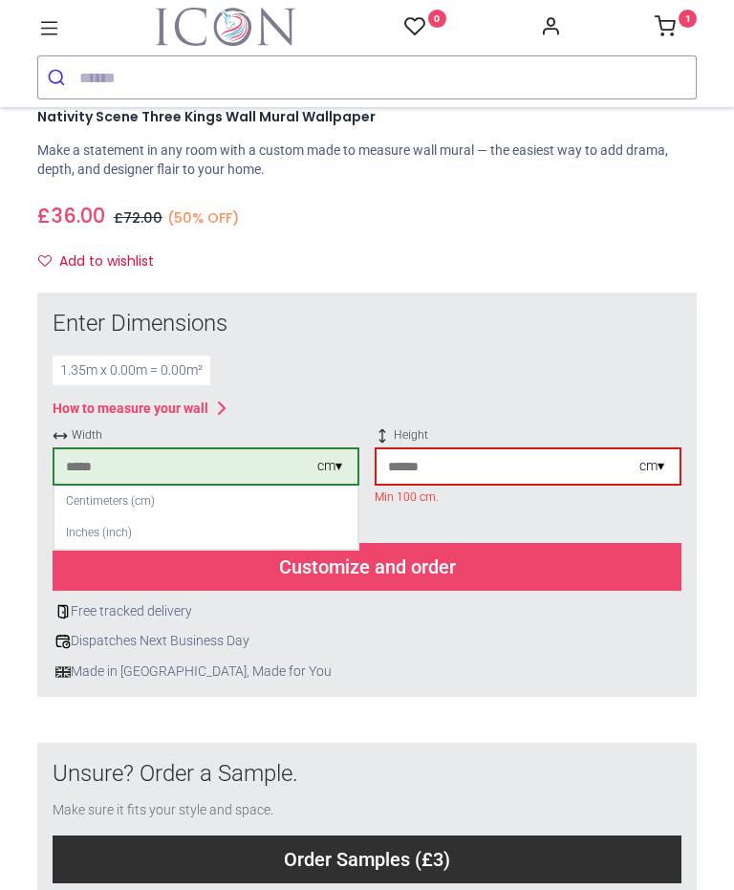
type input "***"
click at [590, 466] on input "number" at bounding box center [507, 466] width 263 height 34
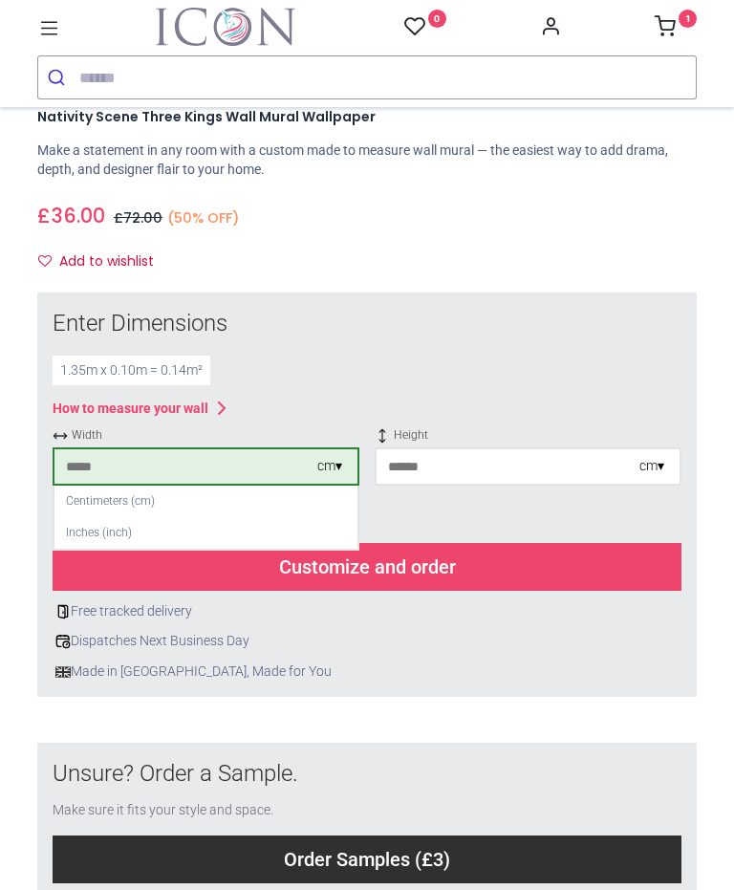
type input "***"
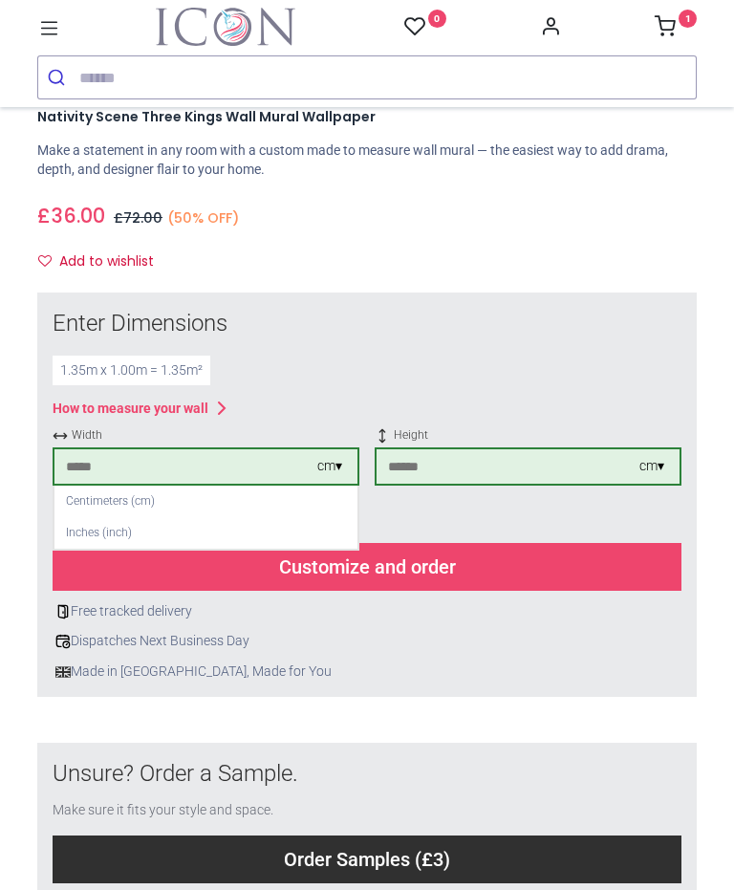
click at [436, 550] on div "Customize and order" at bounding box center [367, 567] width 629 height 48
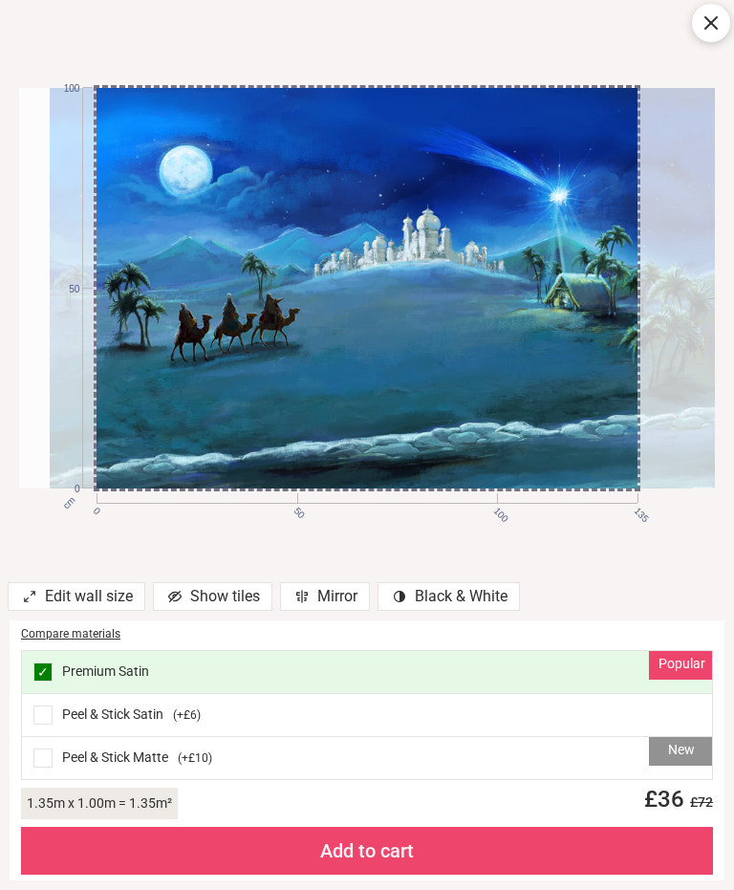
click at [364, 766] on div "New Peel & Stick Matte ( +£10 )" at bounding box center [367, 758] width 690 height 42
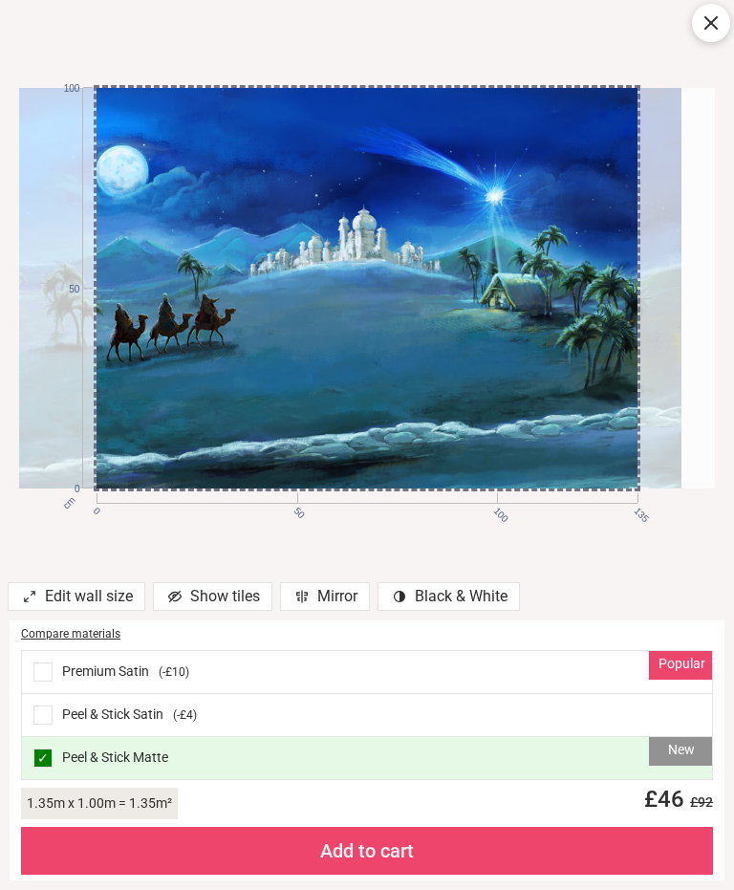
click at [551, 467] on div at bounding box center [334, 288] width 696 height 400
click at [446, 858] on div "Add to cart" at bounding box center [367, 850] width 692 height 48
click at [392, 852] on div "Add to cart" at bounding box center [367, 850] width 692 height 48
click at [394, 848] on div "Add to cart" at bounding box center [367, 850] width 692 height 48
click at [394, 847] on div "Add to cart" at bounding box center [367, 850] width 692 height 48
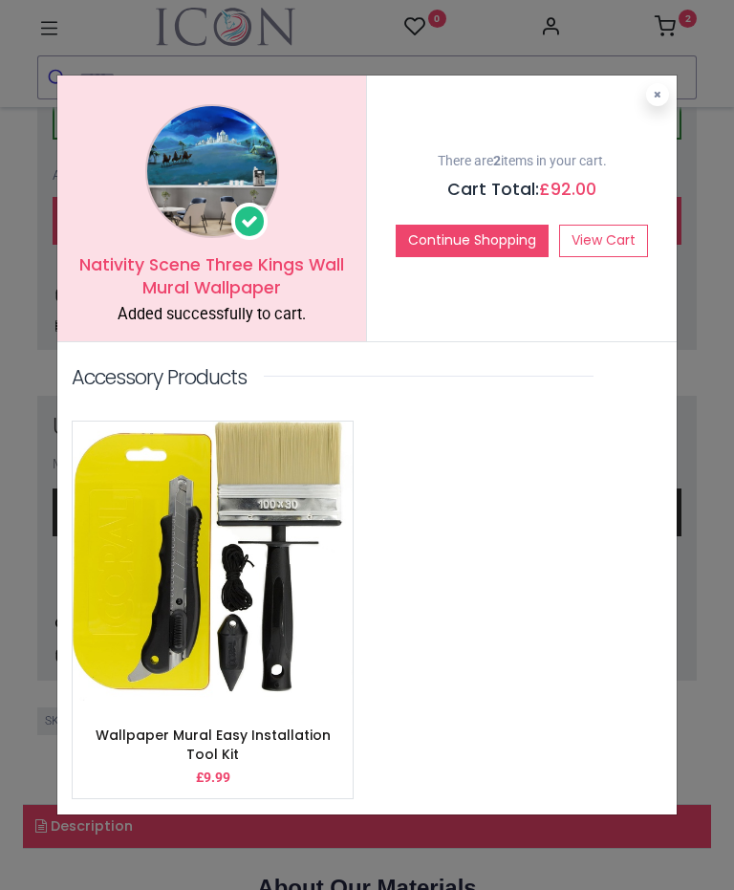
click at [660, 96] on icon at bounding box center [658, 95] width 8 height 10
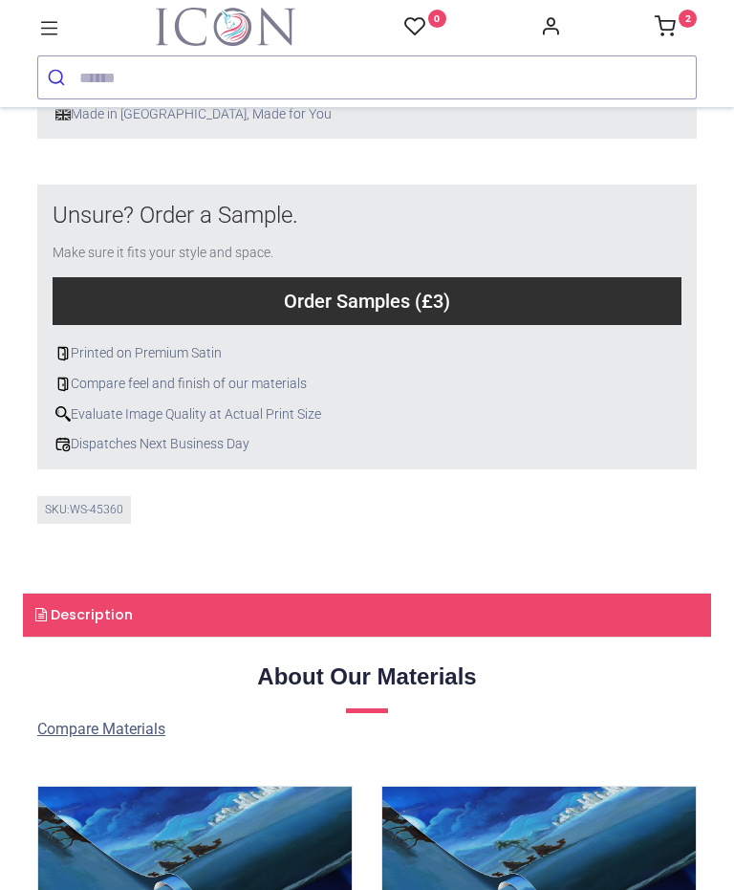
scroll to position [727, 0]
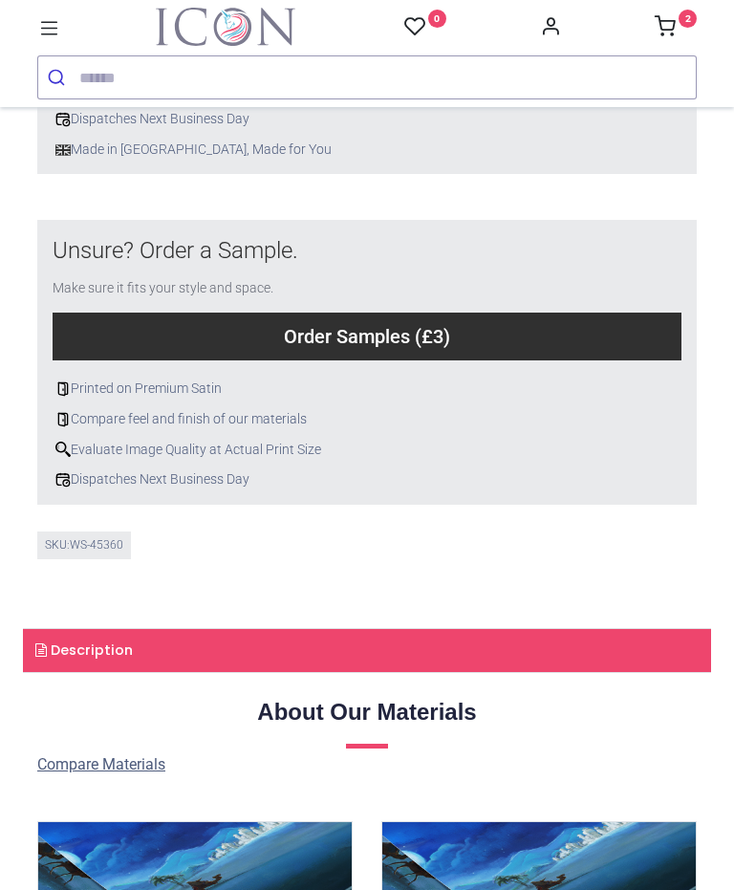
click at [471, 69] on div "Customize and order" at bounding box center [367, 45] width 629 height 48
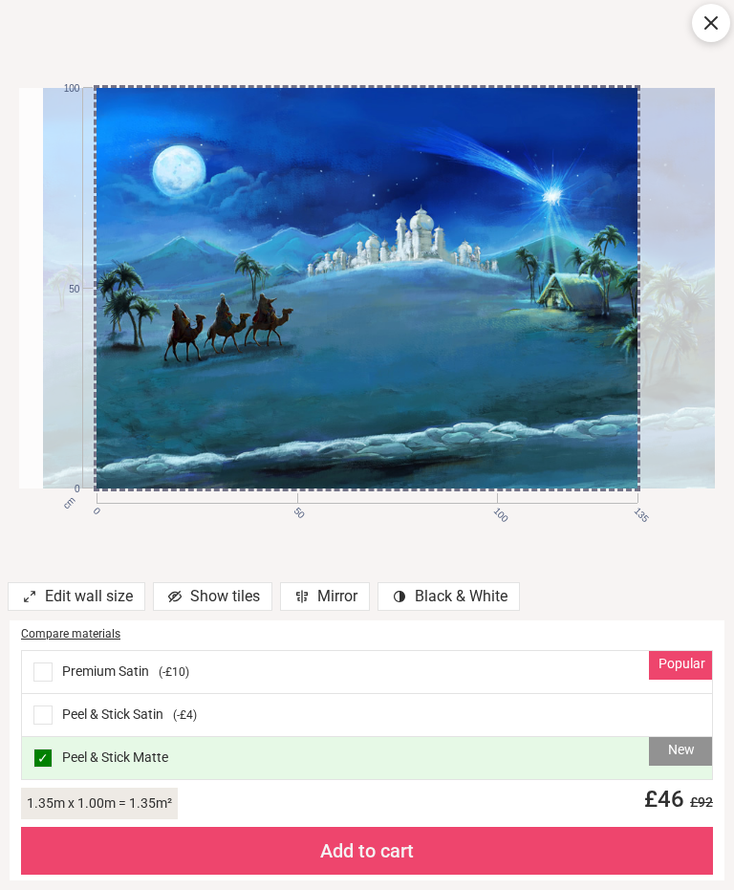
click at [409, 846] on div "Add to cart" at bounding box center [367, 850] width 692 height 48
click at [377, 853] on div "Add to cart" at bounding box center [367, 850] width 692 height 48
click at [384, 852] on div "Add to cart" at bounding box center [367, 850] width 692 height 48
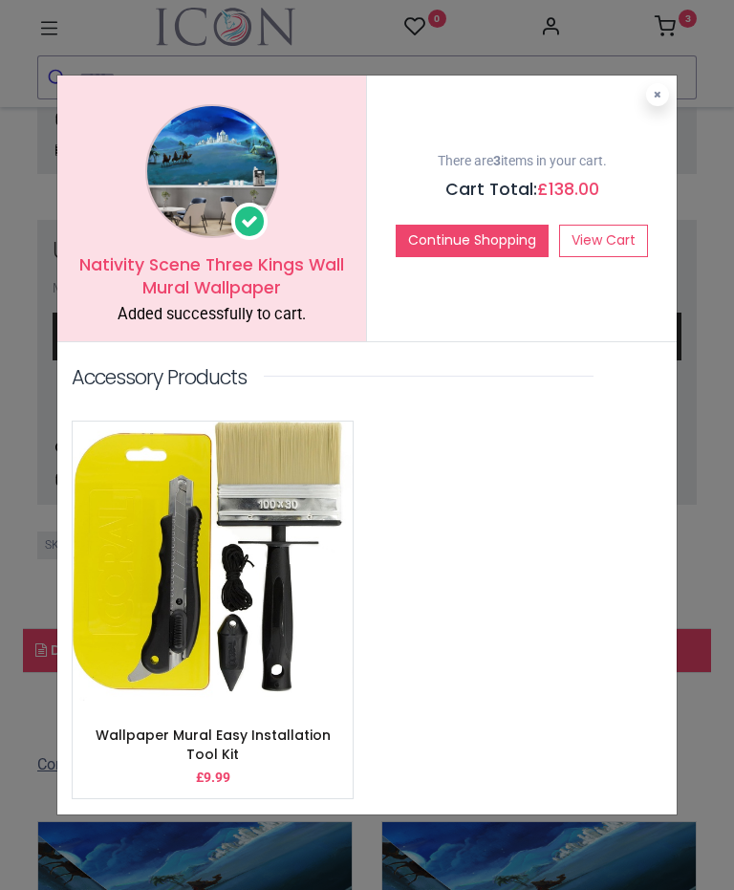
click at [608, 242] on link "View Cart" at bounding box center [603, 241] width 89 height 32
click at [658, 95] on icon at bounding box center [658, 95] width 8 height 10
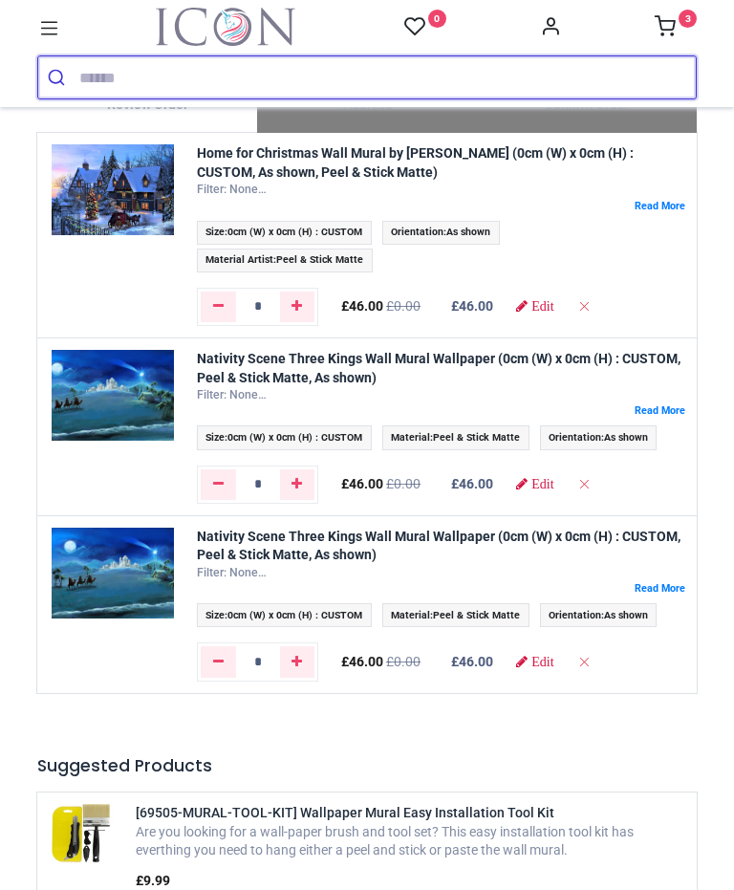
scroll to position [127, 0]
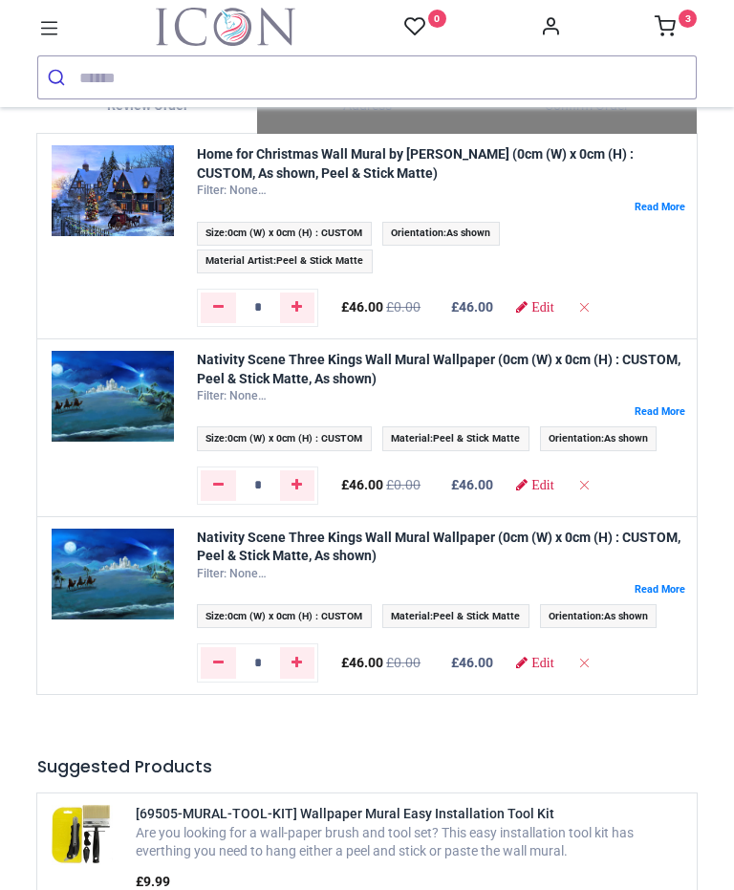
click at [590, 491] on icon "Remove from cart" at bounding box center [583, 484] width 13 height 13
type input "*"
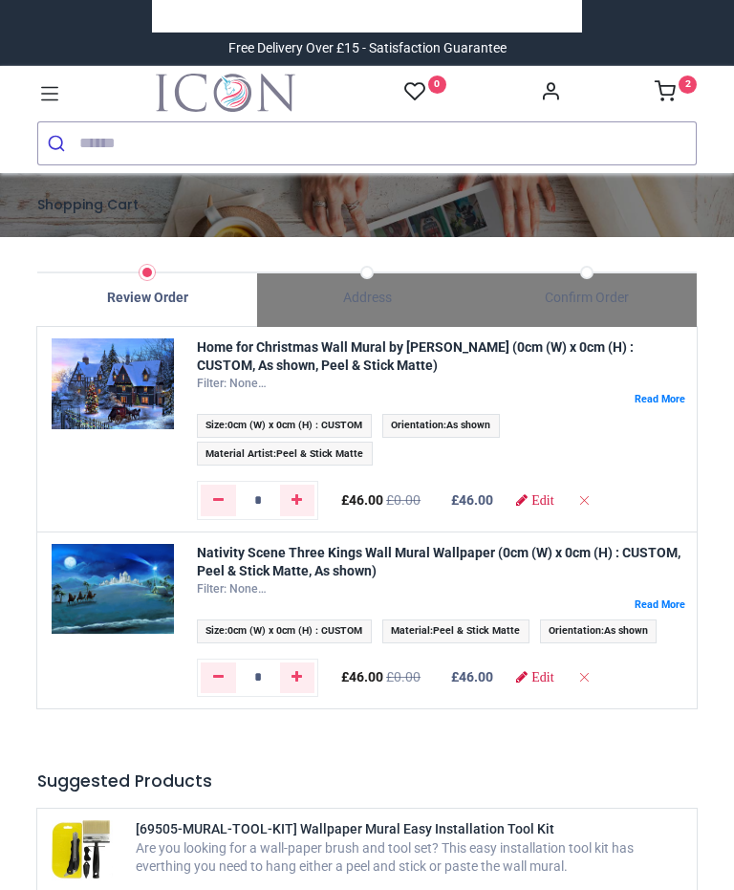
scroll to position [0, 0]
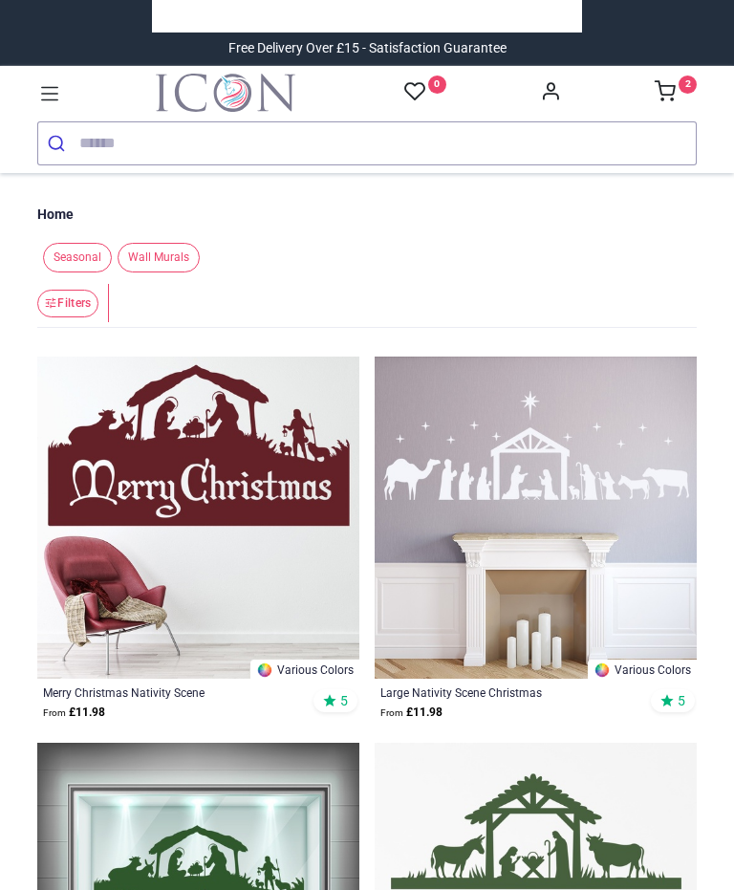
click at [238, 155] on input "search" at bounding box center [387, 143] width 616 height 42
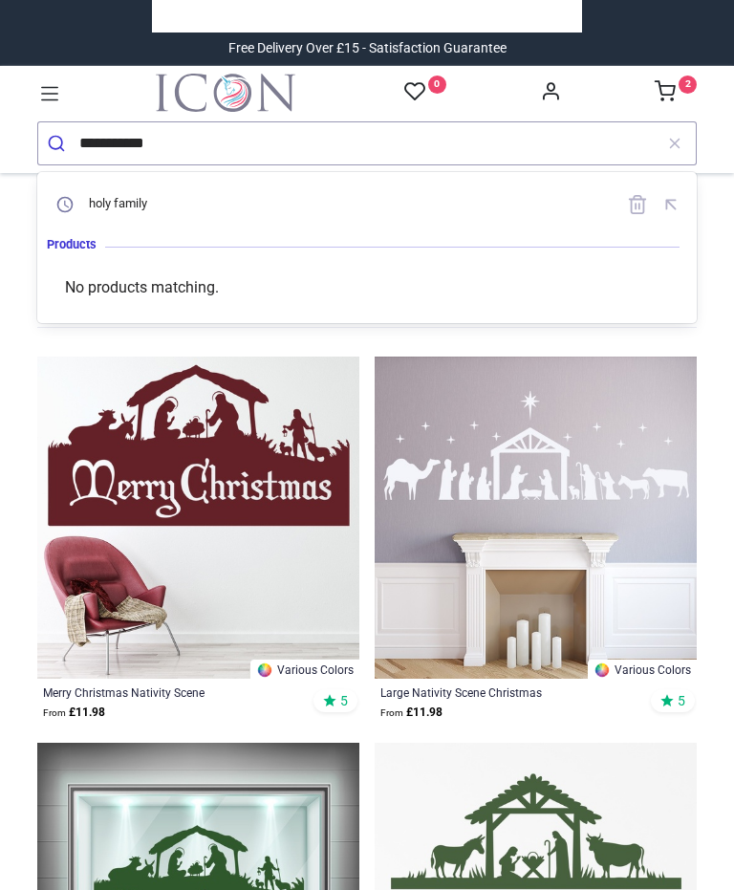
type input "**********"
click at [58, 142] on button "submit" at bounding box center [58, 143] width 41 height 42
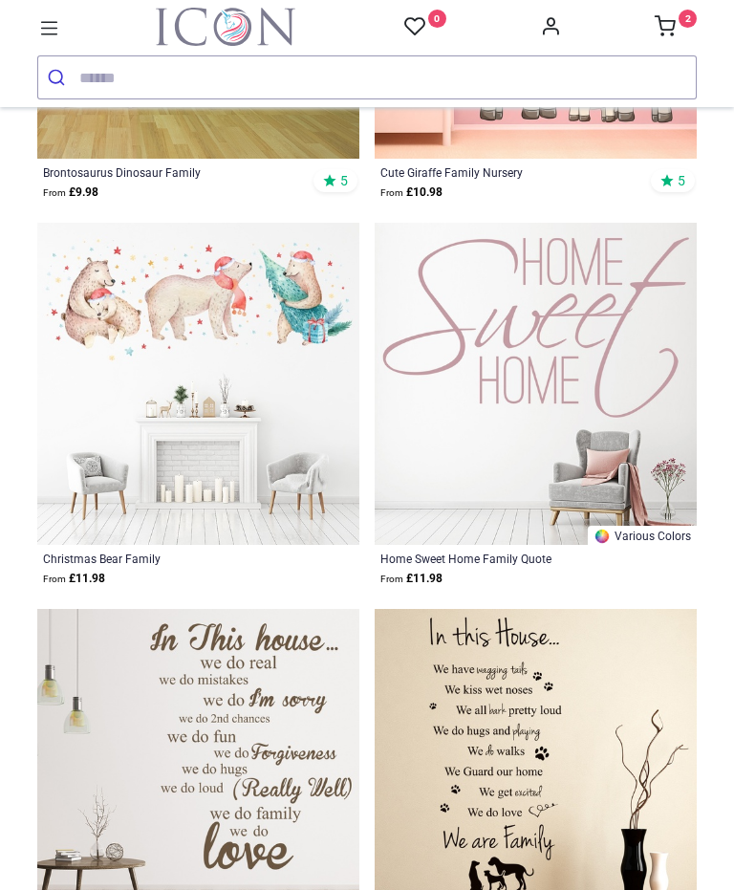
scroll to position [1237, 0]
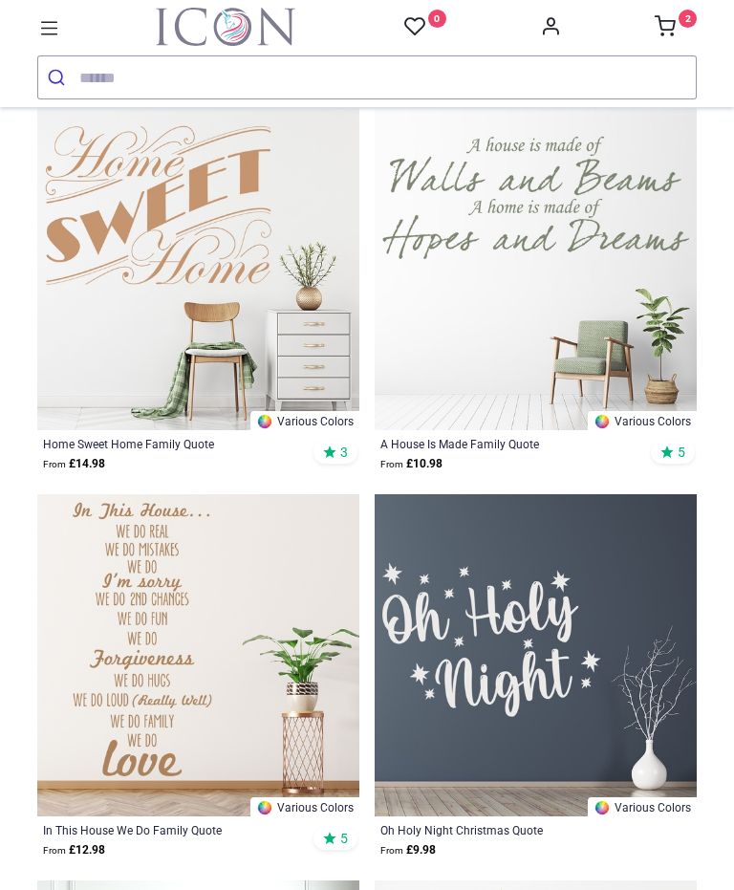
scroll to position [4026, 0]
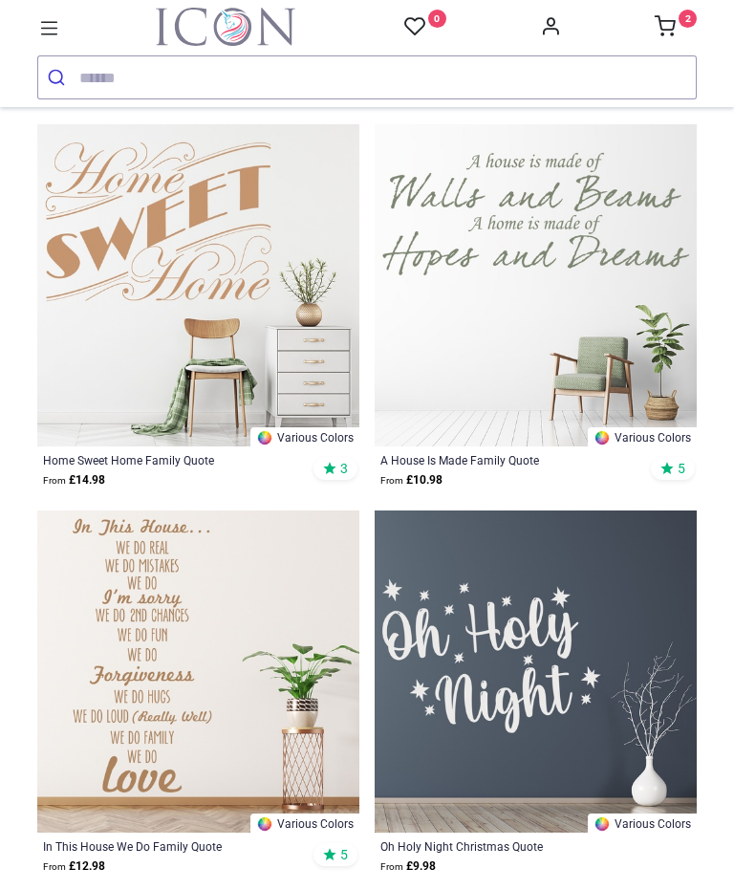
click at [234, 77] on input "search" at bounding box center [387, 77] width 616 height 42
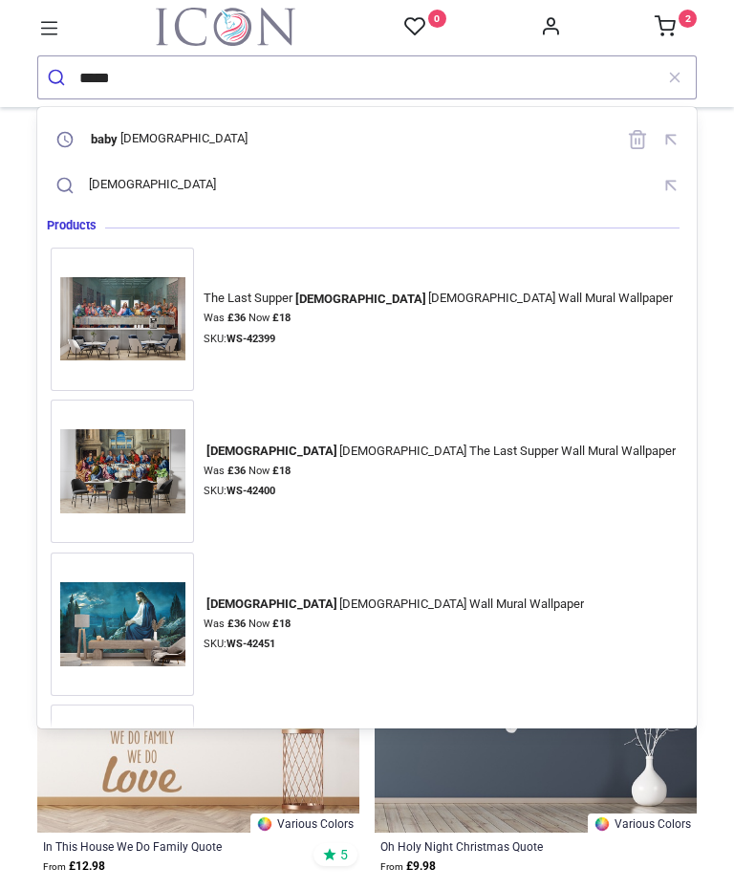
type input "*****"
click at [58, 77] on button "submit" at bounding box center [58, 77] width 41 height 42
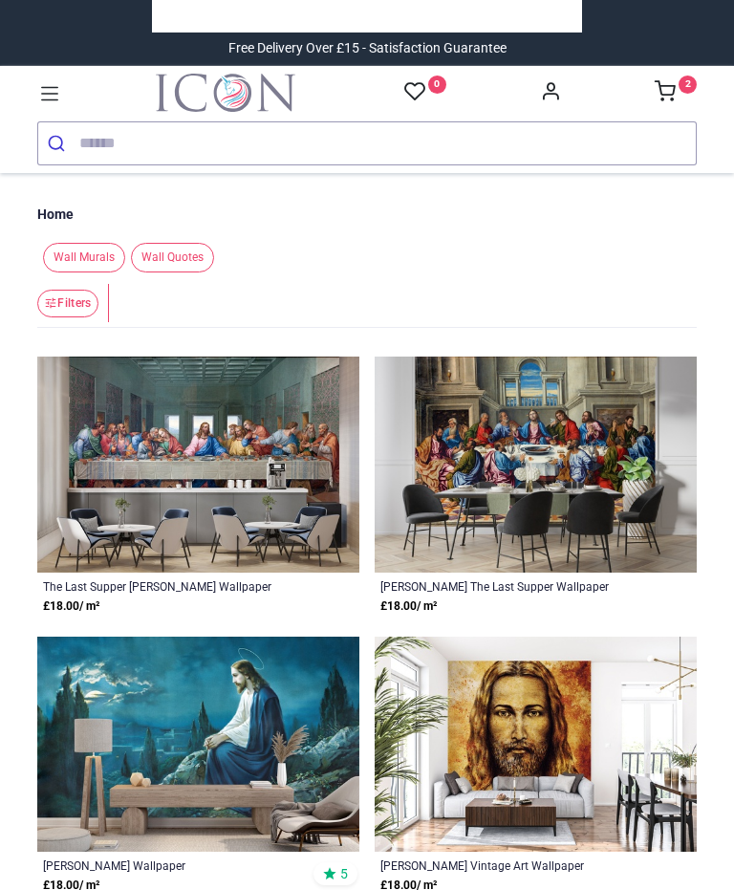
click at [202, 144] on input "search" at bounding box center [387, 143] width 616 height 42
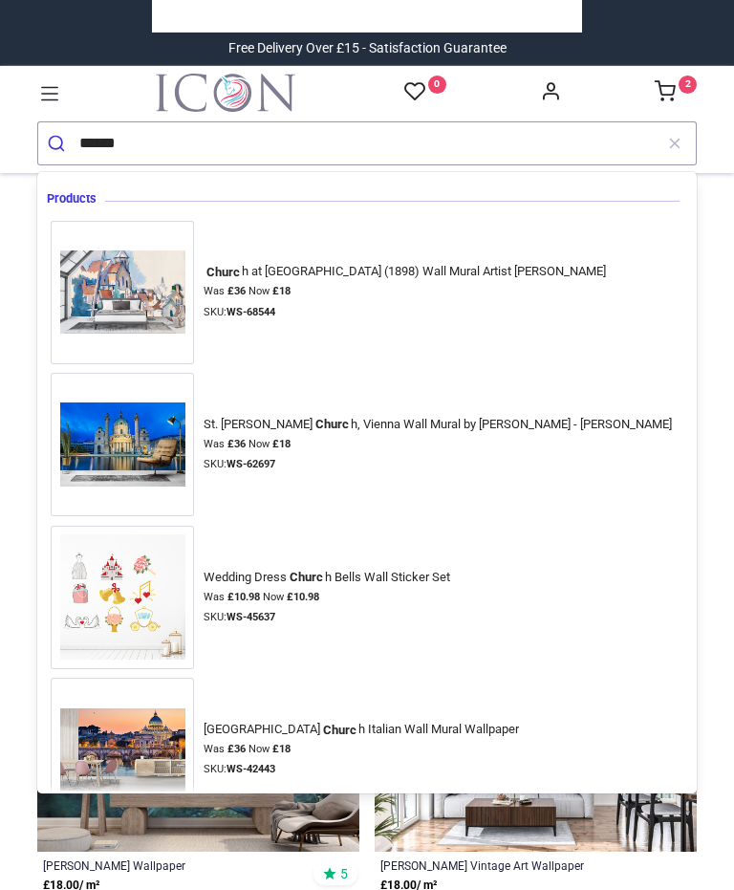
type input "******"
click at [58, 142] on button "submit" at bounding box center [58, 143] width 41 height 42
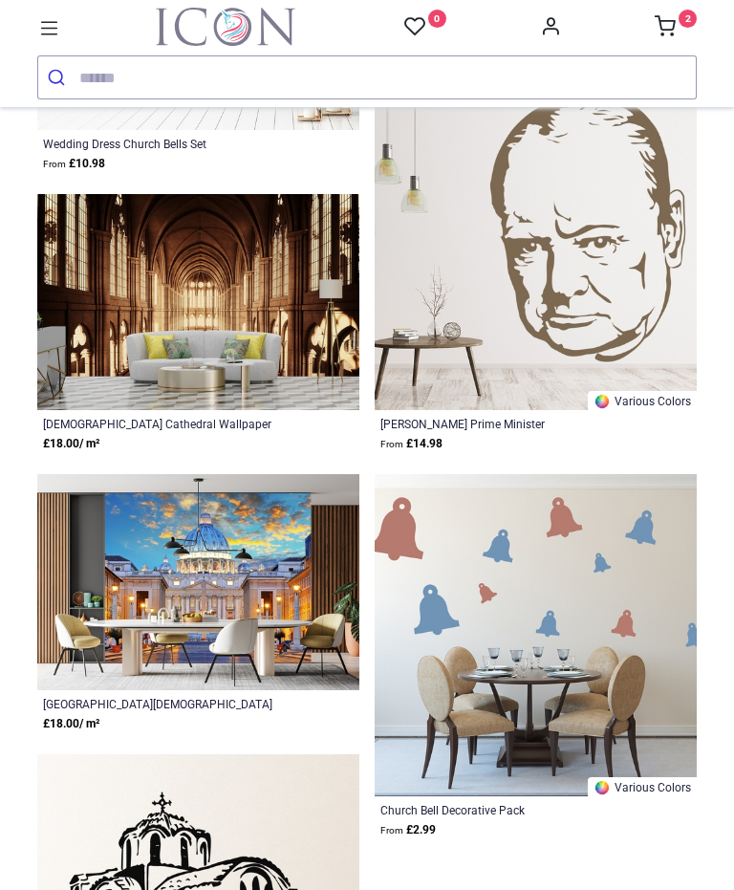
scroll to position [716, 0]
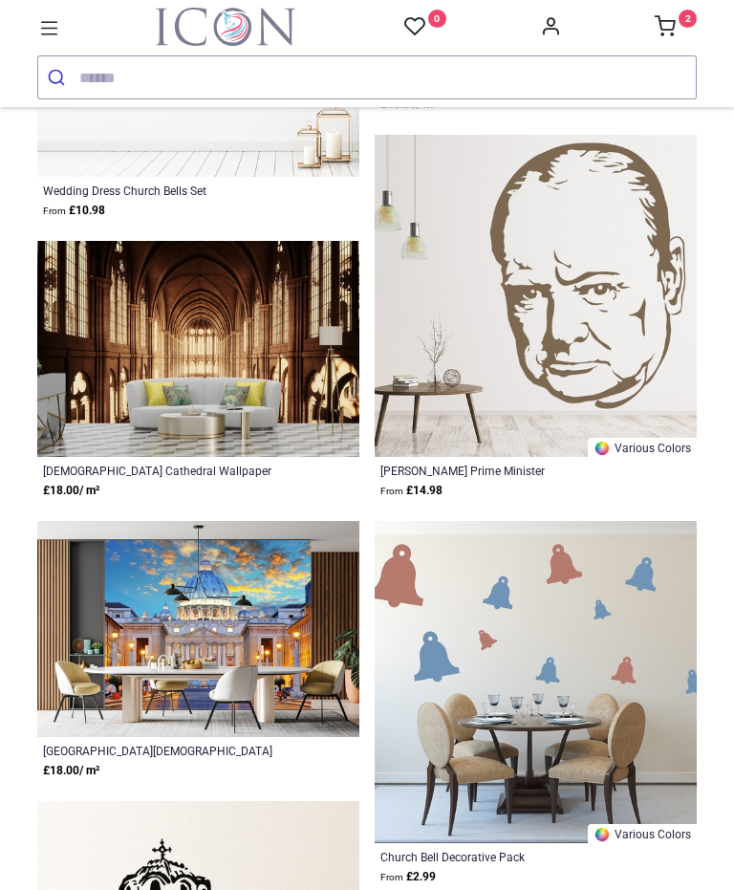
click at [179, 75] on input "search" at bounding box center [387, 77] width 616 height 42
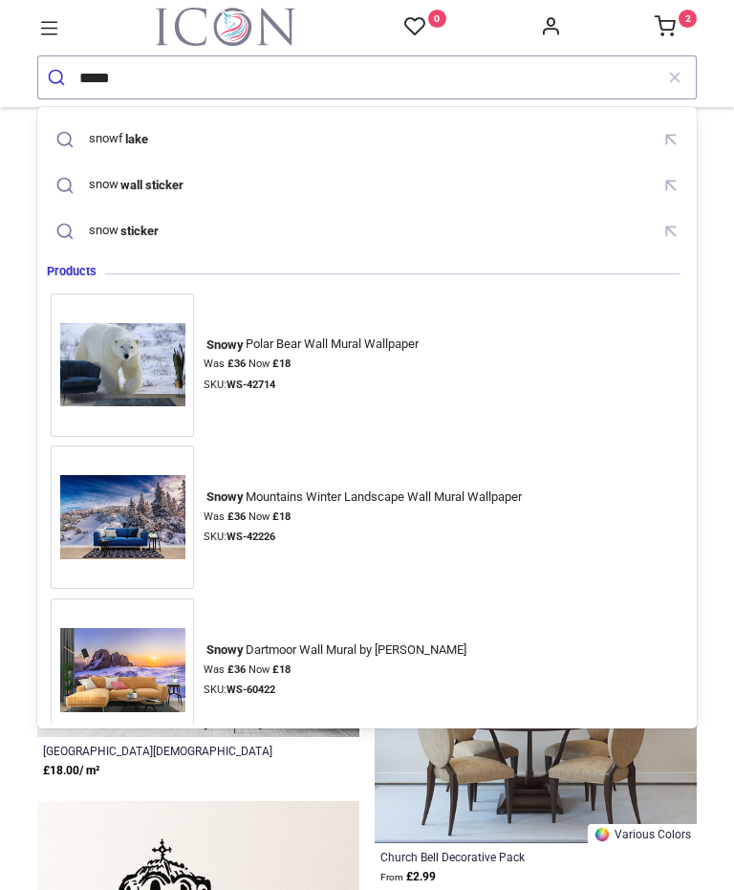
type input "*****"
click at [58, 77] on button "submit" at bounding box center [58, 77] width 41 height 42
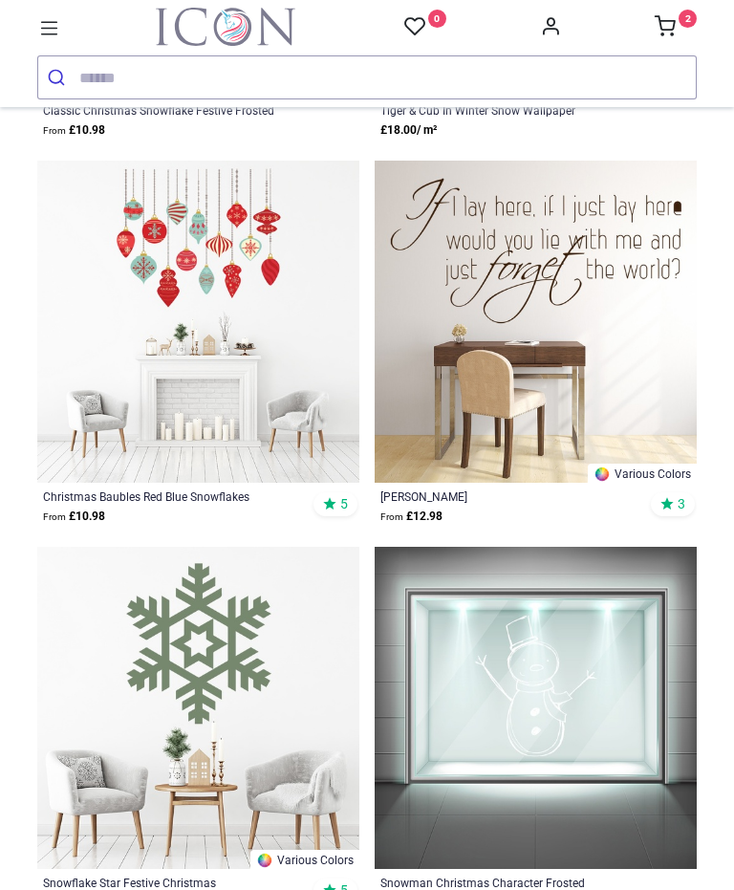
scroll to position [3023, 0]
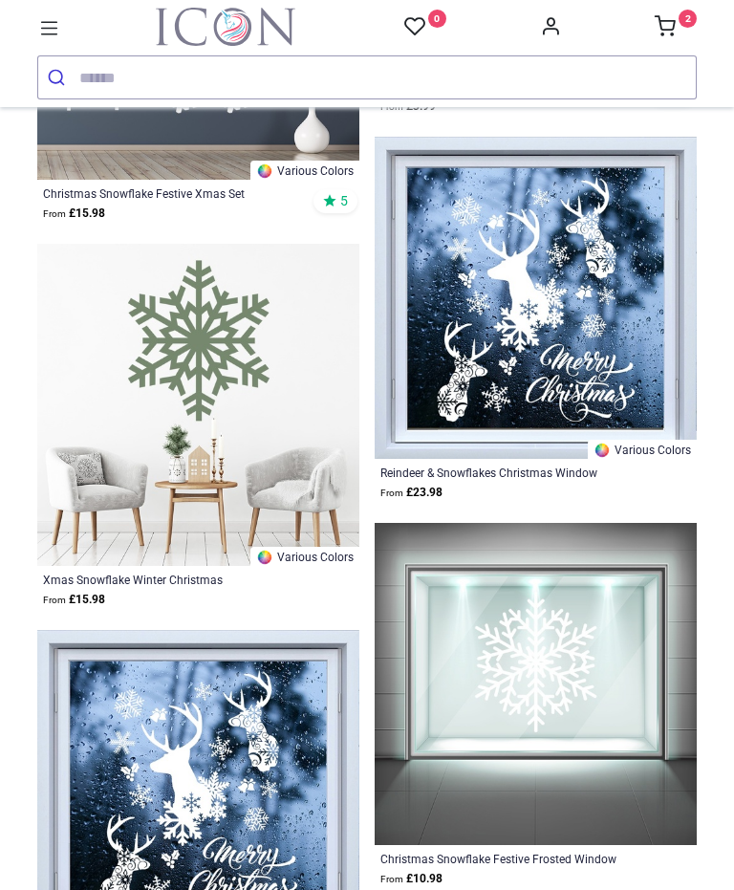
scroll to position [5633, 0]
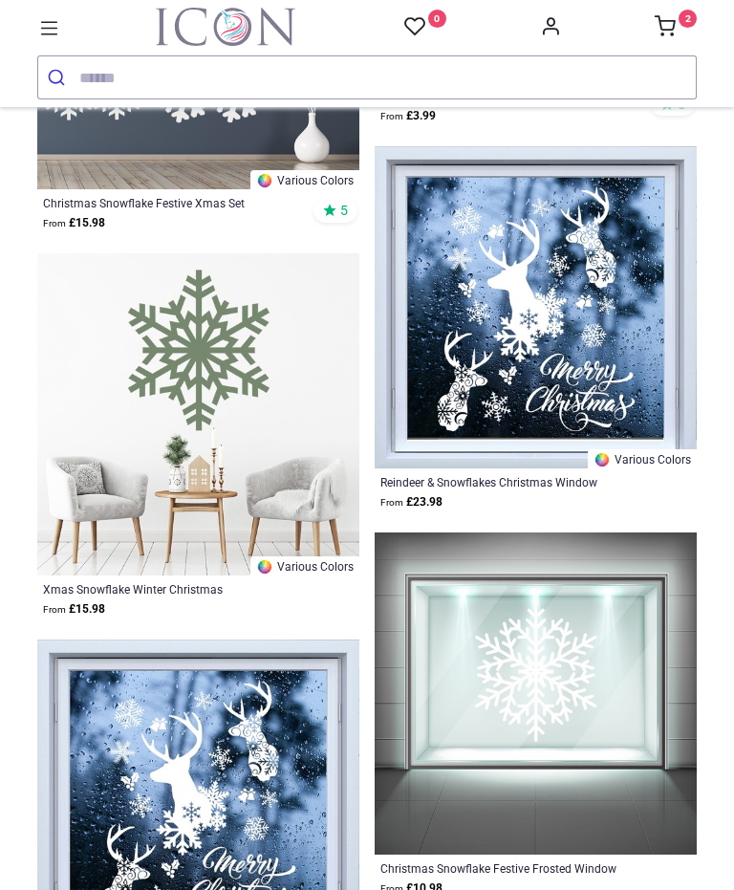
click at [522, 488] on div "Reindeer & Snowflakes Christmas Window Sticker" at bounding box center [504, 481] width 248 height 15
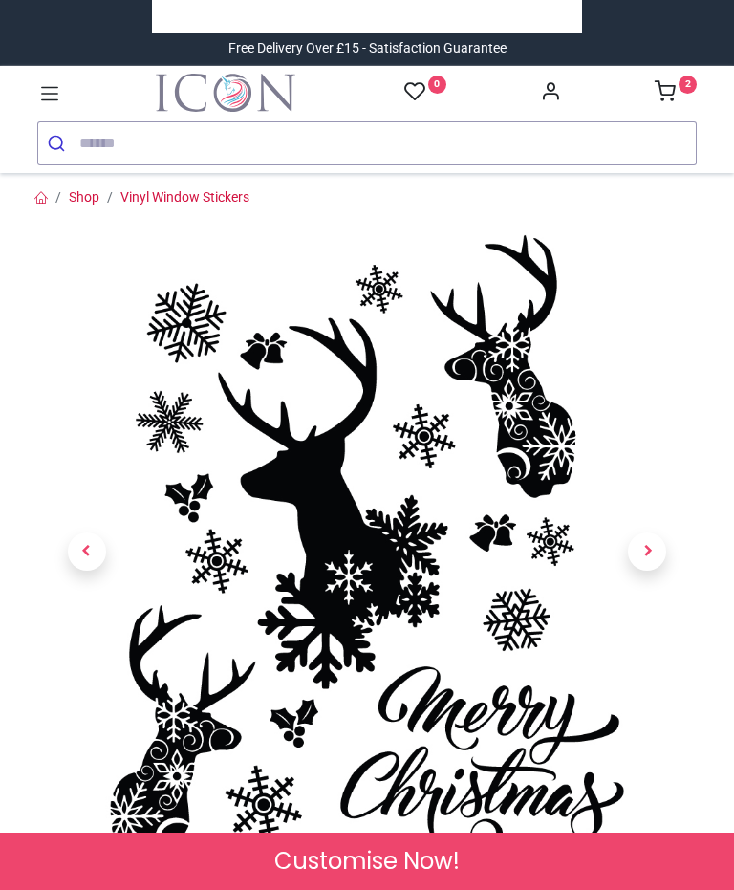
click at [650, 560] on span "Next" at bounding box center [647, 551] width 38 height 38
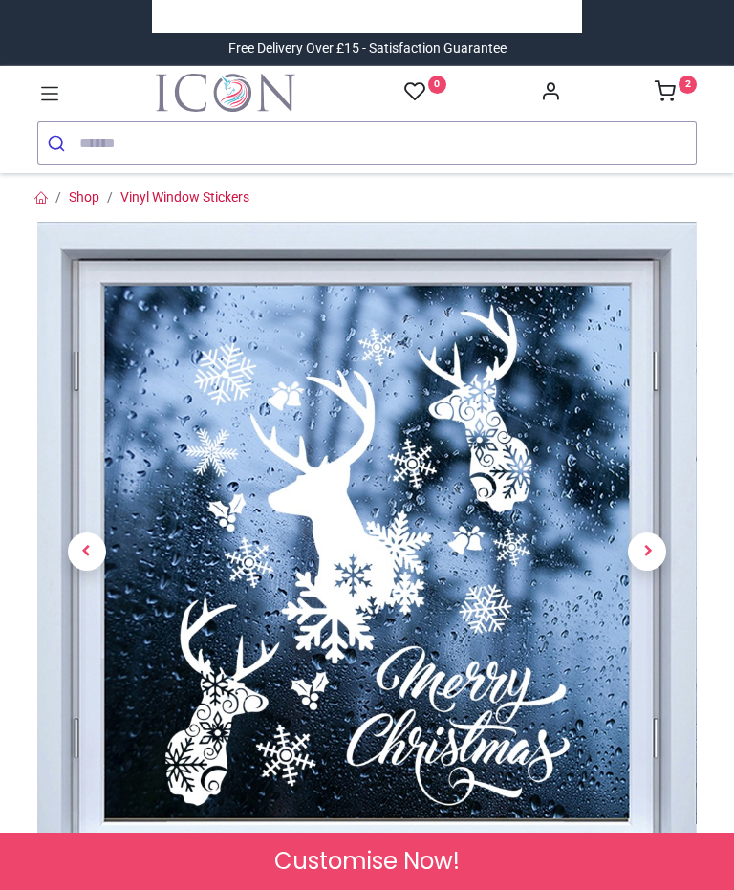
click at [651, 556] on span "Next" at bounding box center [647, 551] width 38 height 38
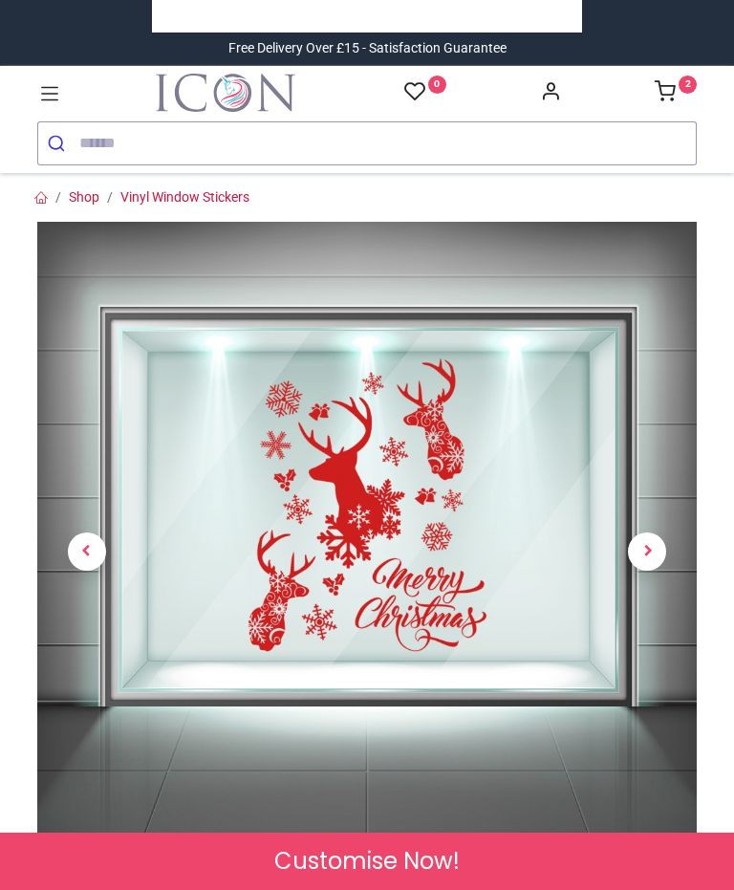
click at [647, 558] on span "Next" at bounding box center [647, 551] width 38 height 38
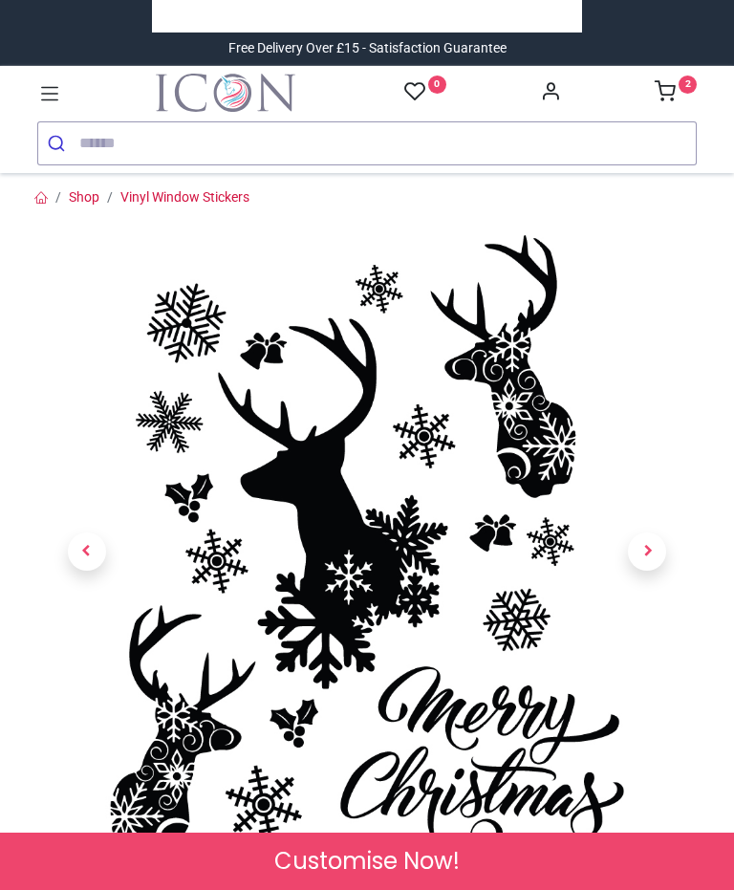
click at [655, 555] on span "Next" at bounding box center [647, 551] width 38 height 38
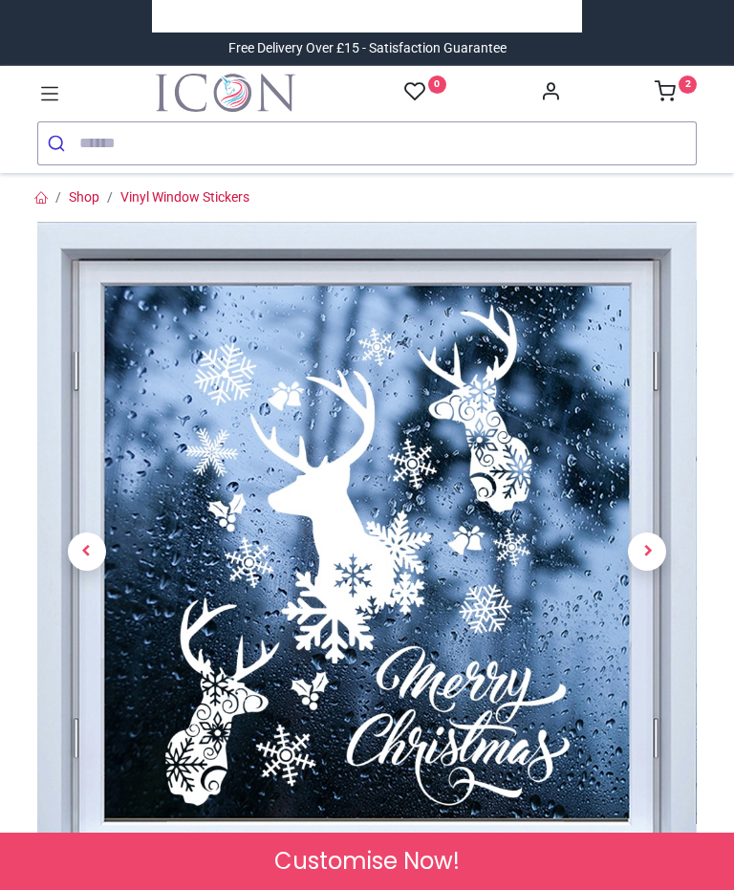
click at [651, 557] on span "Next" at bounding box center [647, 551] width 38 height 38
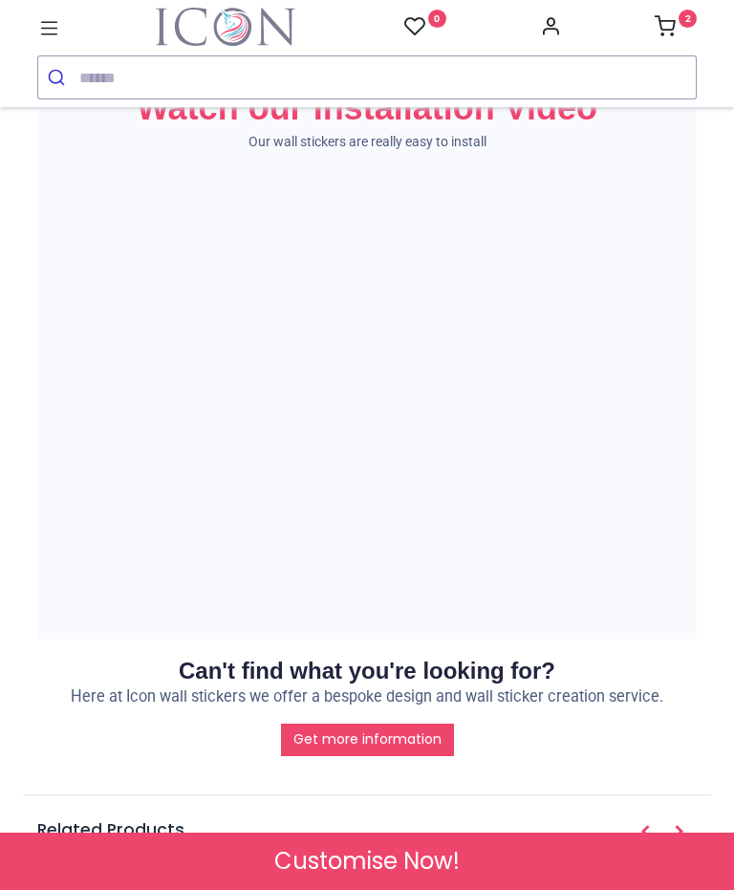
scroll to position [2261, 0]
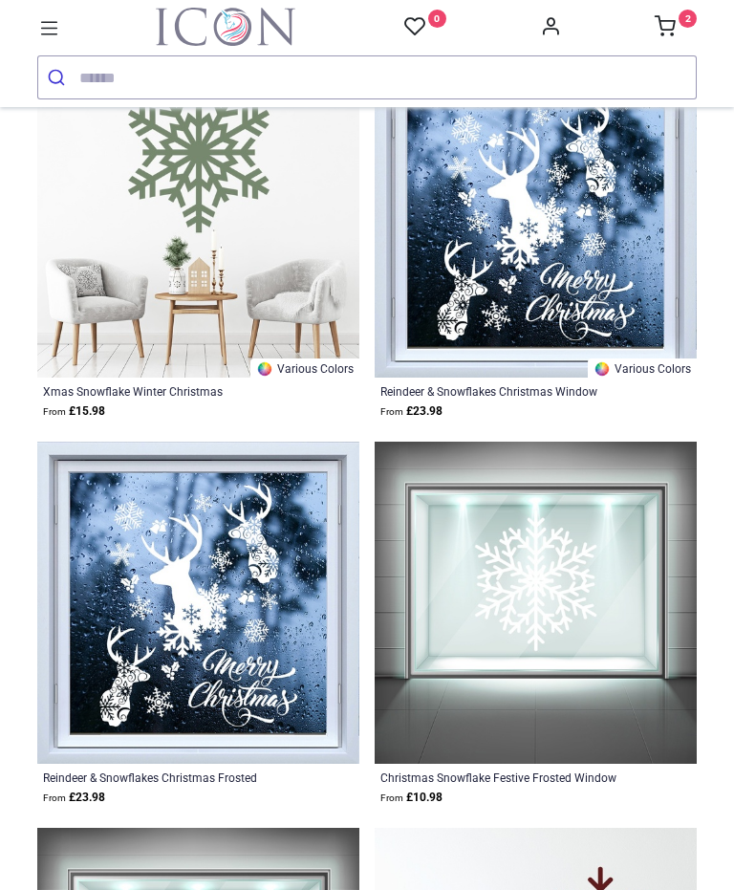
scroll to position [719, 0]
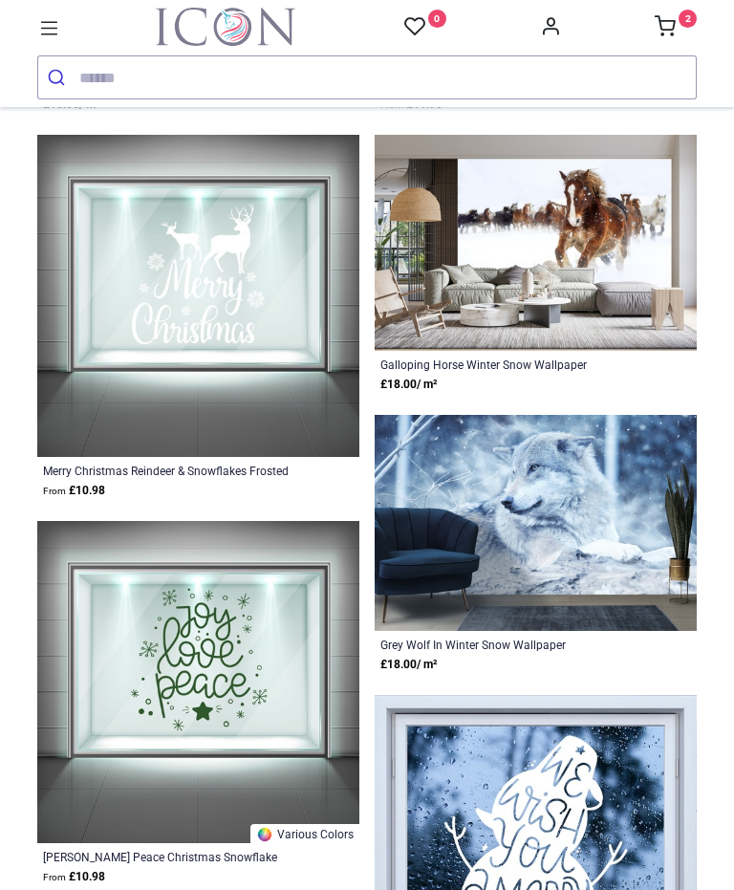
scroll to position [14120, 0]
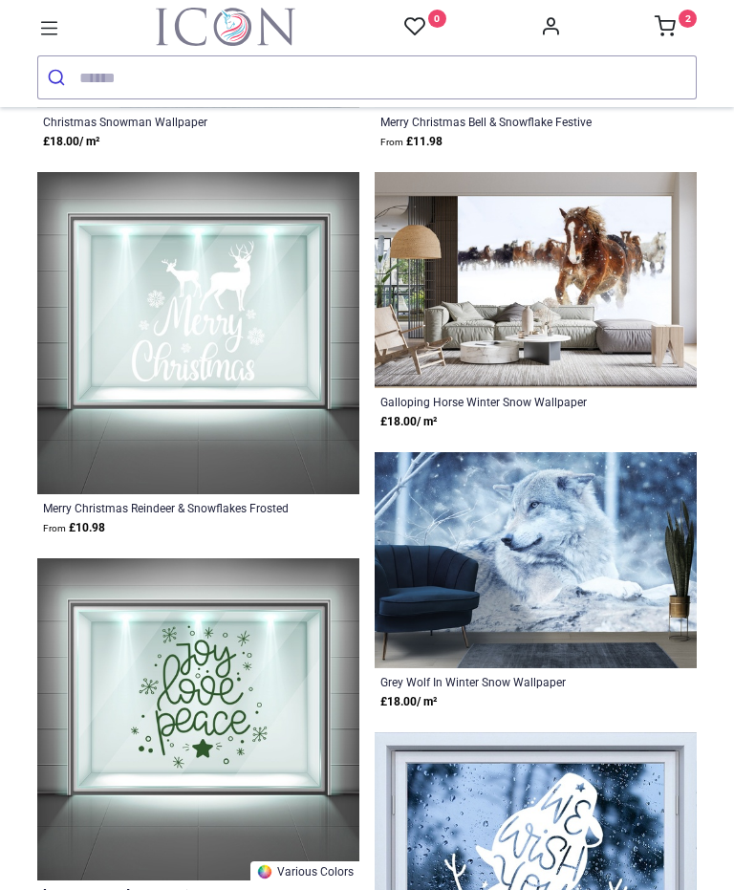
click at [168, 83] on input "search" at bounding box center [387, 77] width 616 height 42
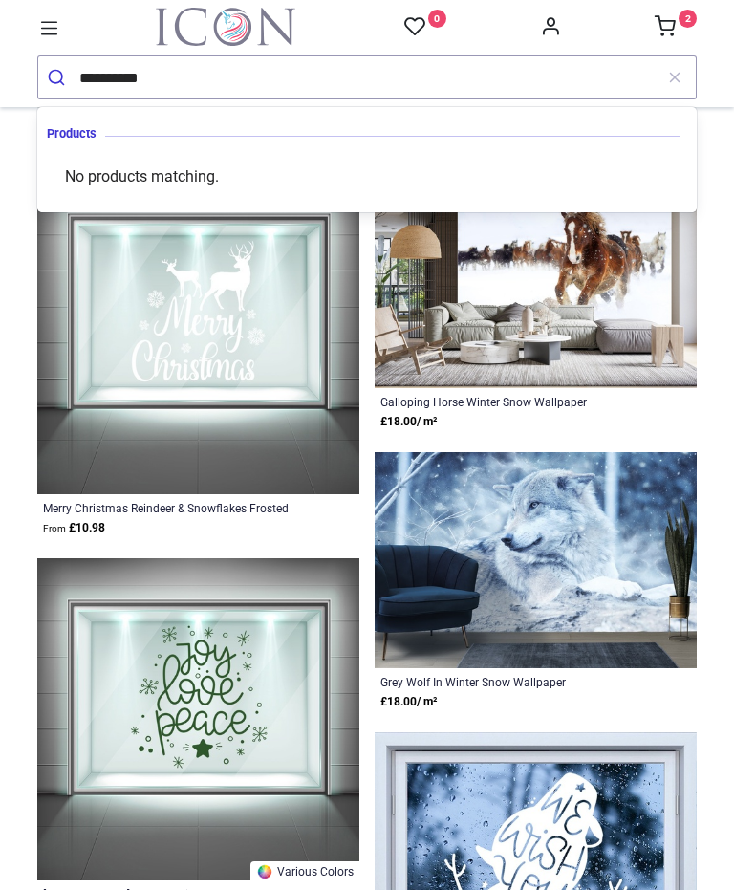
type input "*********"
click at [58, 77] on button "submit" at bounding box center [58, 77] width 41 height 42
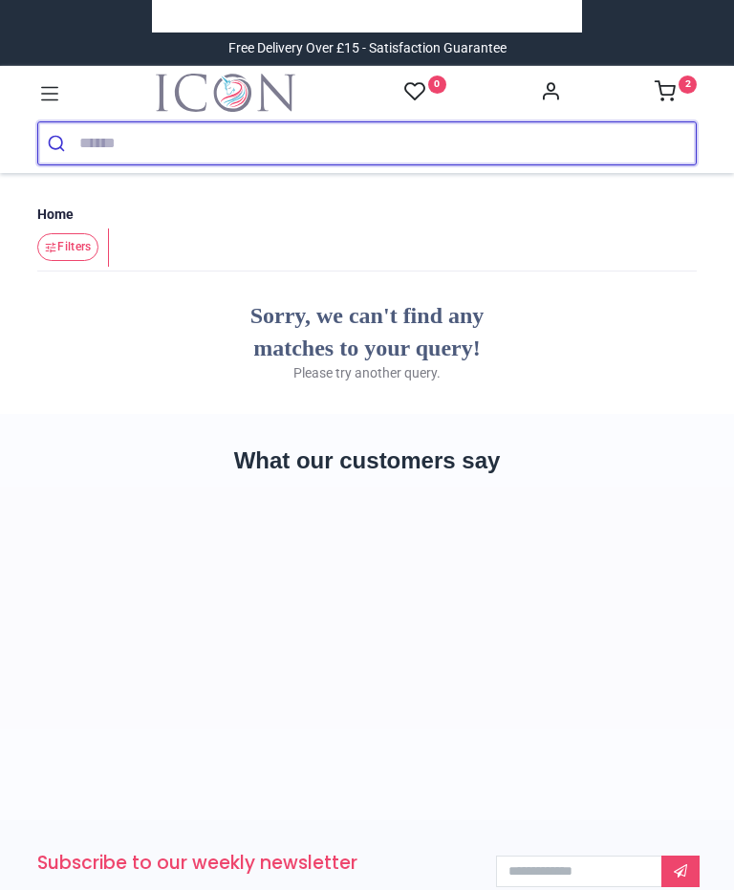
click at [170, 157] on input "search" at bounding box center [387, 143] width 616 height 42
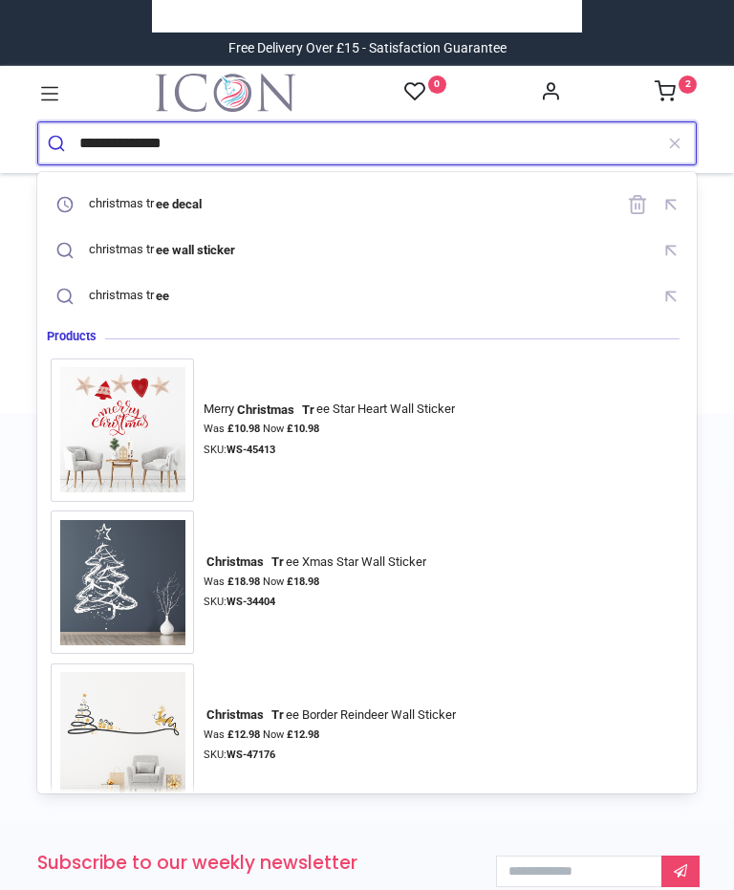
type input "**********"
click at [58, 142] on button "submit" at bounding box center [58, 143] width 41 height 42
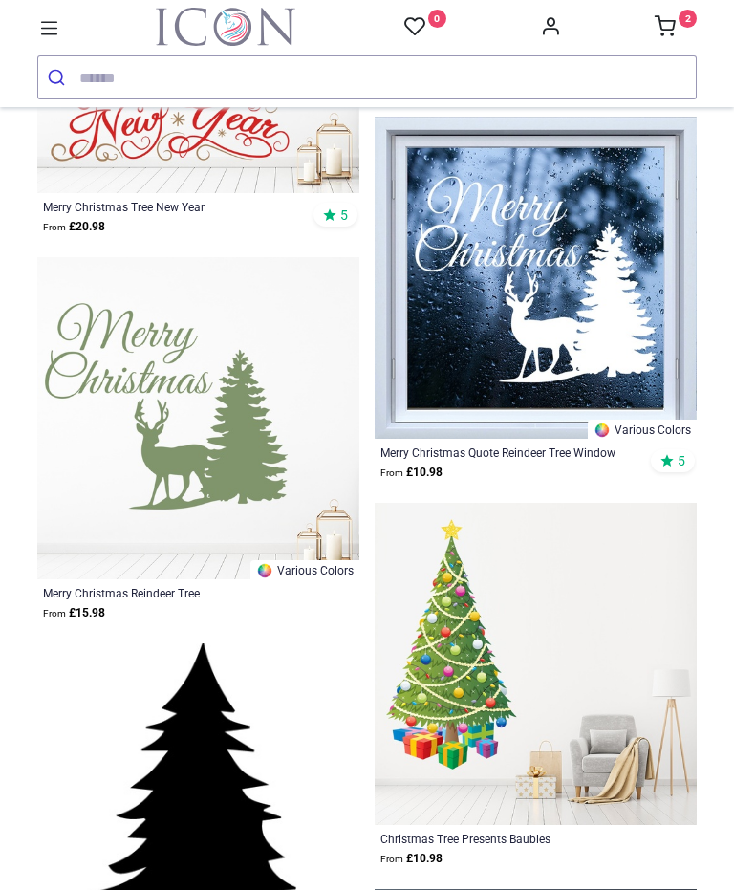
scroll to position [3261, 0]
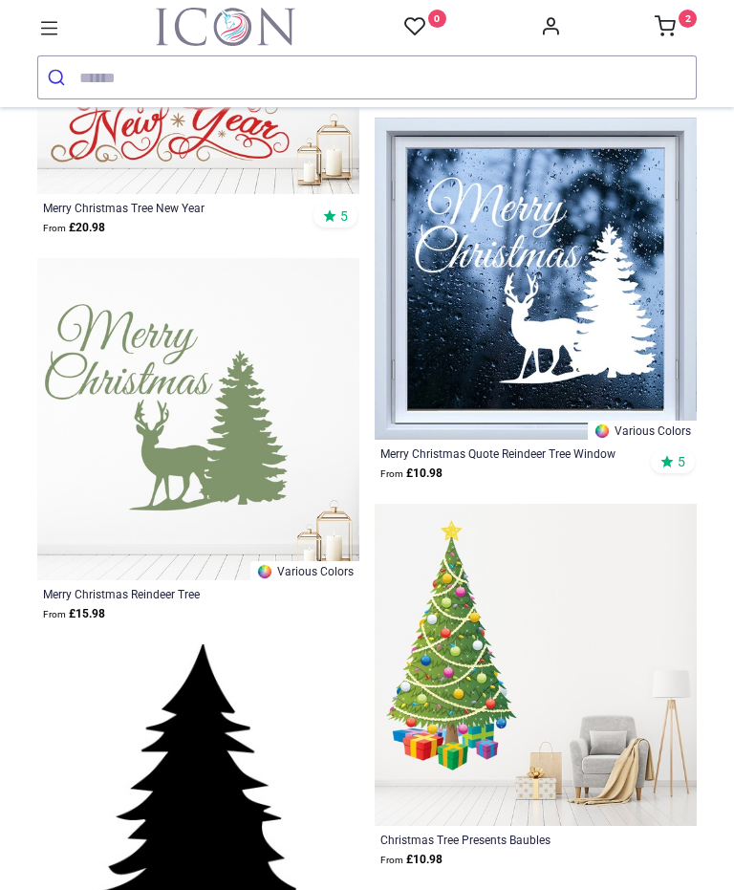
click at [650, 529] on img at bounding box center [536, 665] width 322 height 322
click at [509, 458] on div "Merry Christmas Quote Reindeer Tree Window Sticker" at bounding box center [504, 452] width 248 height 15
click at [519, 436] on img at bounding box center [536, 279] width 322 height 322
click at [535, 459] on div "Merry Christmas Quote Reindeer Tree Window Sticker" at bounding box center [504, 452] width 248 height 15
click at [547, 455] on div "Merry Christmas Quote Reindeer Tree Window Sticker" at bounding box center [504, 452] width 248 height 15
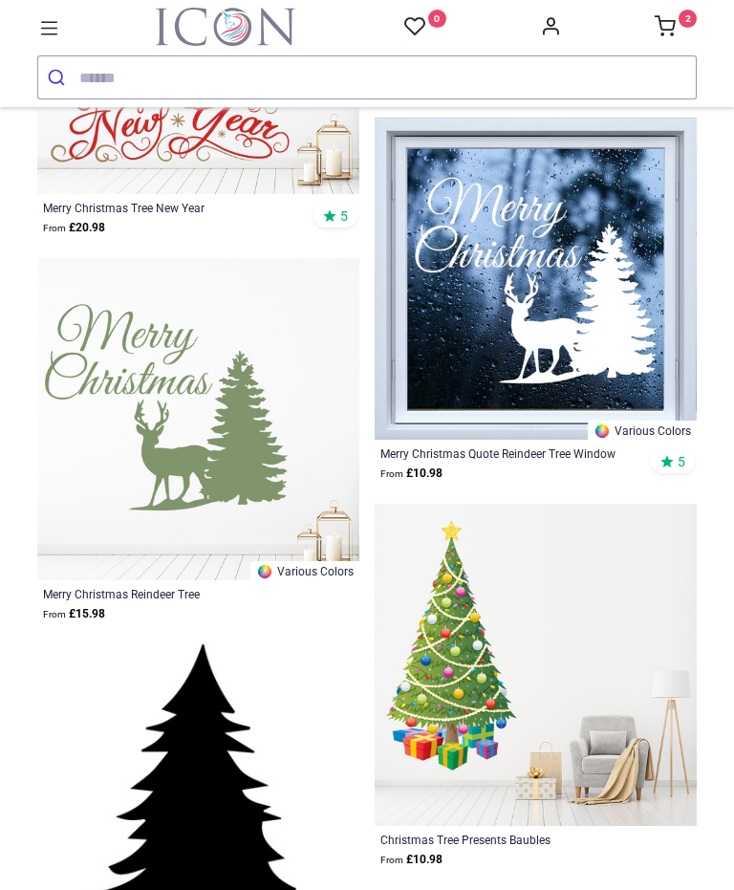
click at [621, 362] on img at bounding box center [536, 279] width 322 height 322
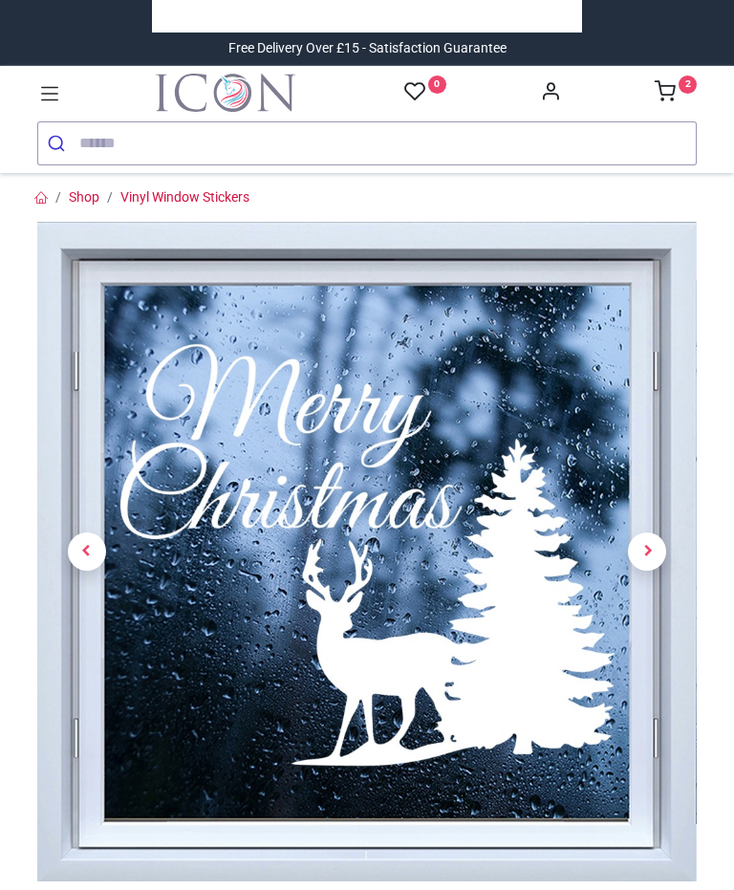
click at [642, 553] on span "Next" at bounding box center [647, 551] width 38 height 38
click at [656, 552] on span "Next" at bounding box center [647, 551] width 38 height 38
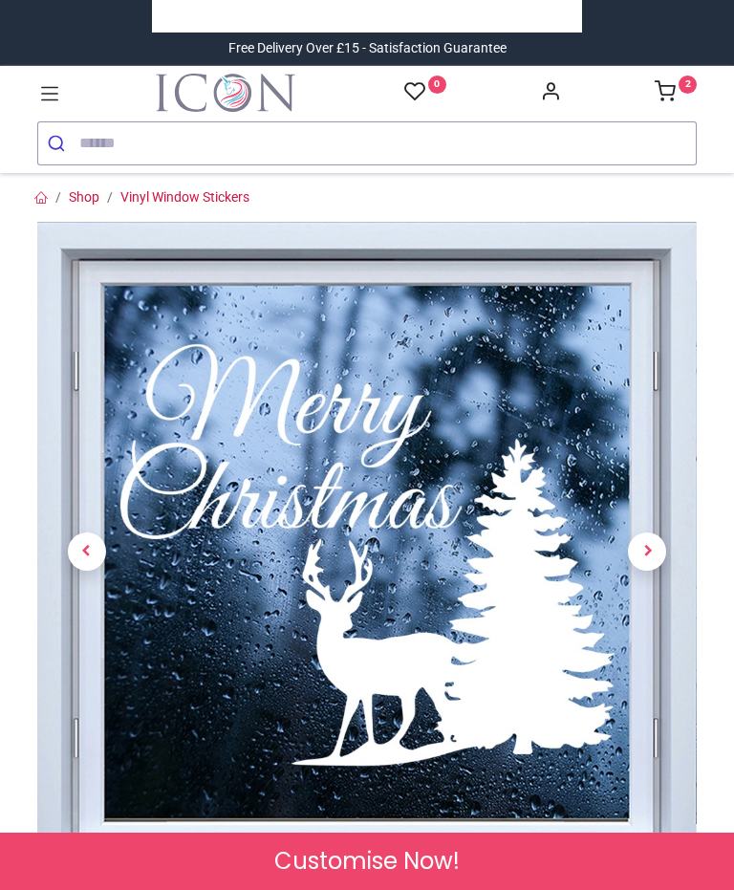
click at [653, 557] on span "Next" at bounding box center [647, 551] width 38 height 38
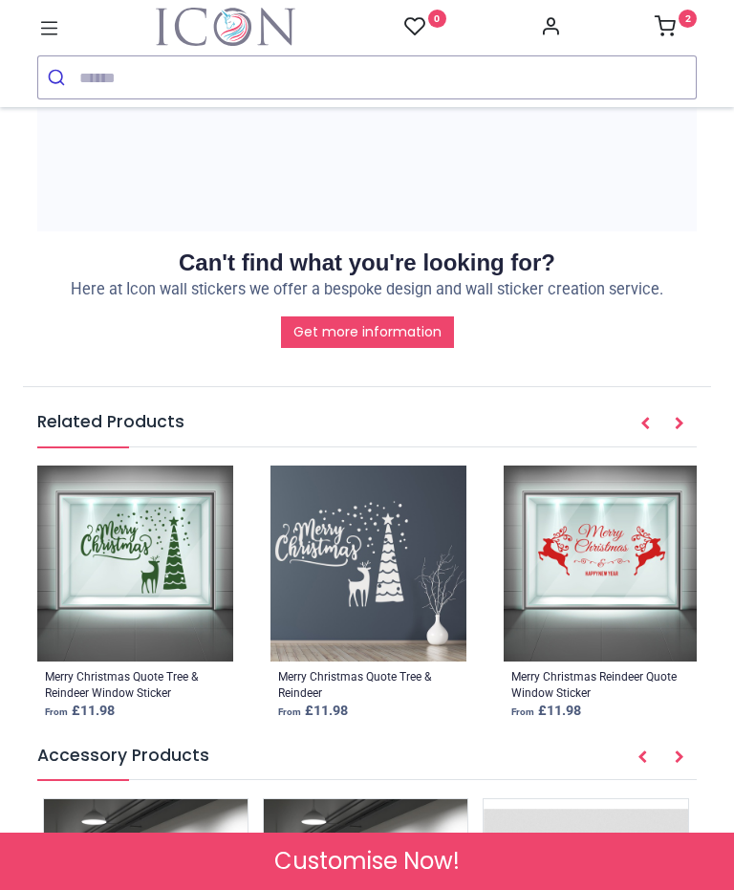
scroll to position [2797, 0]
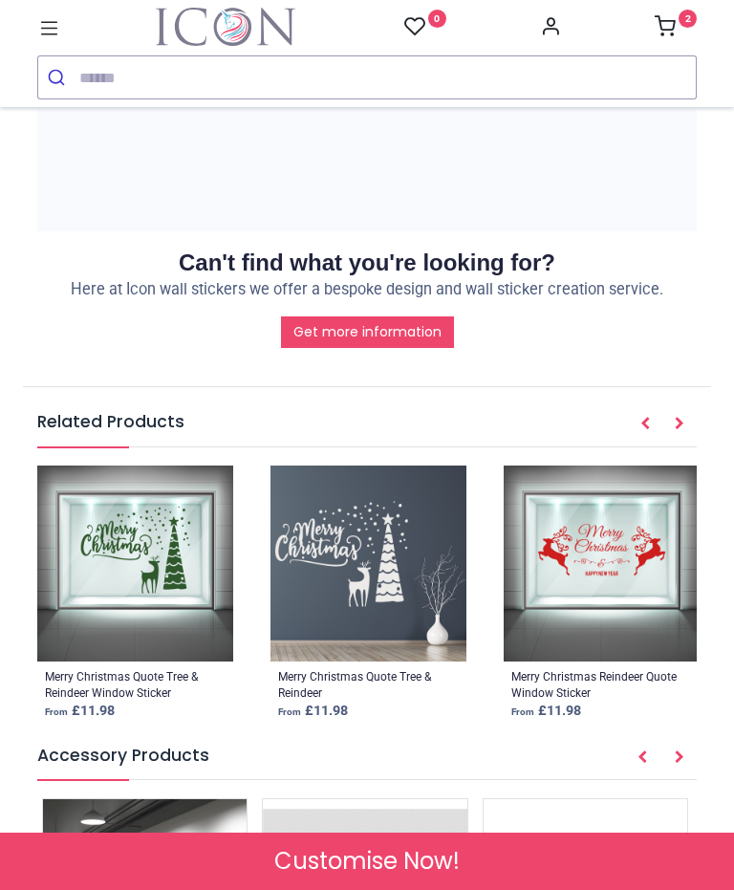
click at [689, 741] on button "Next" at bounding box center [679, 757] width 34 height 32
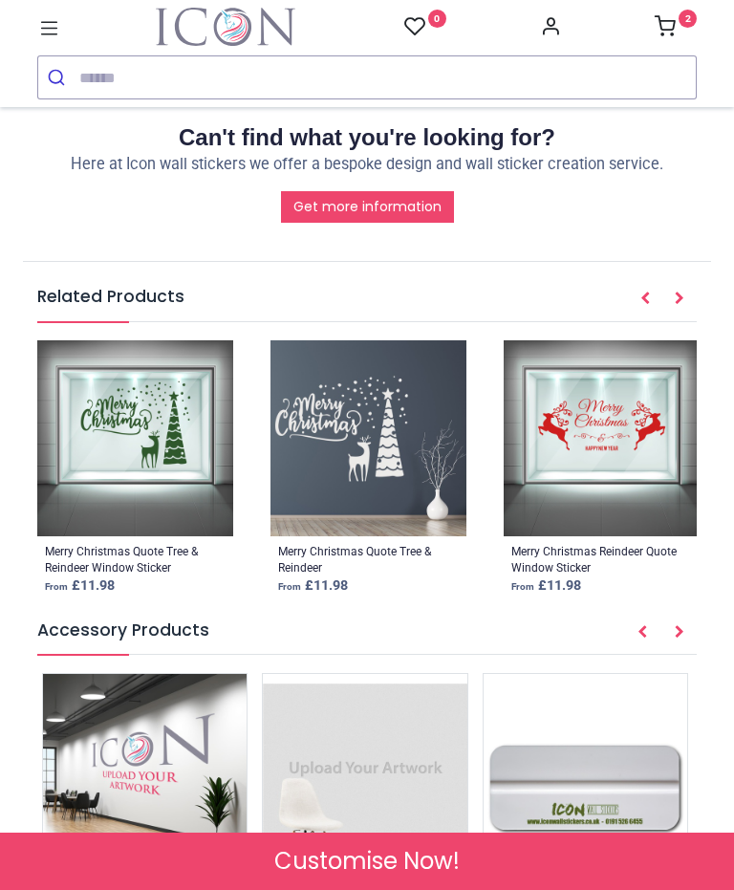
scroll to position [2924, 0]
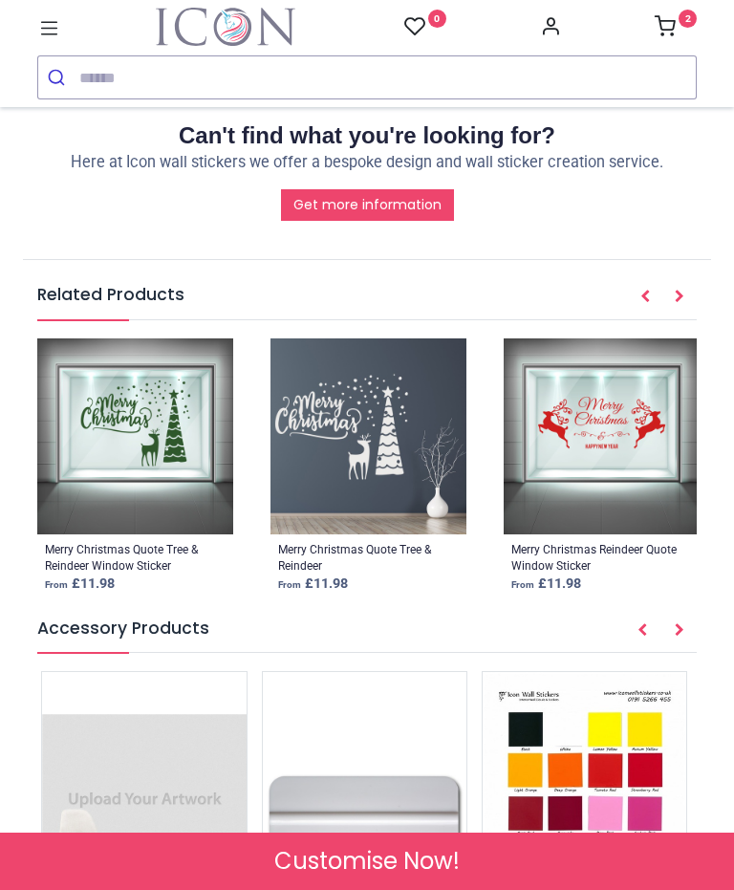
click at [525, 672] on img at bounding box center [584, 816] width 204 height 289
click at [613, 672] on img at bounding box center [584, 816] width 204 height 289
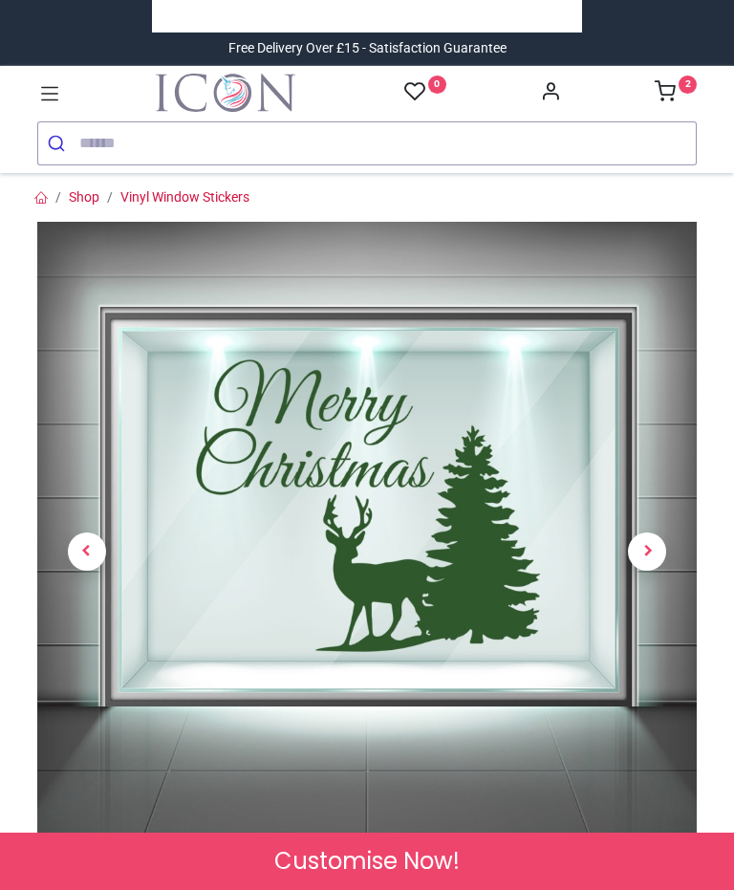
scroll to position [0, 0]
click at [667, 550] on link at bounding box center [647, 551] width 99 height 461
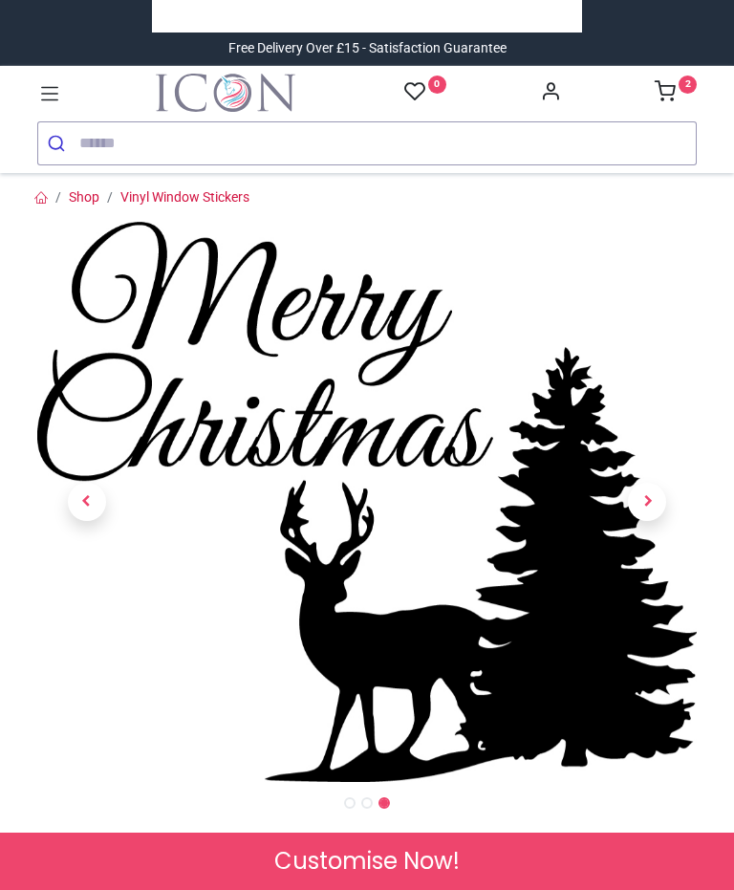
scroll to position [-5, 0]
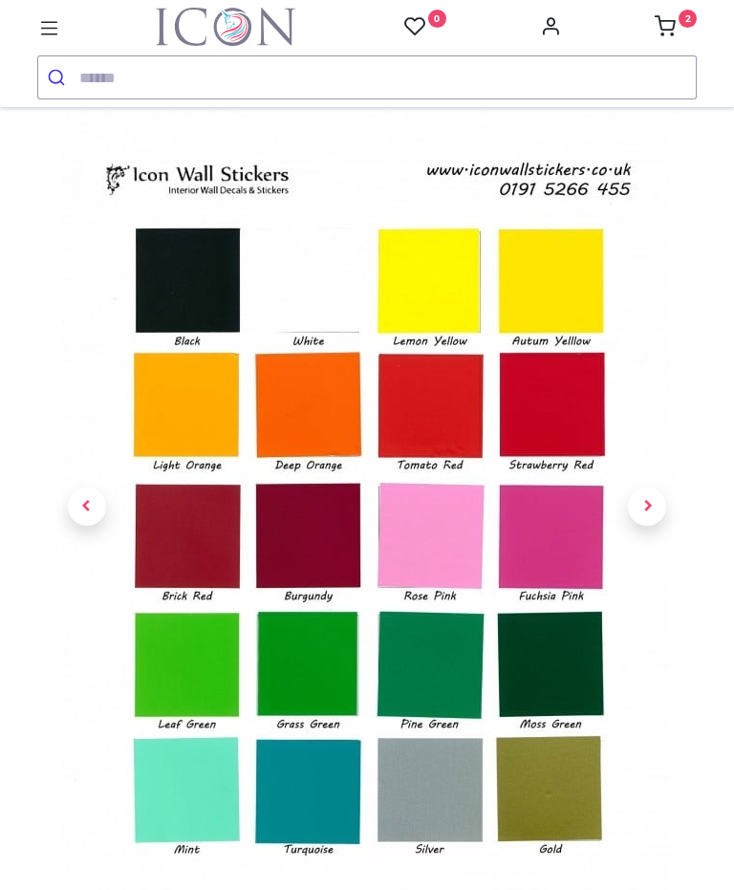
scroll to position [46, 0]
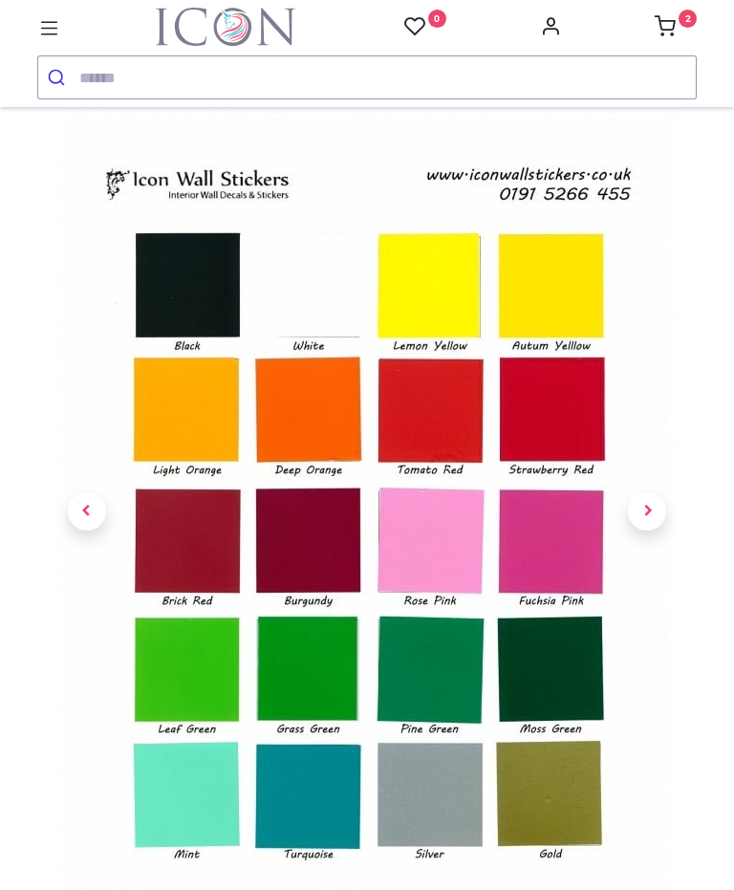
click at [559, 304] on img at bounding box center [366, 550] width 621 height 878
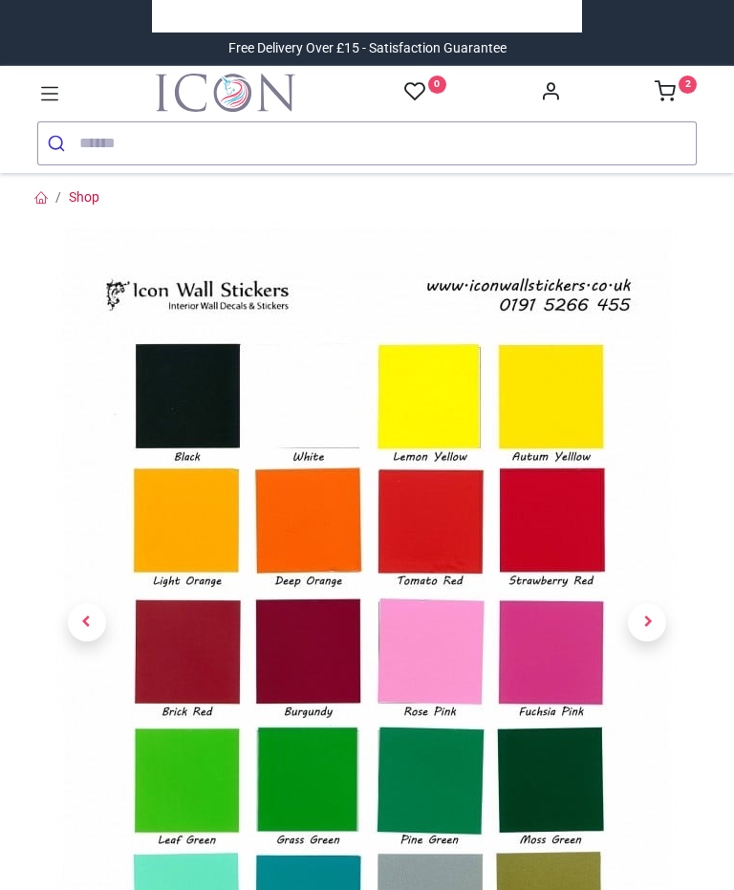
scroll to position [-3, 0]
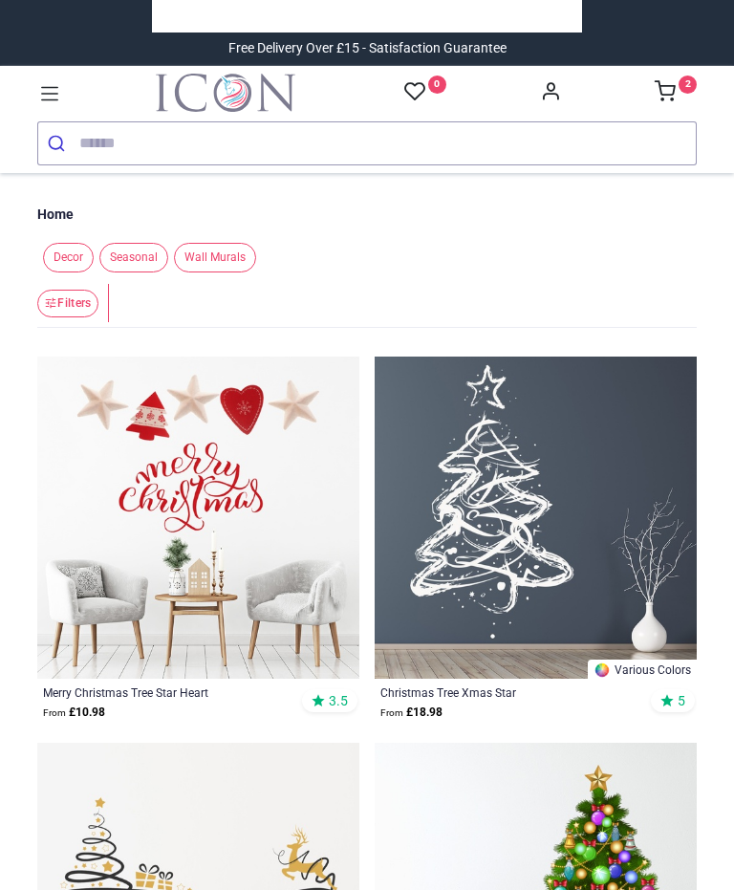
click at [219, 151] on input "search" at bounding box center [387, 143] width 616 height 42
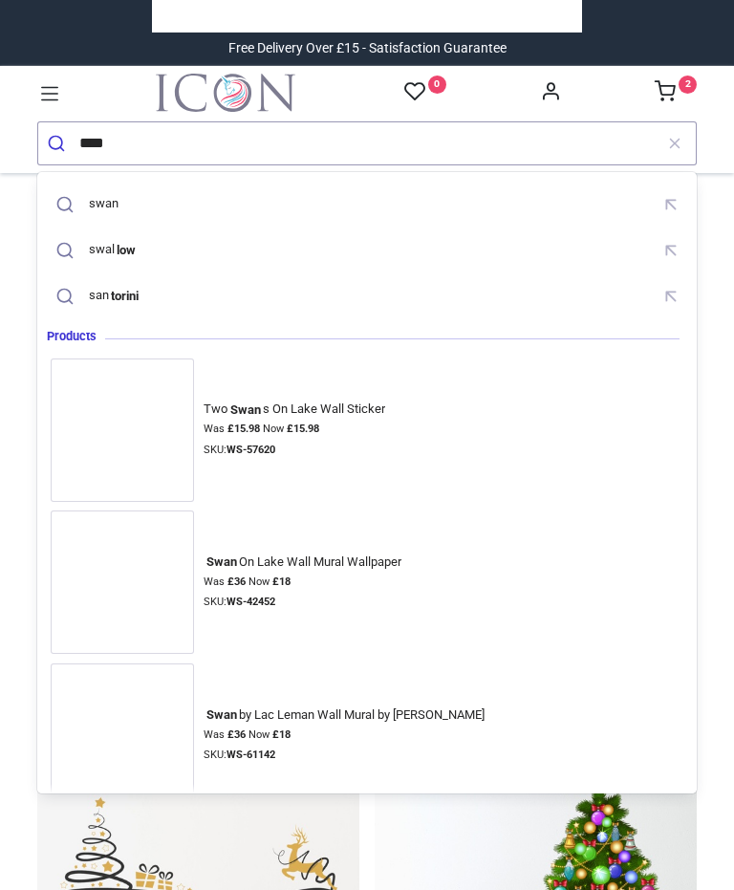
type input "****"
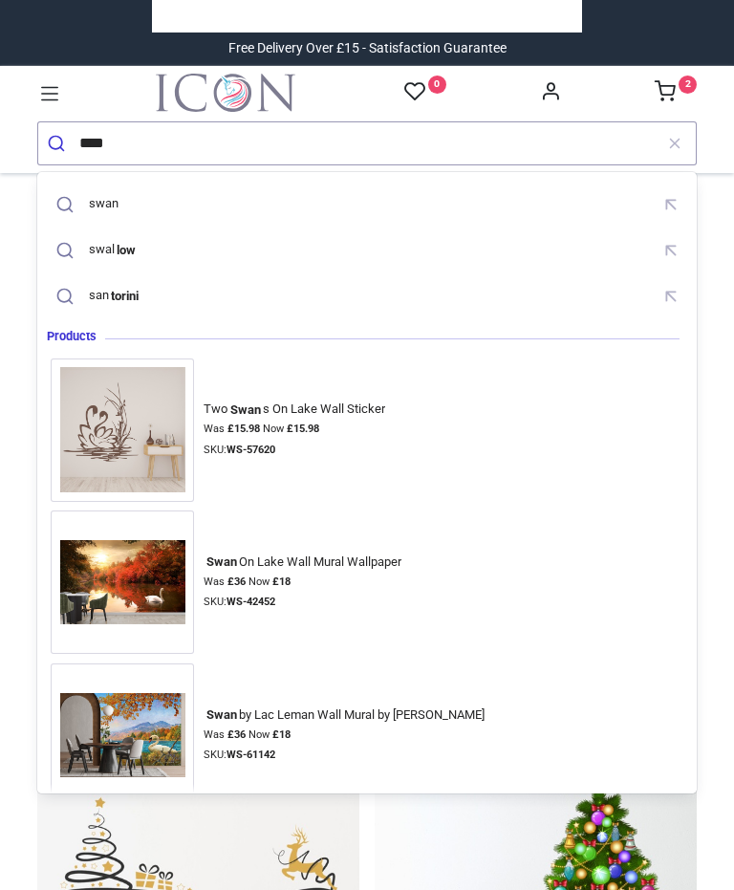
click at [58, 142] on button "submit" at bounding box center [58, 143] width 41 height 42
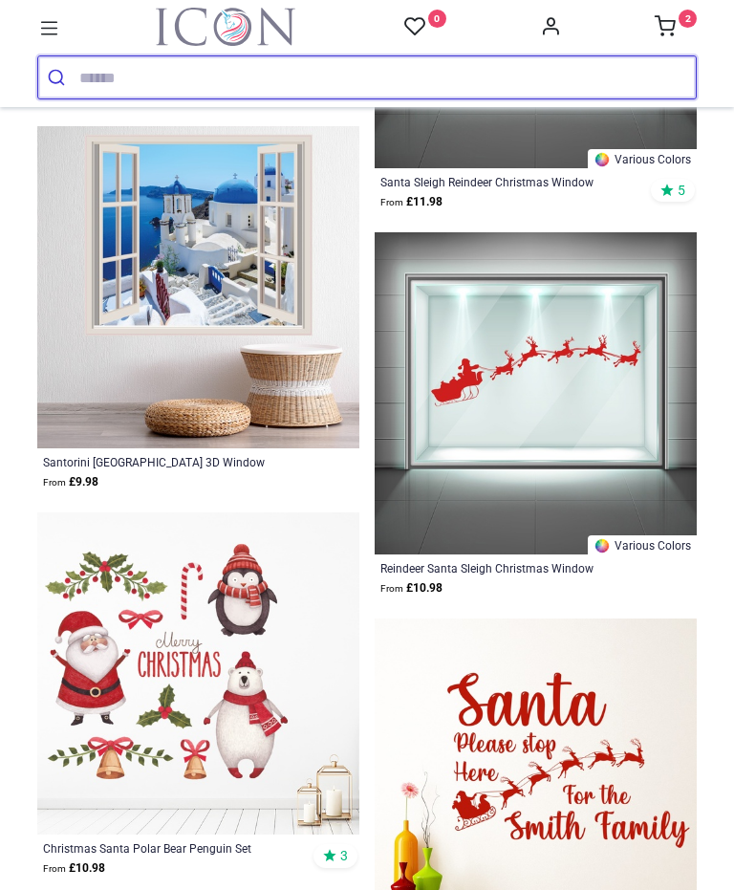
scroll to position [4547, 0]
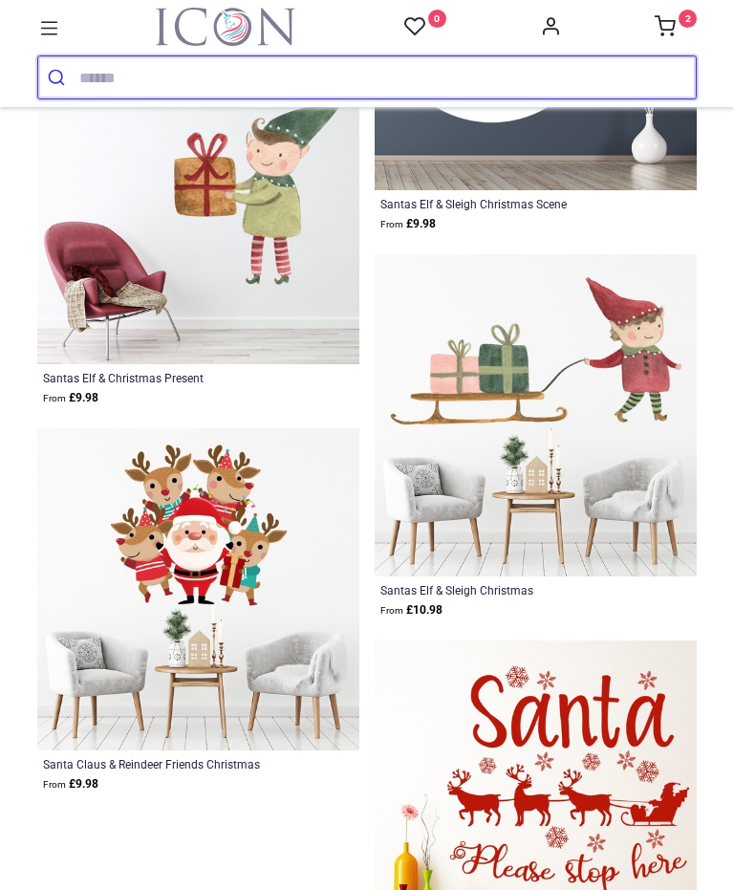
scroll to position [9797, 0]
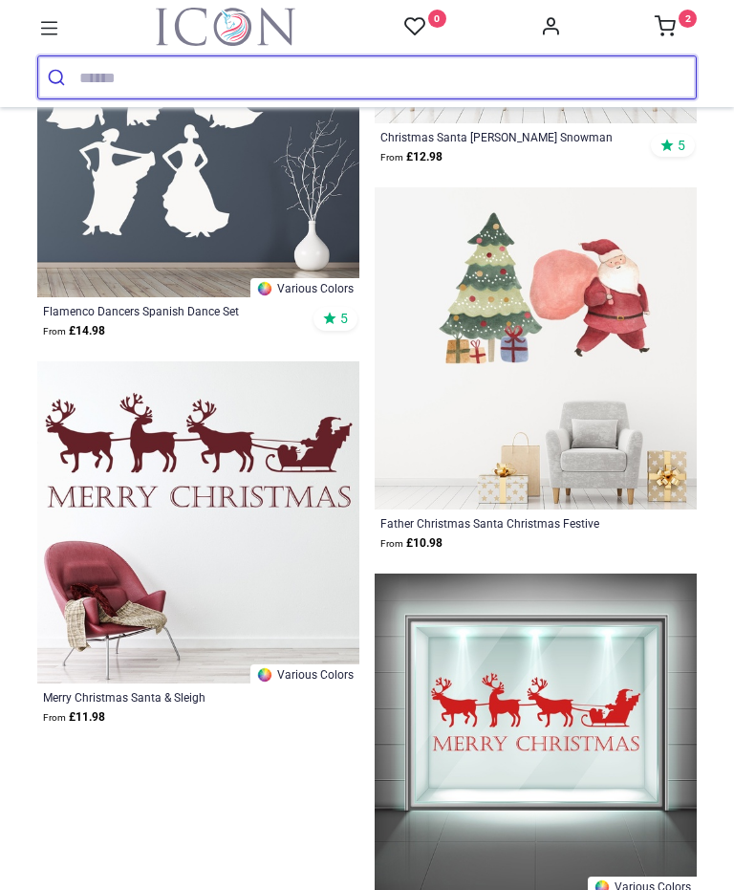
scroll to position [15043, 0]
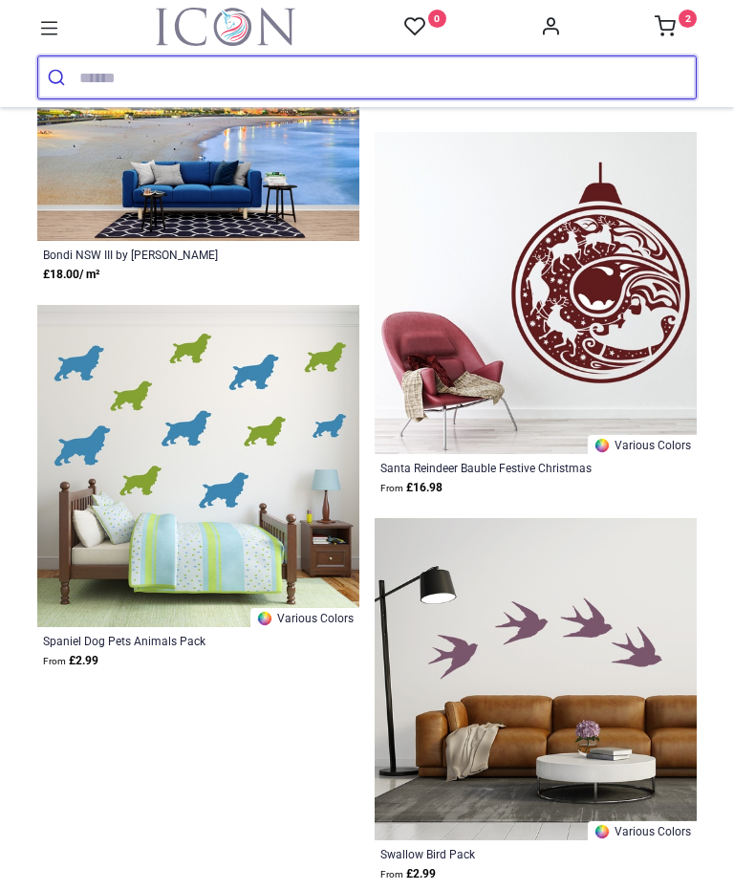
scroll to position [19925, 0]
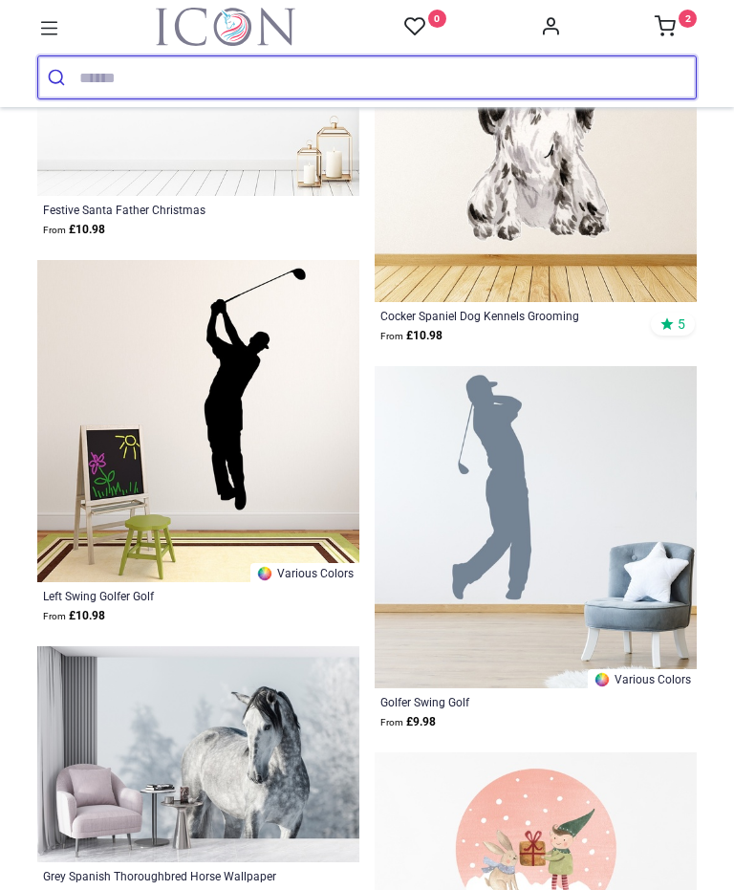
scroll to position [23595, 0]
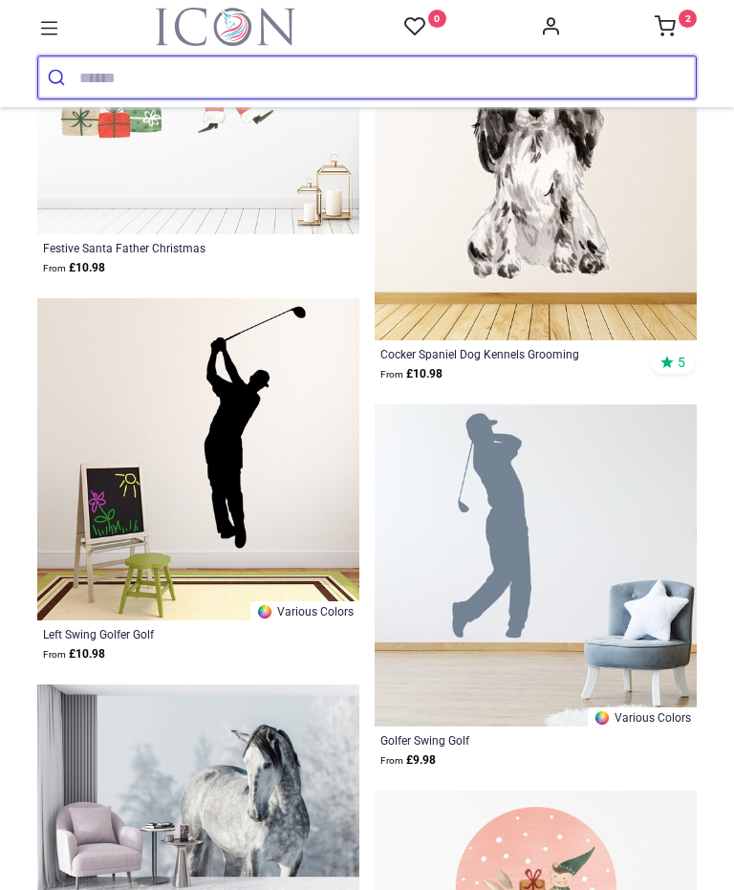
click at [163, 82] on input "search" at bounding box center [387, 77] width 616 height 42
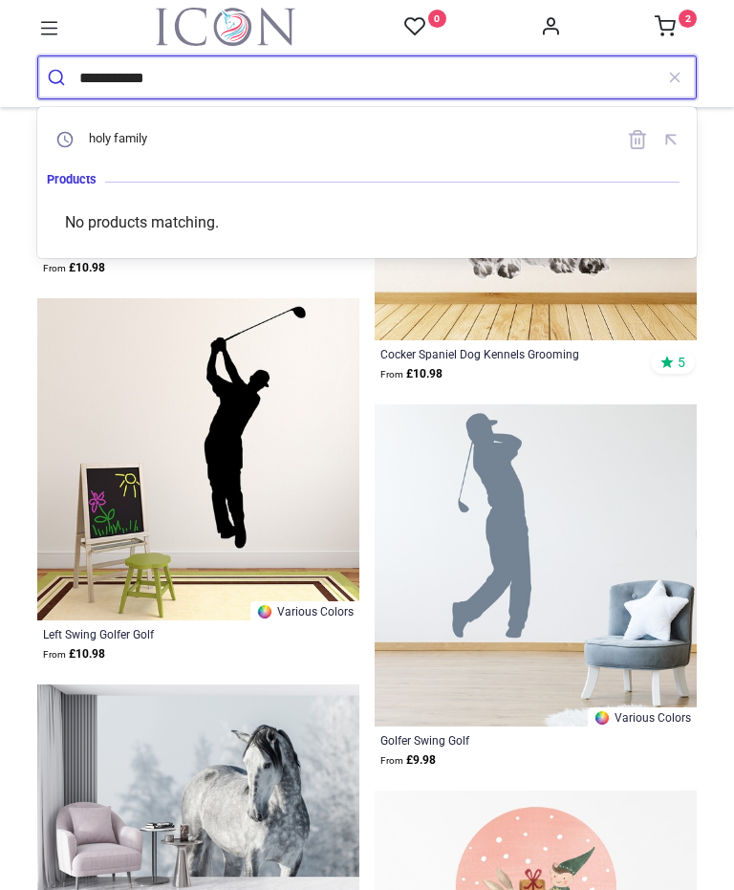
type input "**********"
click at [58, 77] on button "submit" at bounding box center [58, 77] width 41 height 42
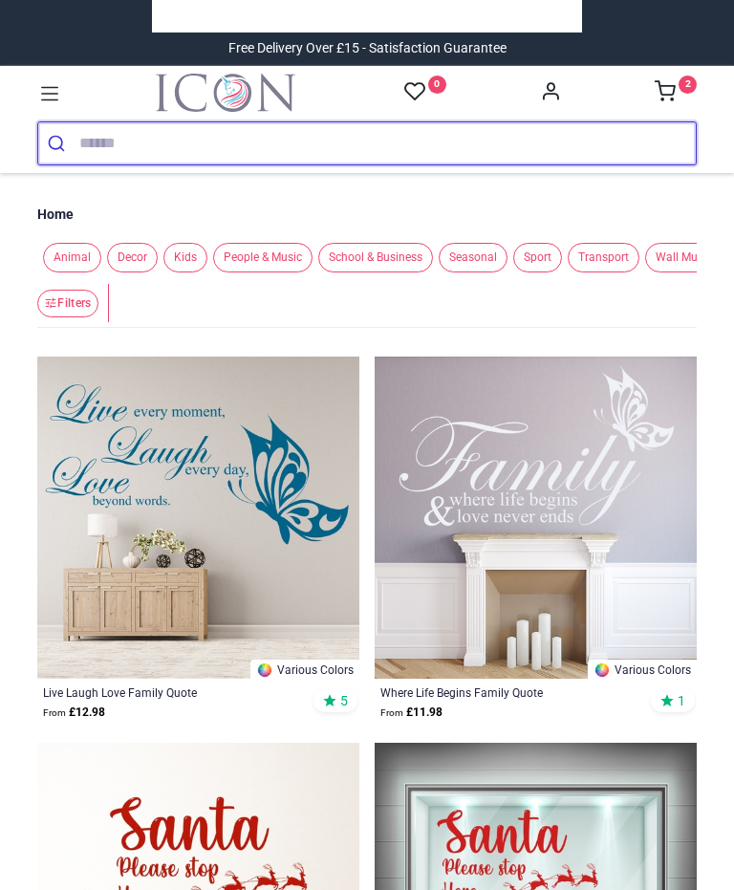
click at [148, 157] on input "search" at bounding box center [387, 143] width 616 height 42
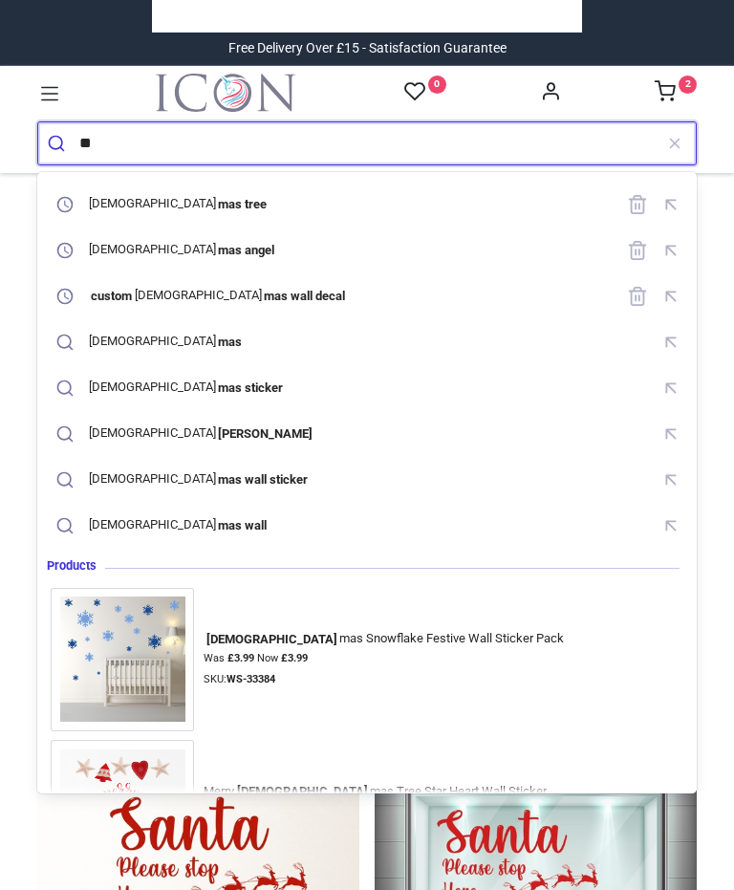
type input "*"
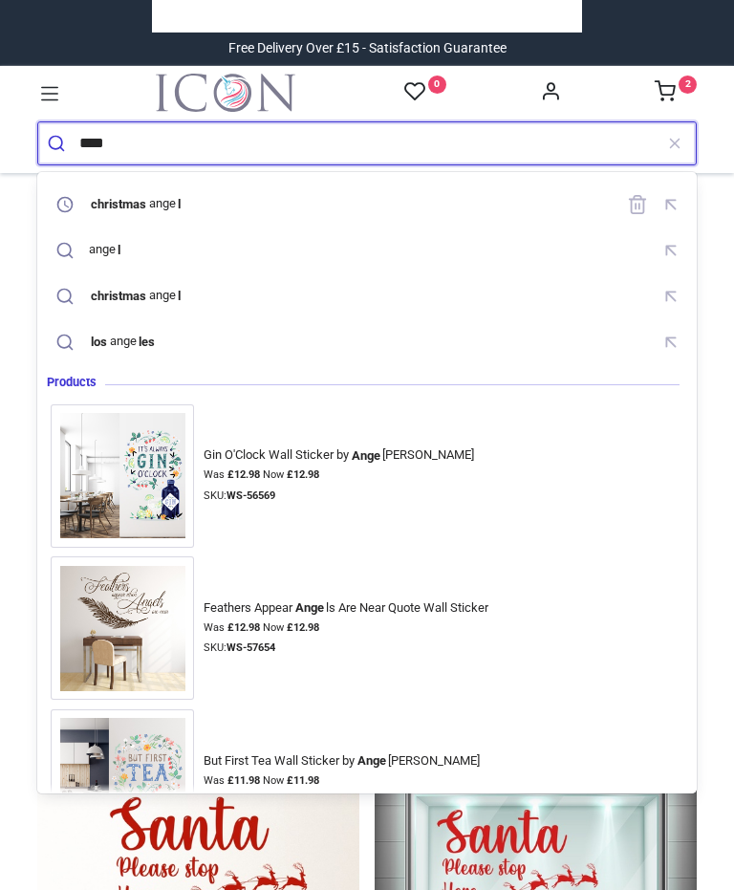
type input "****"
click at [58, 142] on button "submit" at bounding box center [58, 143] width 41 height 42
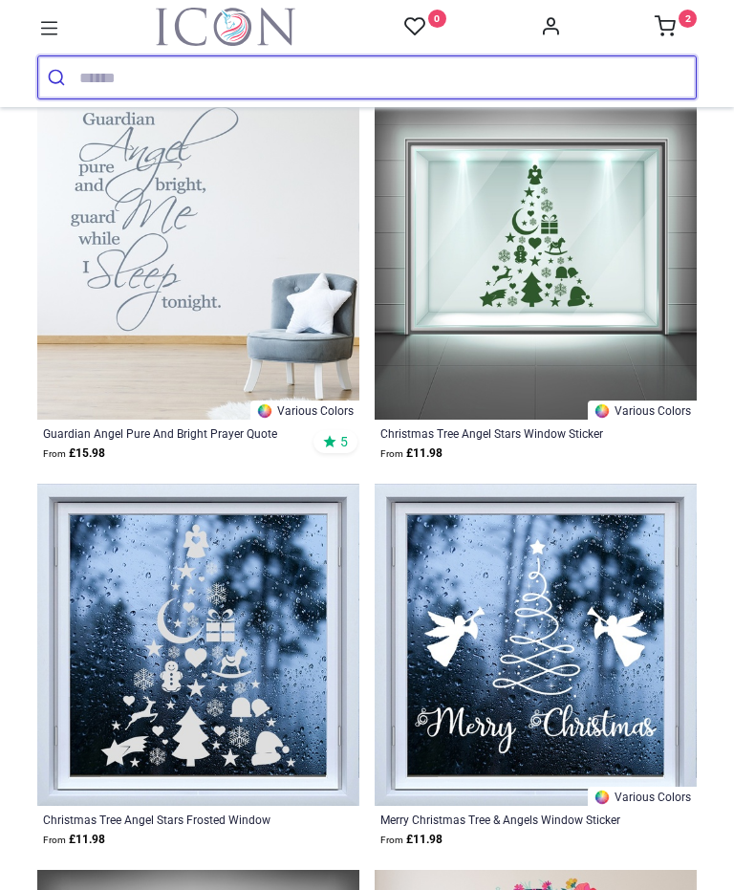
scroll to position [4051, 0]
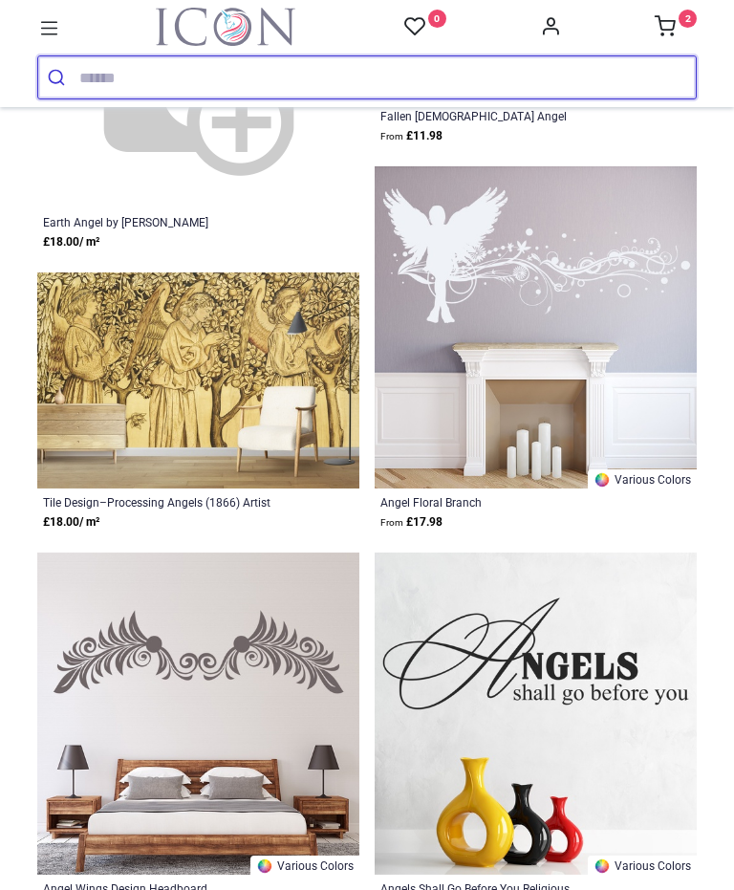
scroll to position [8432, 0]
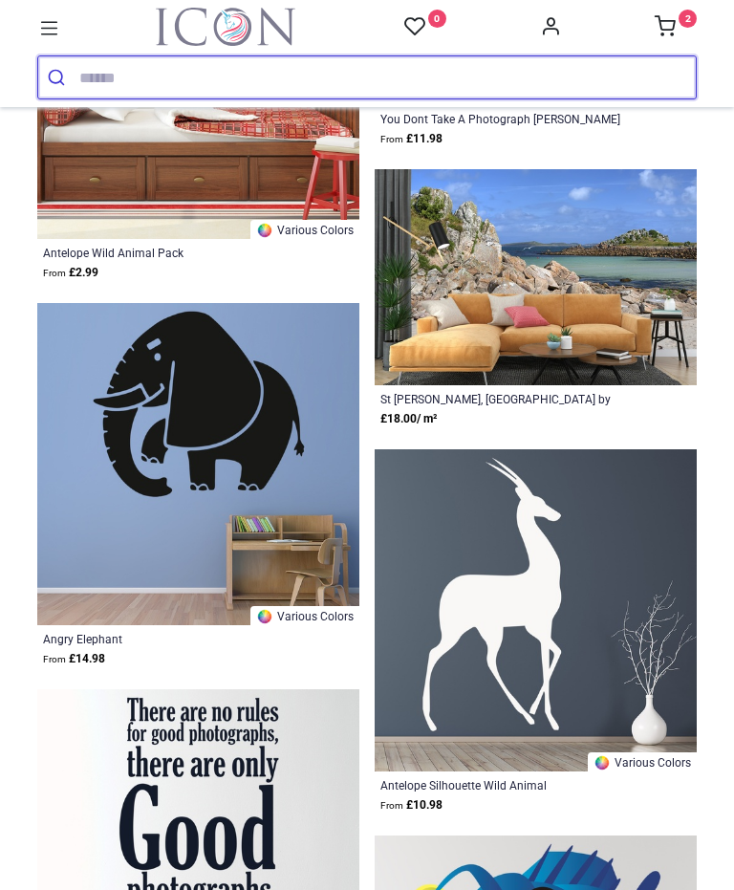
scroll to position [16045, 0]
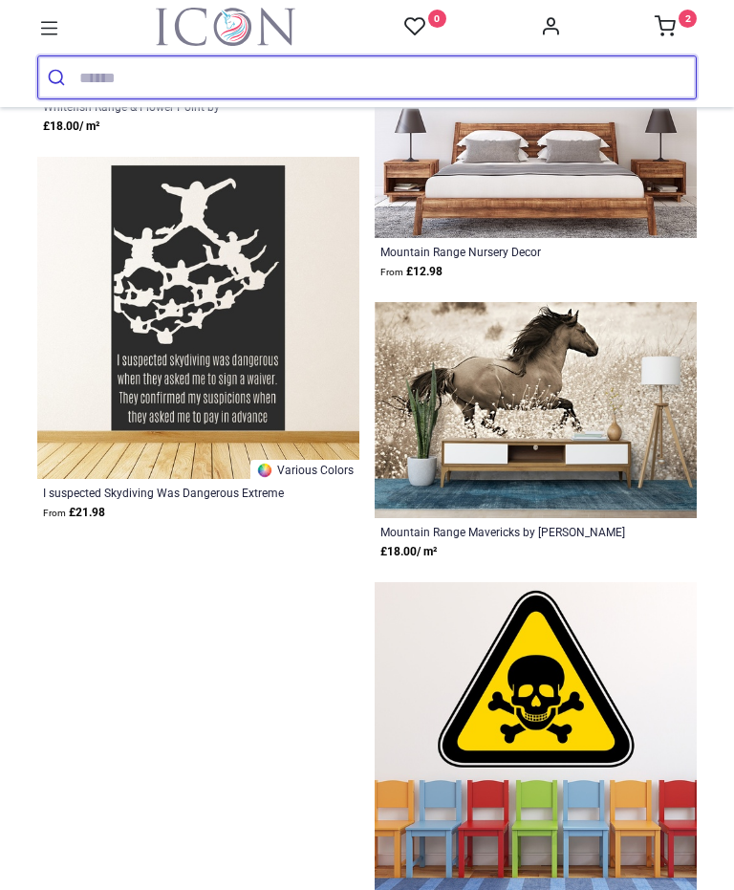
scroll to position [18387, 0]
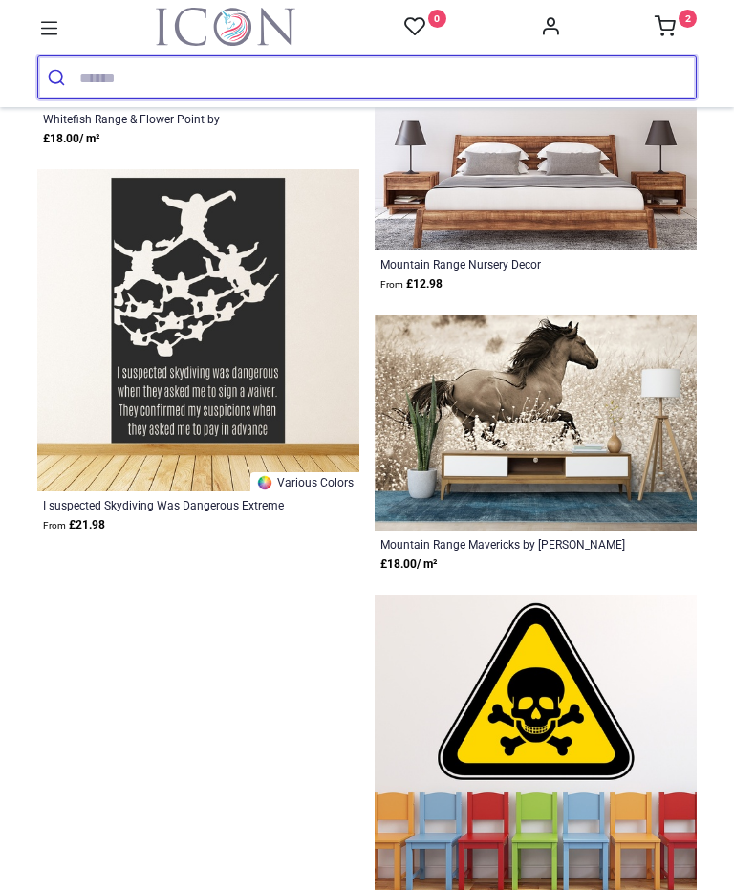
click at [182, 71] on input "search" at bounding box center [387, 77] width 616 height 42
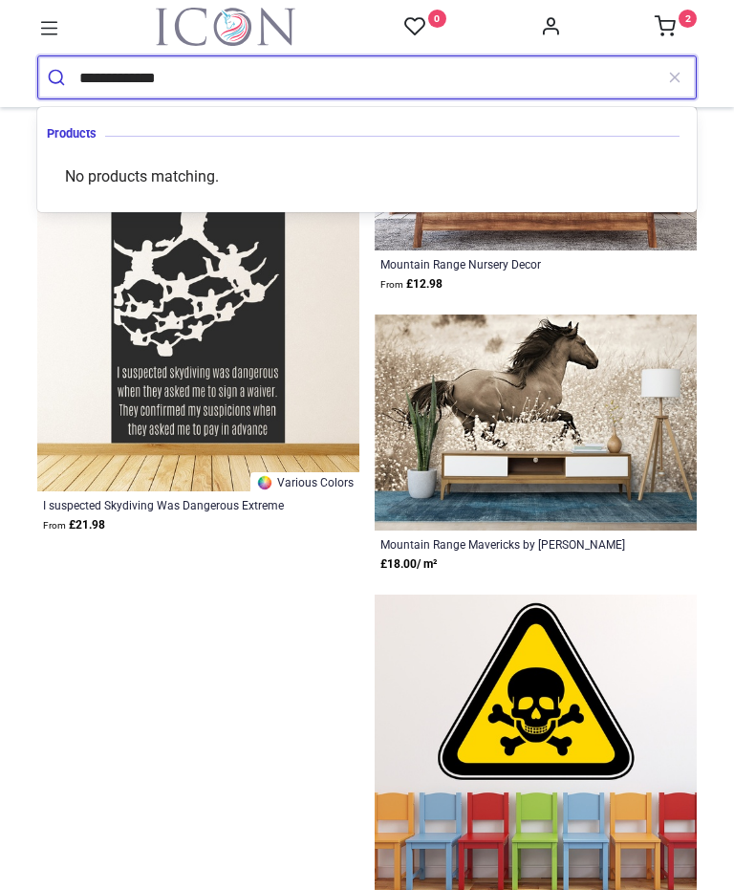
type input "**********"
click at [58, 77] on button "submit" at bounding box center [58, 77] width 41 height 42
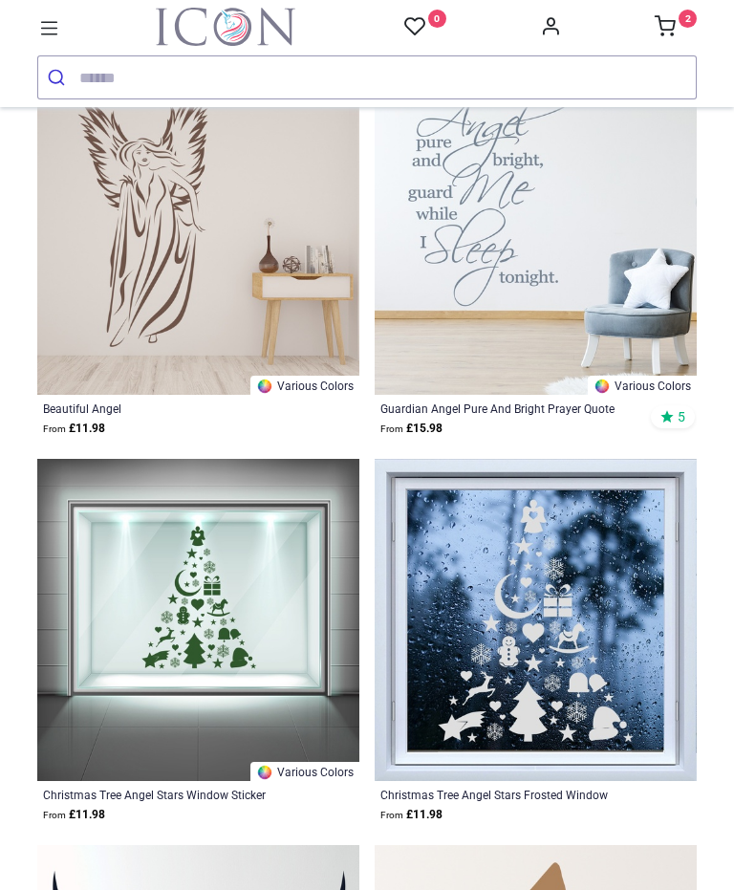
scroll to position [1755, 0]
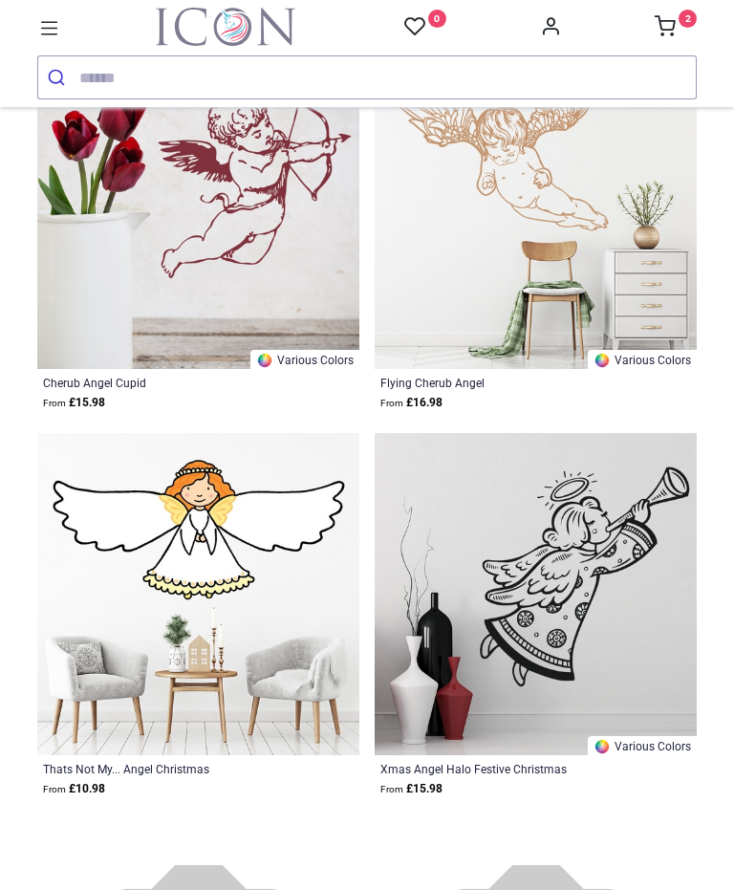
scroll to position [3244, 0]
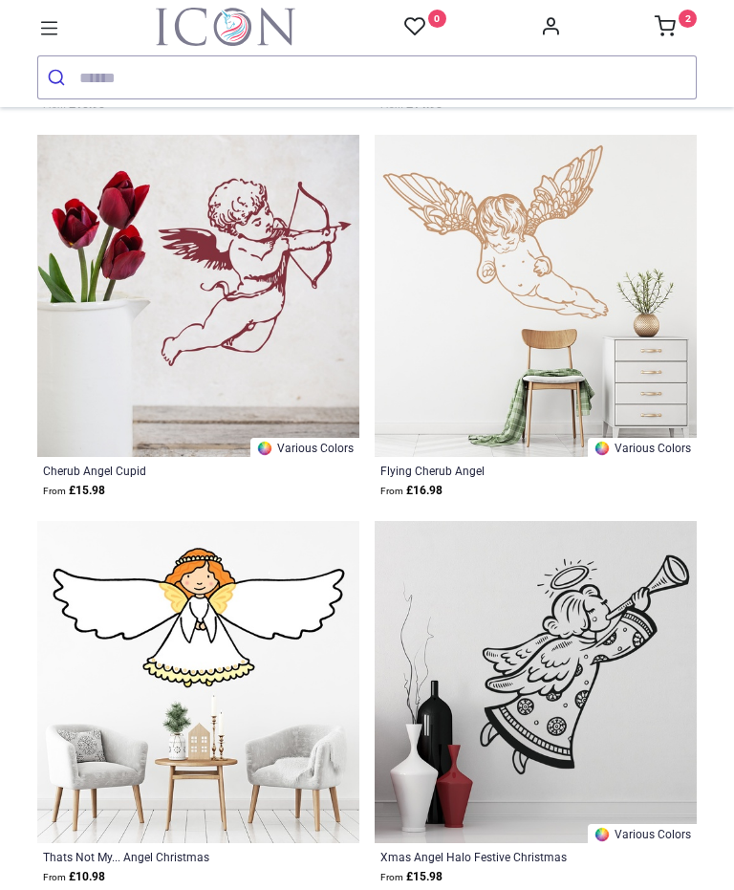
click at [182, 76] on input "search" at bounding box center [387, 77] width 616 height 42
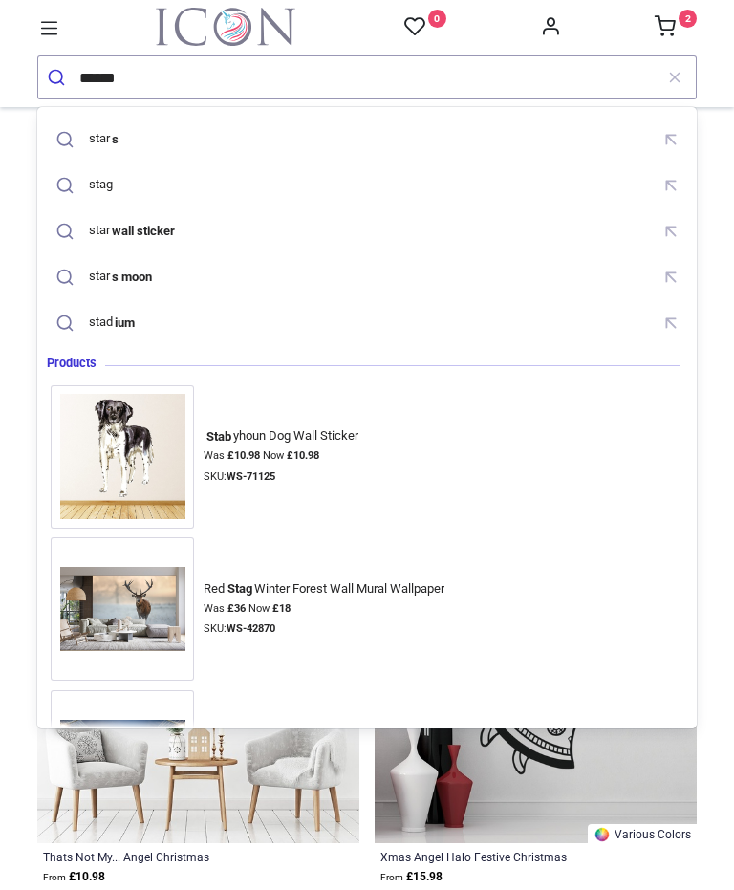
type input "******"
click at [58, 77] on button "submit" at bounding box center [58, 77] width 41 height 42
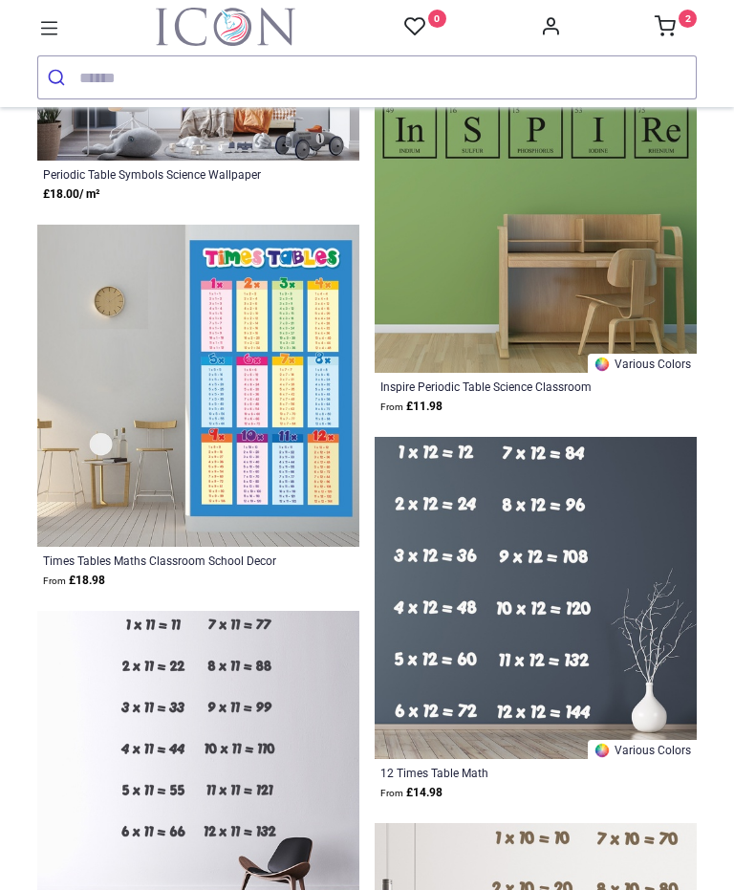
scroll to position [2156, 0]
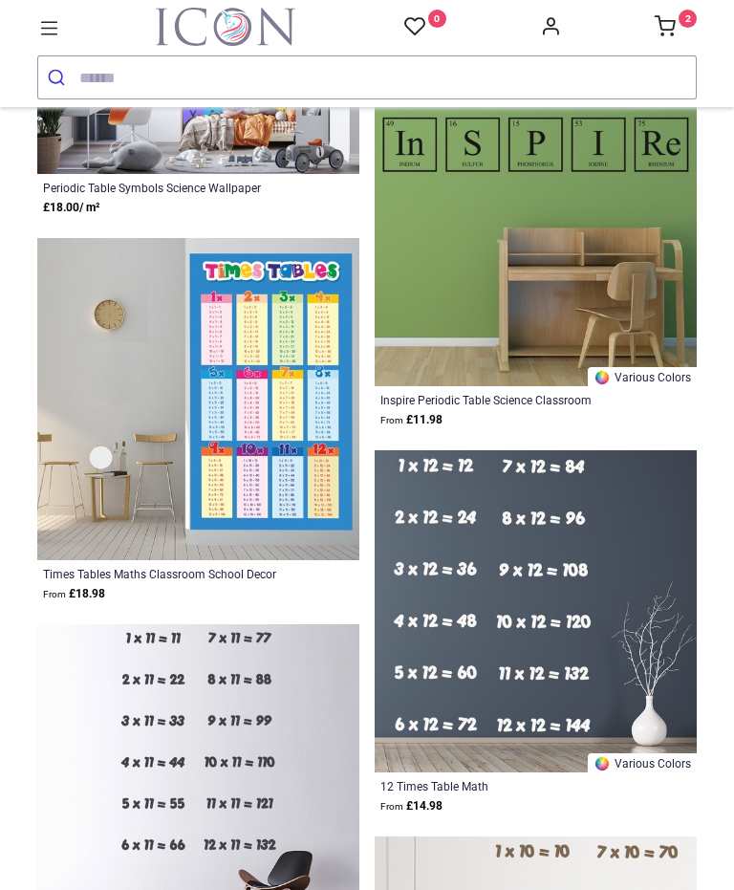
click at [160, 73] on input "search" at bounding box center [387, 77] width 616 height 42
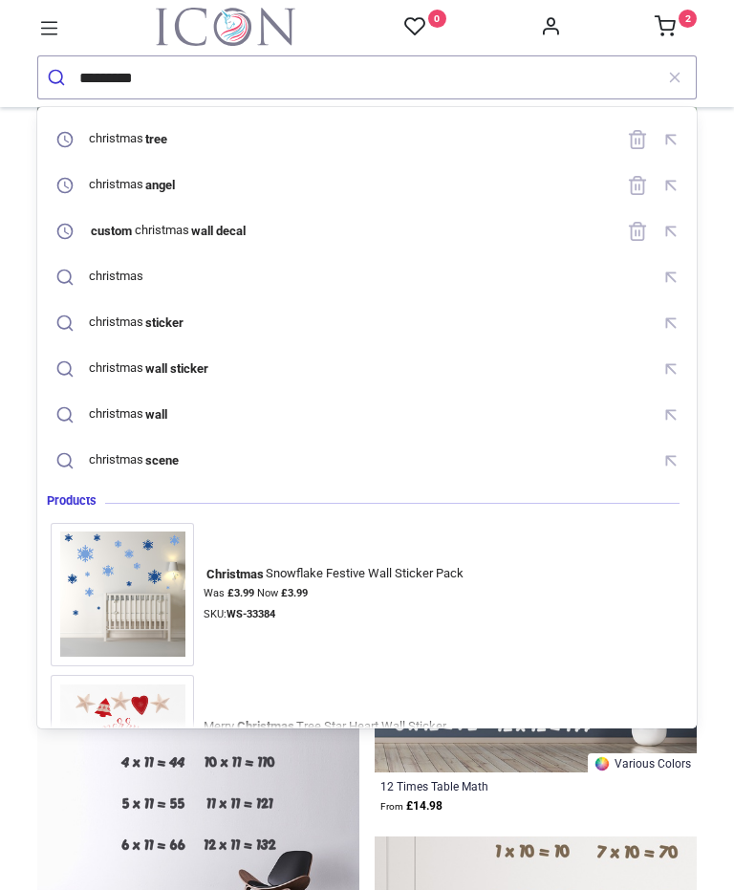
click at [242, 244] on div "custom christmas wall decal" at bounding box center [153, 231] width 204 height 29
type input "**********"
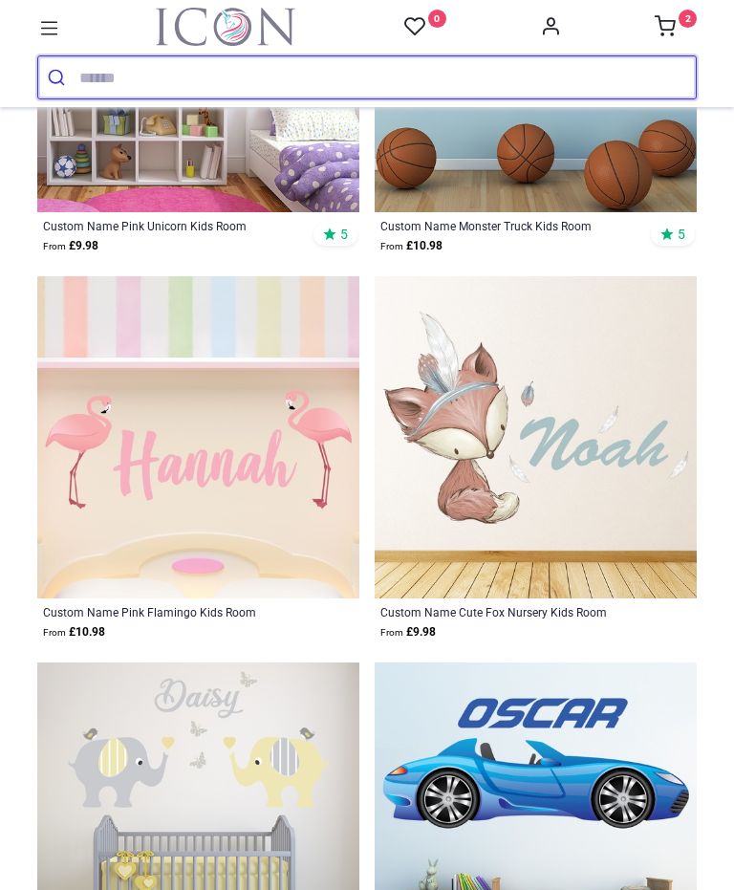
scroll to position [3893, 0]
